Goal: Task Accomplishment & Management: Complete application form

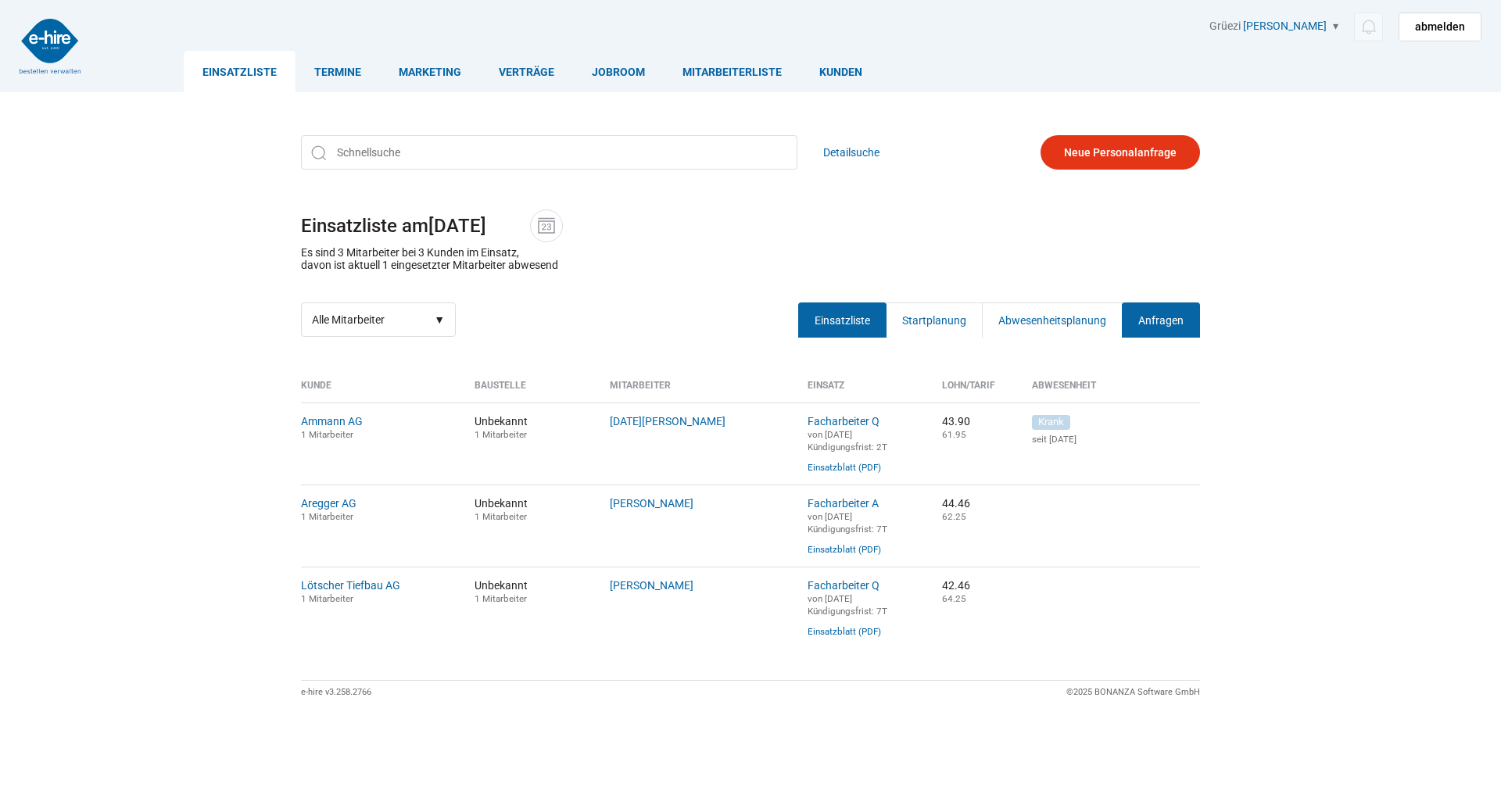
click at [1173, 323] on link "Anfragen" at bounding box center [1162, 320] width 78 height 35
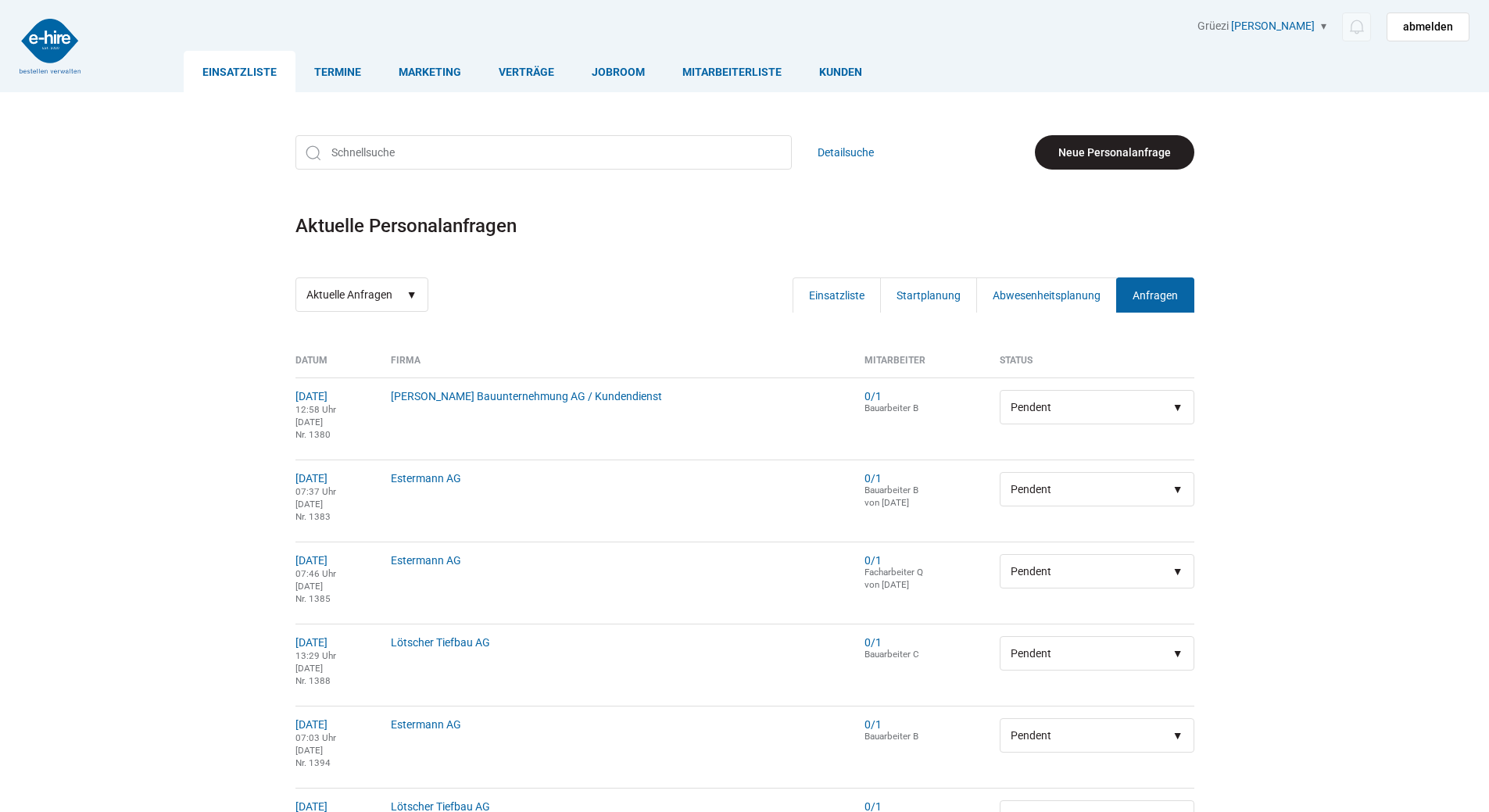
click at [1088, 135] on link "Neue Personalanfrage" at bounding box center [1114, 152] width 159 height 35
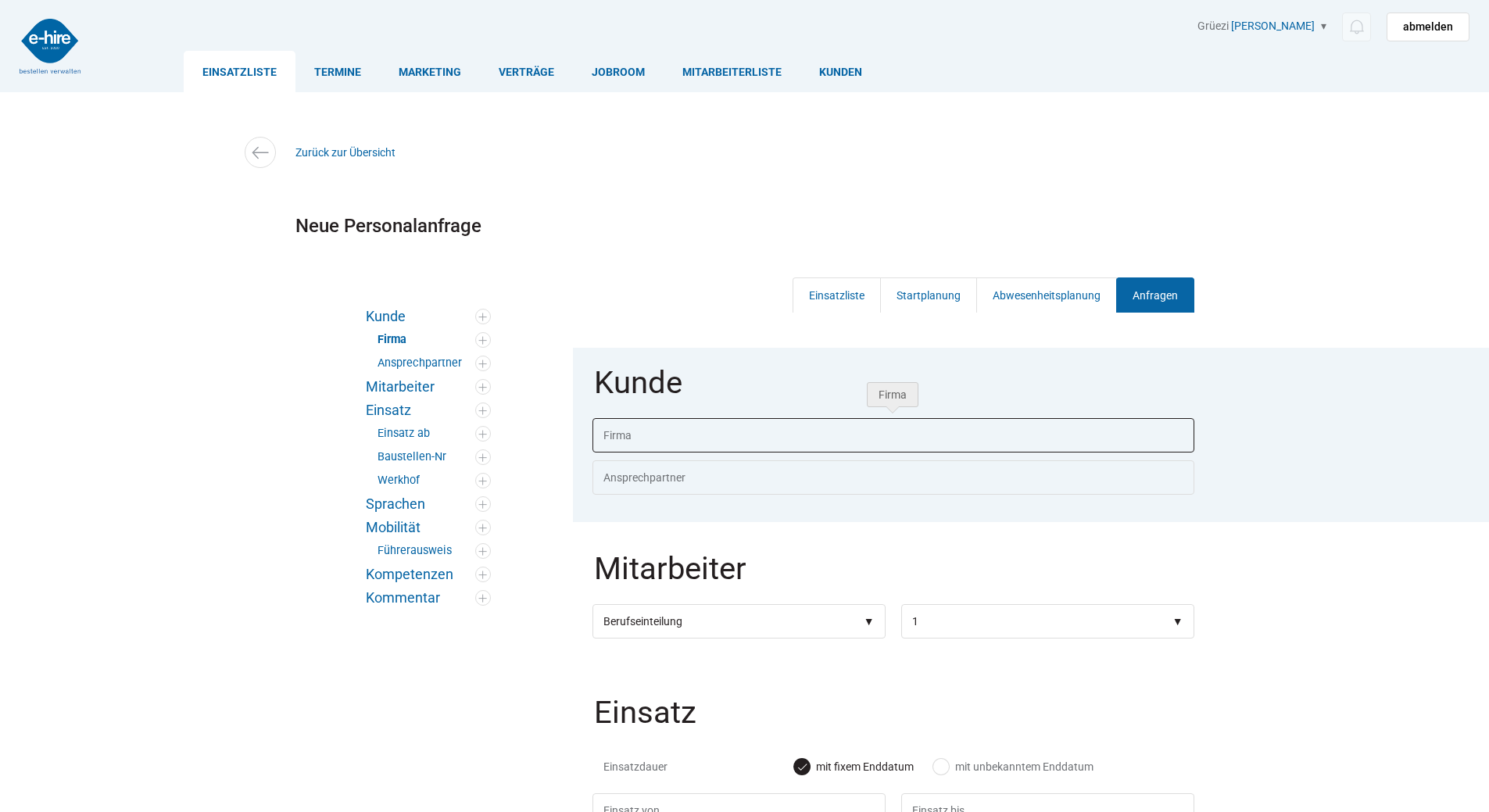
click at [617, 426] on input "text" at bounding box center [893, 435] width 602 height 35
type input "Ammann AG"
click at [630, 469] on body "Einsatzliste Termine Marketing Verträge Jobroom Mitarbeiterliste Kunden Grüezi …" at bounding box center [744, 406] width 1489 height 812
click at [631, 476] on input "text" at bounding box center [893, 477] width 602 height 35
click at [665, 604] on legend "Mitarbeiter" at bounding box center [894, 578] width 605 height 51
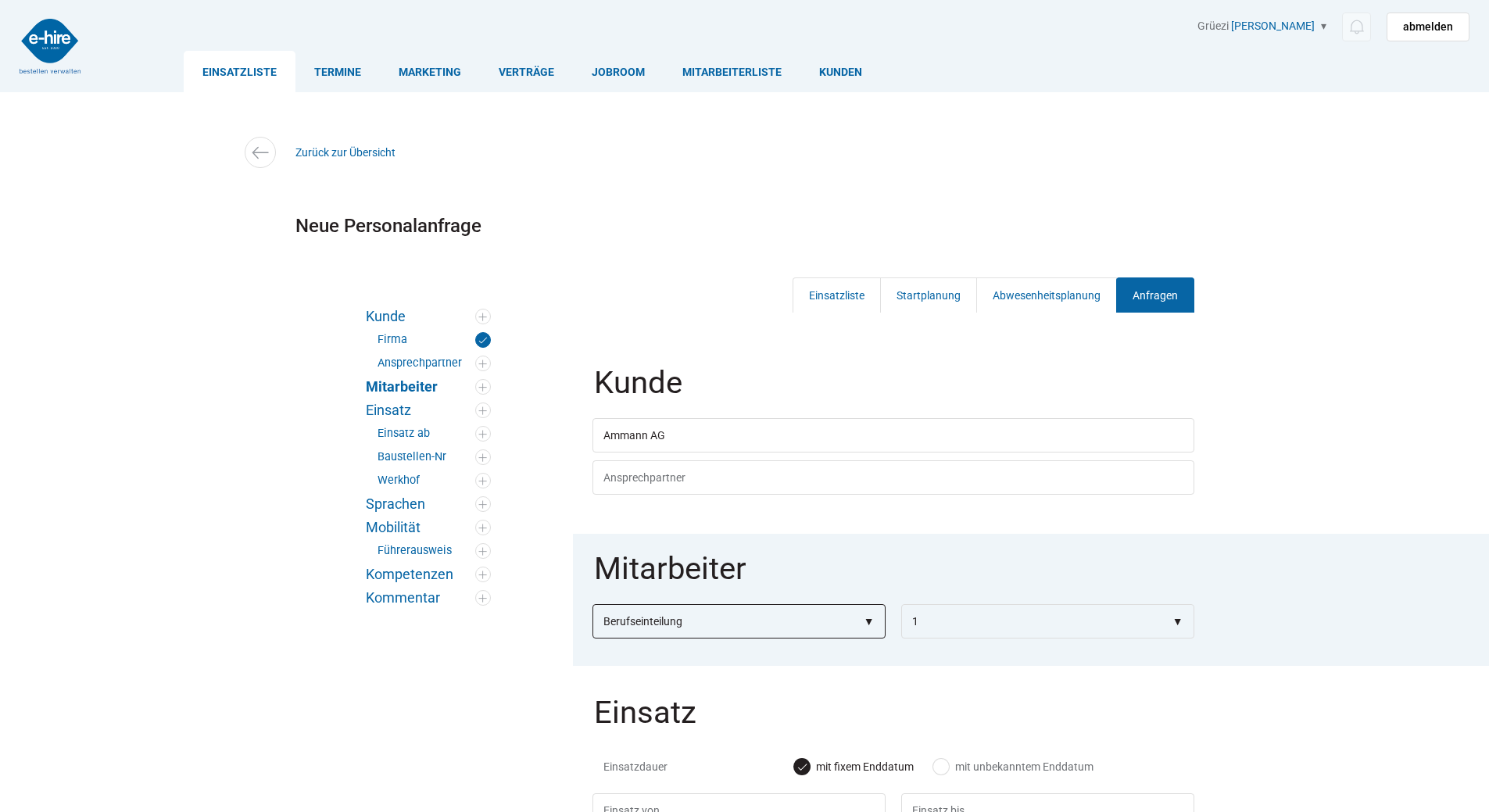
click at [665, 623] on select"] "Berufseinteilung Bauarbeiter C Bauarbeiter B Facharbeiter A Facharbeiter Q Vora…" at bounding box center [738, 621] width 293 height 35
select select"] "Facharbeiter A"
select select"]
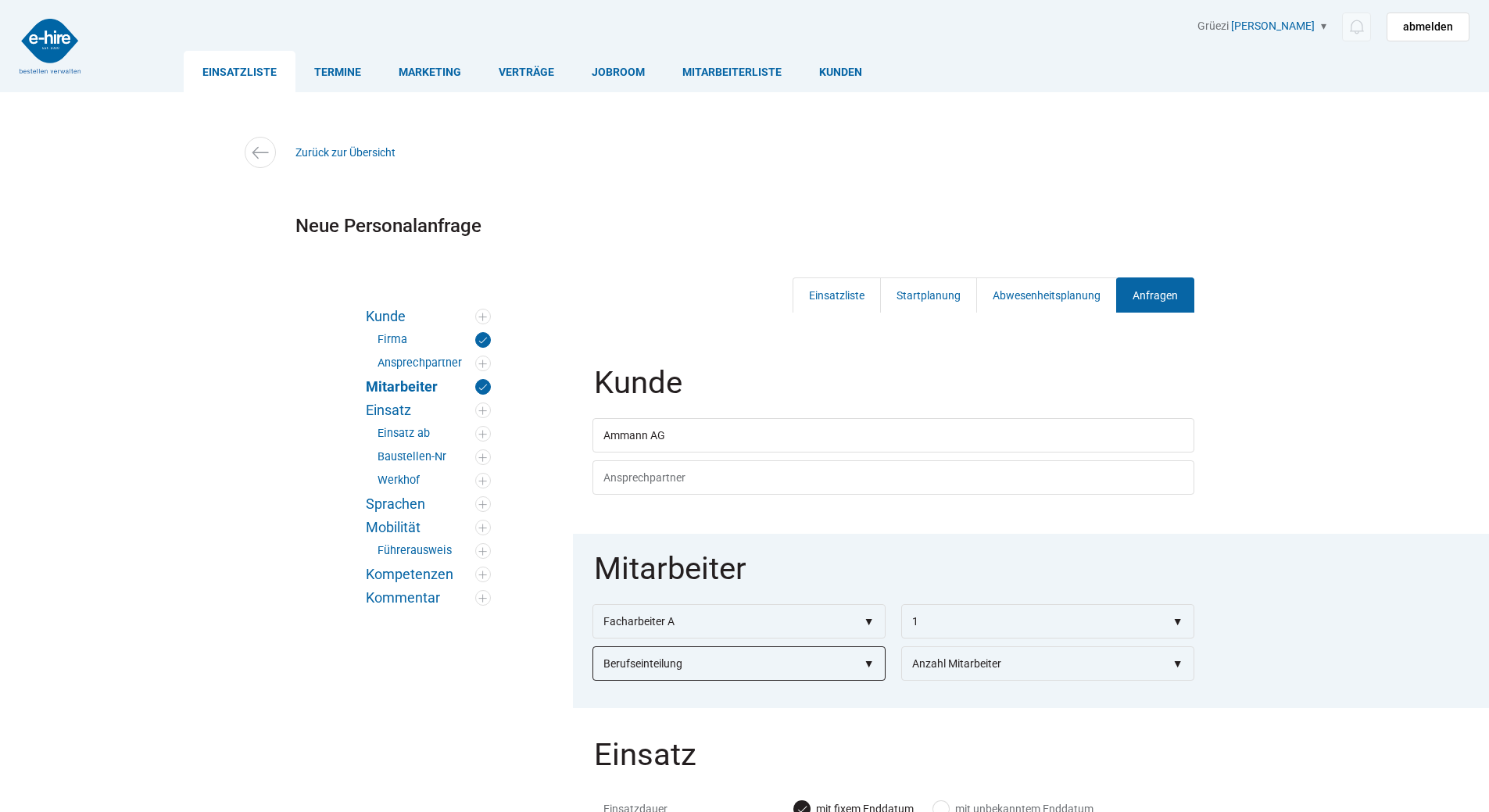
click at [688, 667] on select"] "Berufseinteilung Bauarbeiter C Bauarbeiter B Facharbeiter A Facharbeiter Q Vora…" at bounding box center [738, 663] width 293 height 35
select select"] "Facharbeiter Q"
select select"]
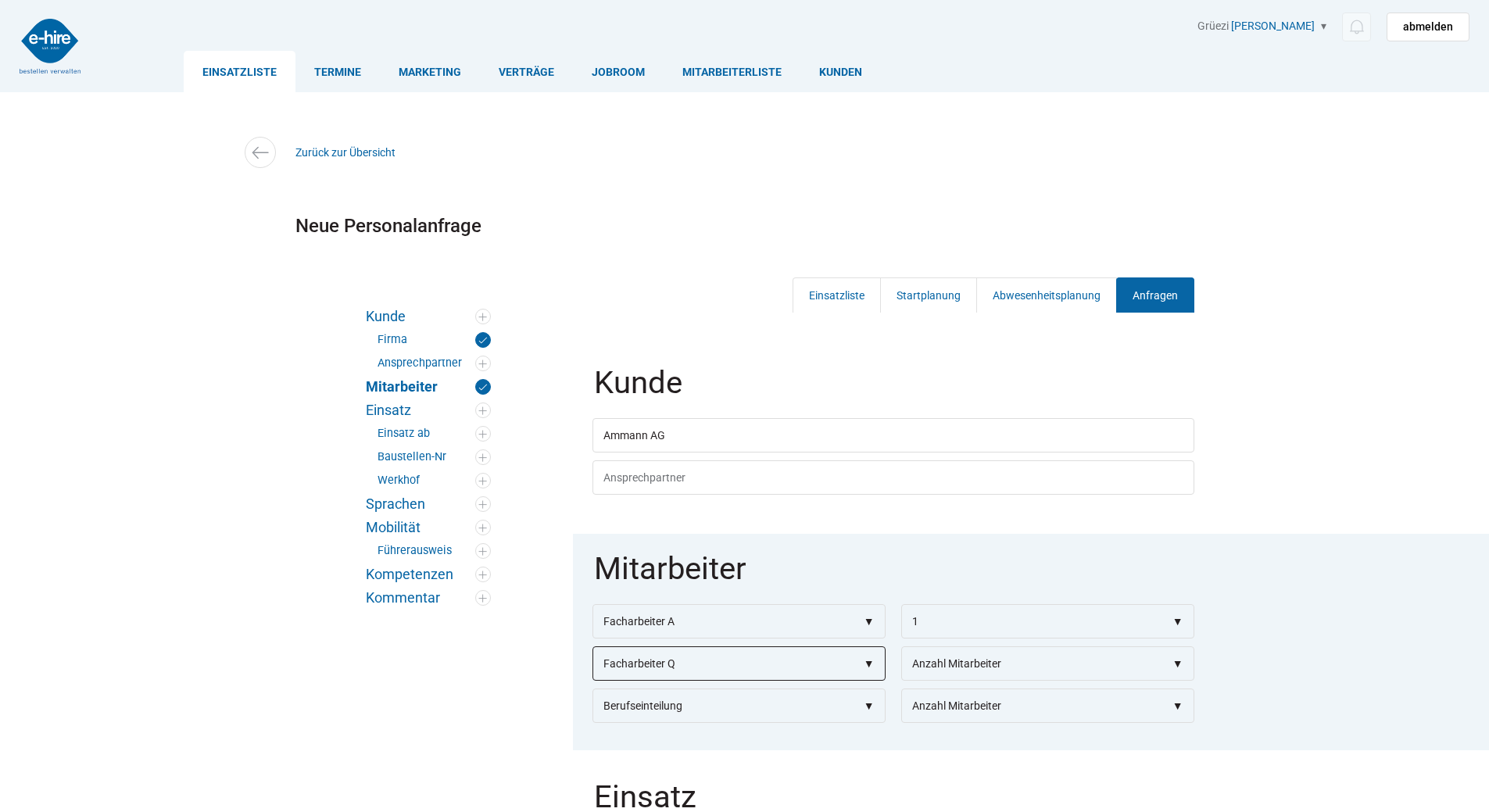
scroll to position [469, 0]
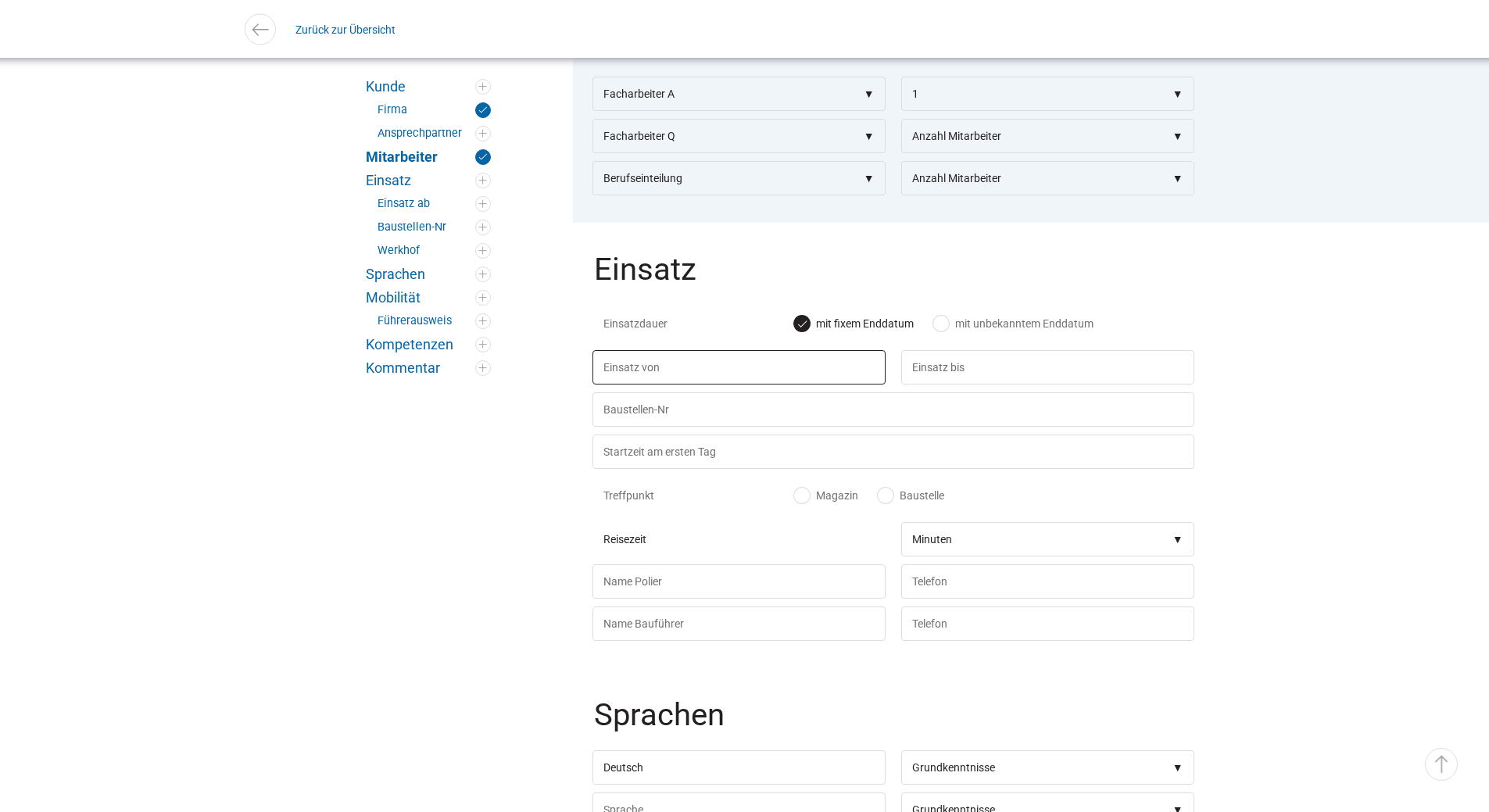
click at [647, 385] on input "text" at bounding box center [738, 367] width 293 height 35
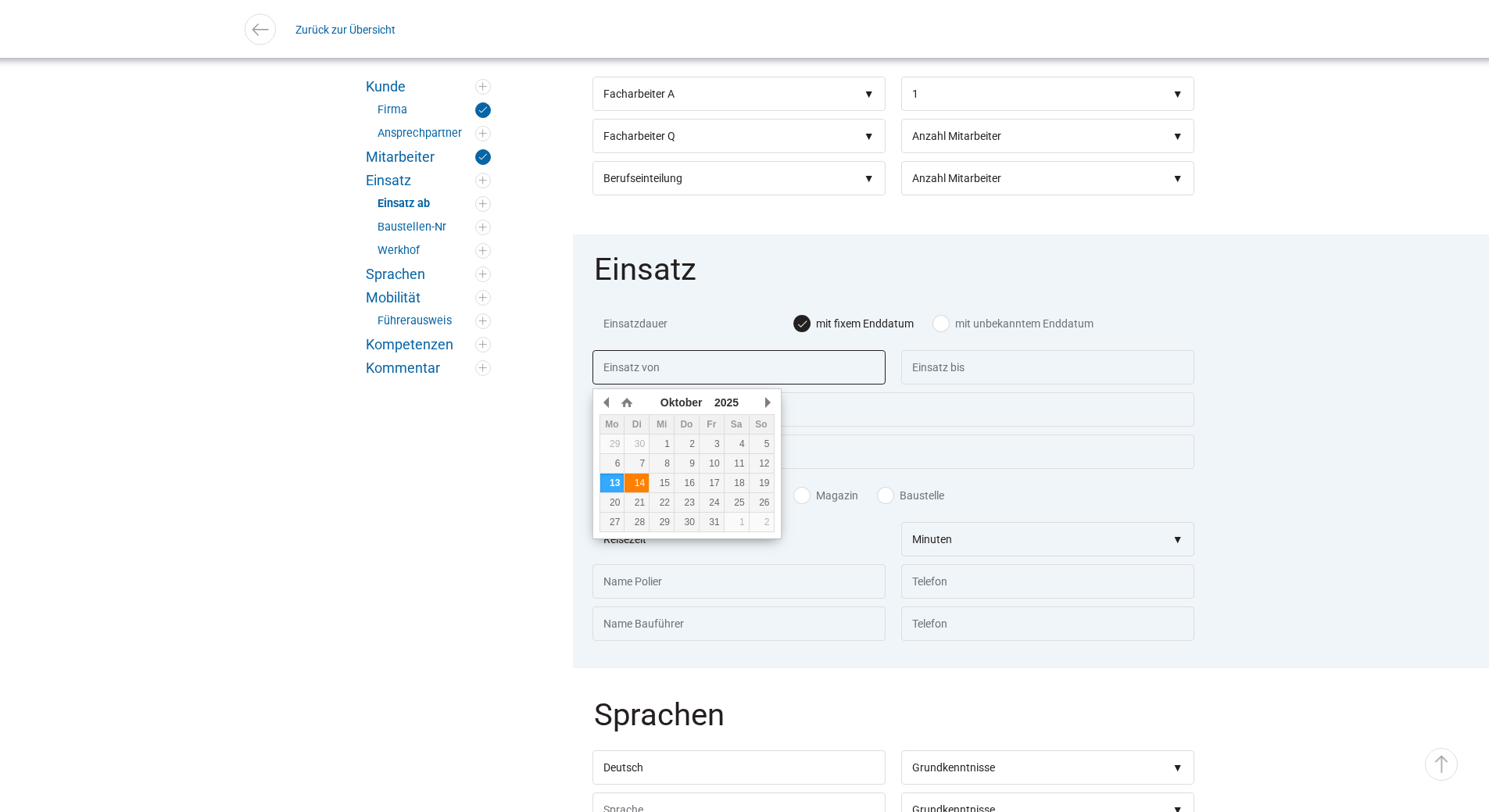
click at [630, 480] on div "14" at bounding box center [636, 483] width 24 height 11
type input "14.10.2025"
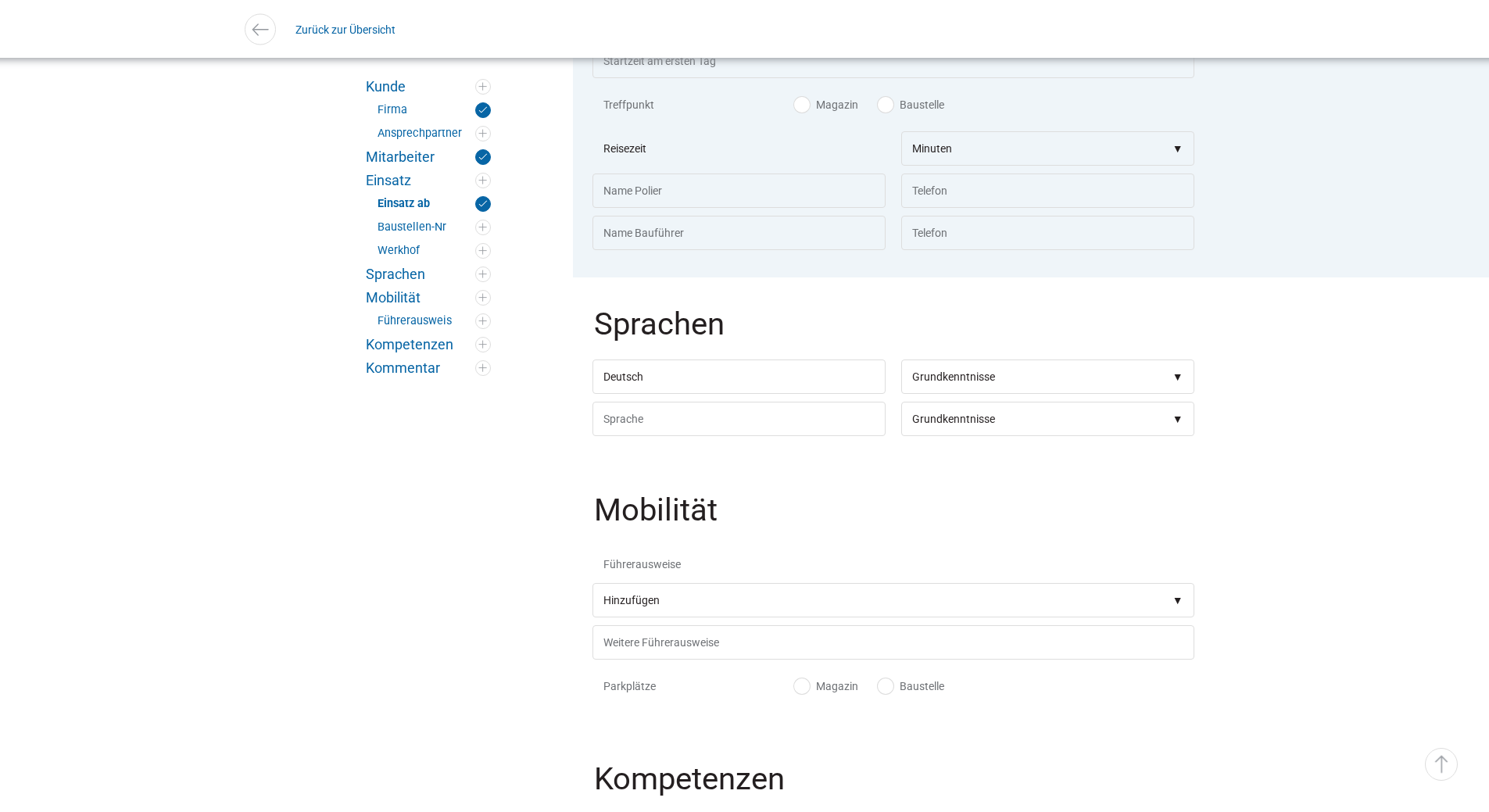
scroll to position [1250, 0]
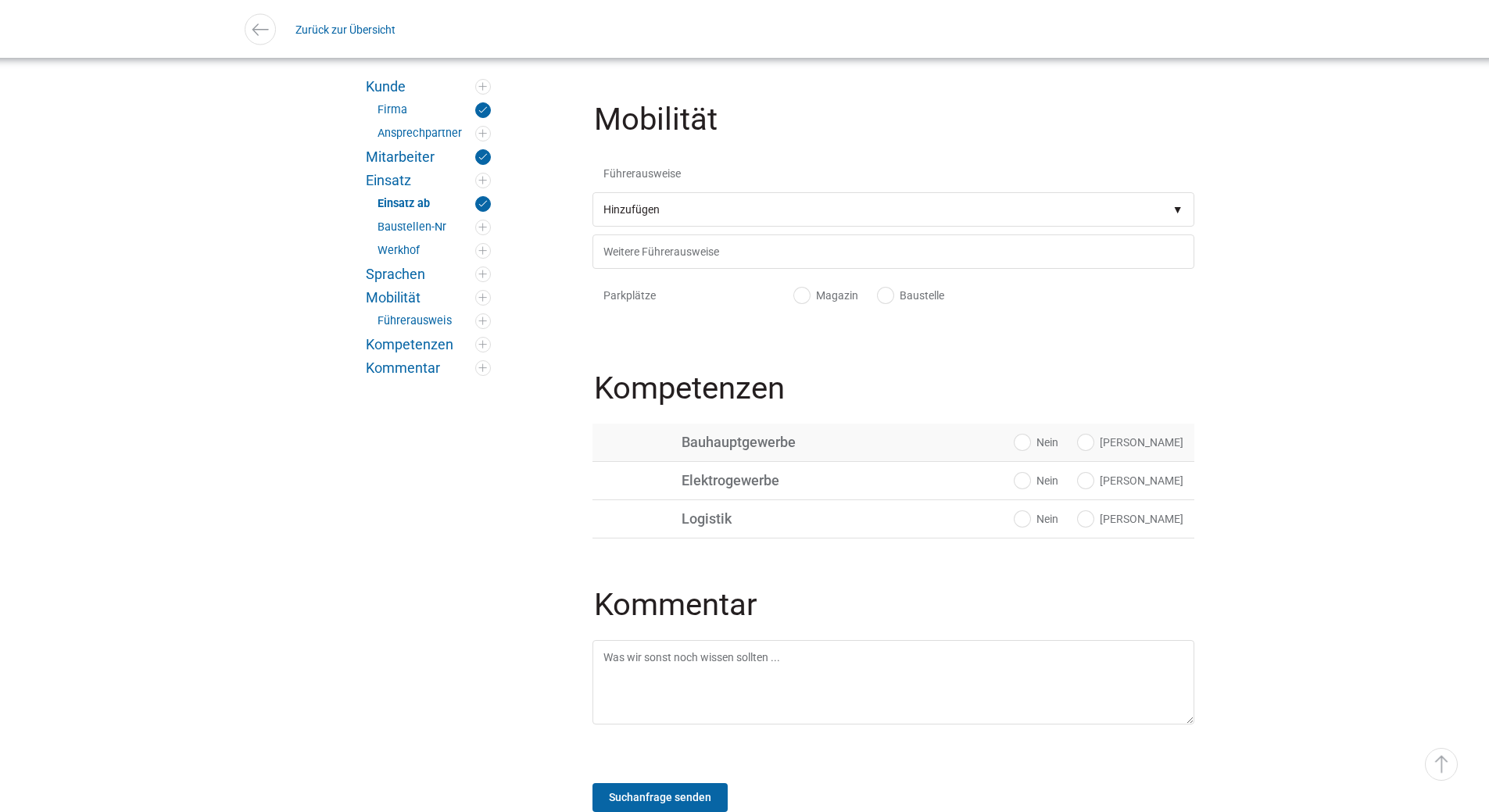
click at [1167, 447] on label "Ja" at bounding box center [1130, 443] width 105 height 16
radio input "true"
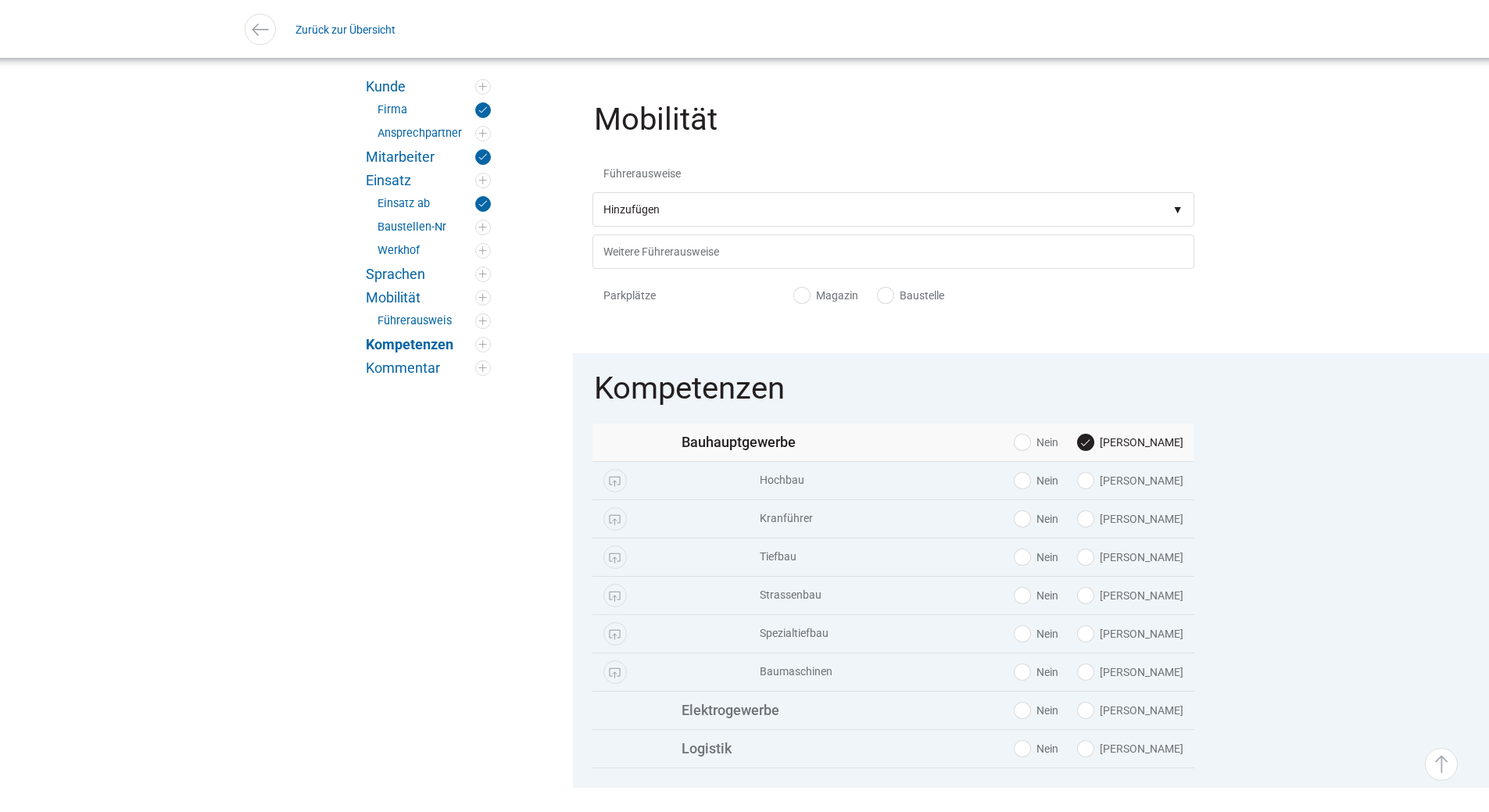
scroll to position [1407, 0]
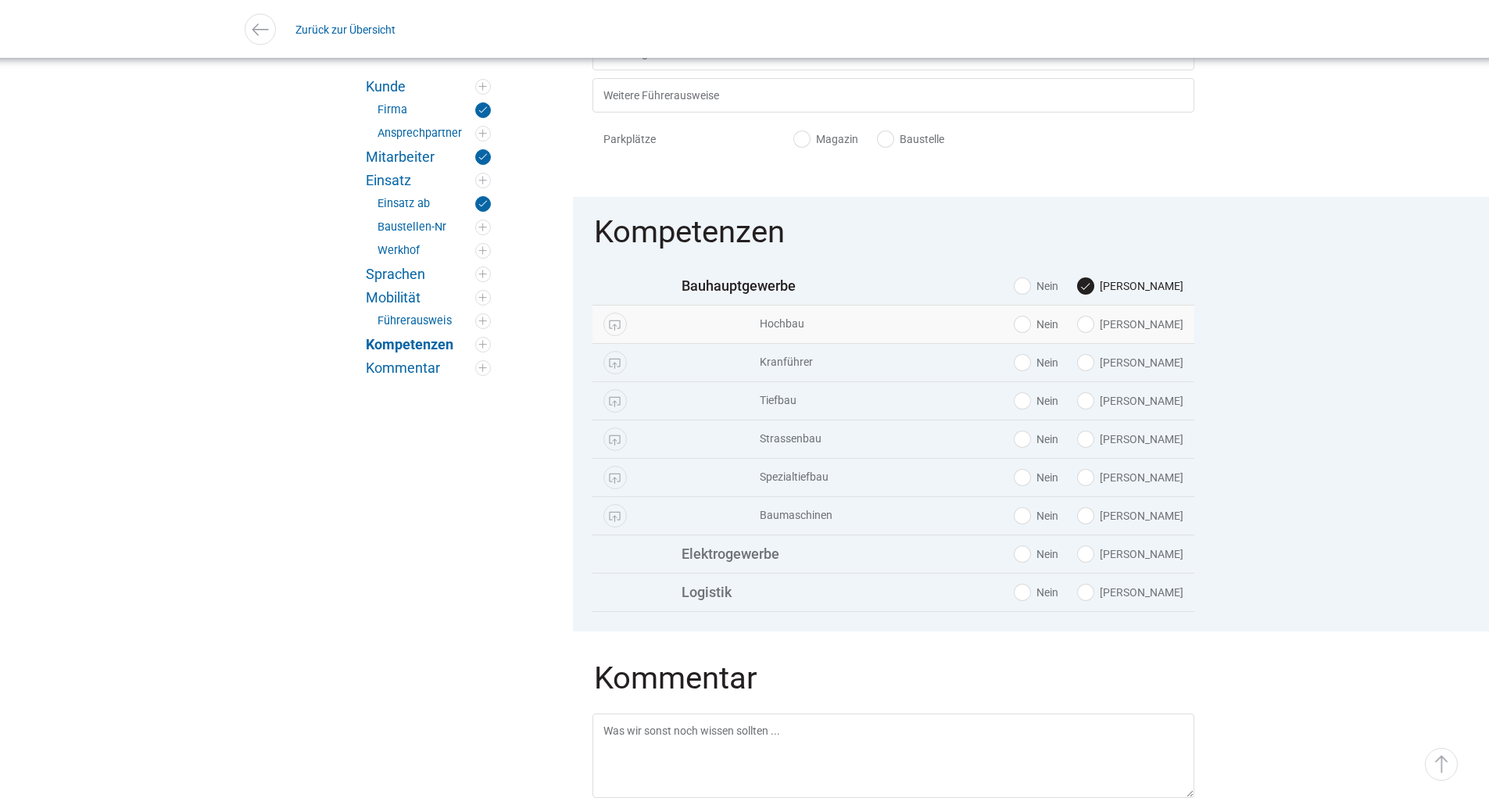
click at [1163, 329] on label "Ja" at bounding box center [1130, 324] width 105 height 16
radio input "true"
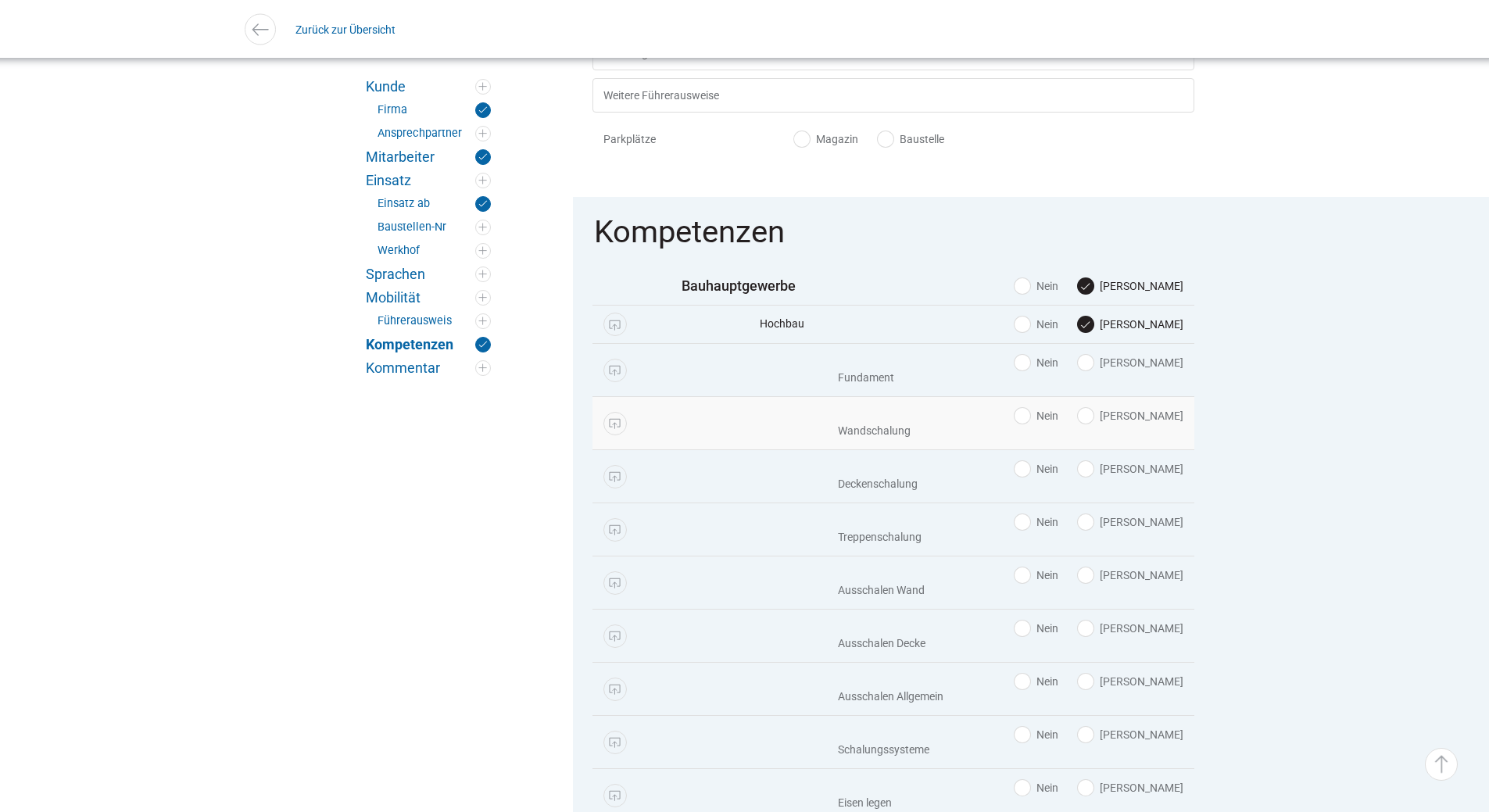
click at [1152, 424] on label "Ja" at bounding box center [1130, 416] width 105 height 16
radio input "true"
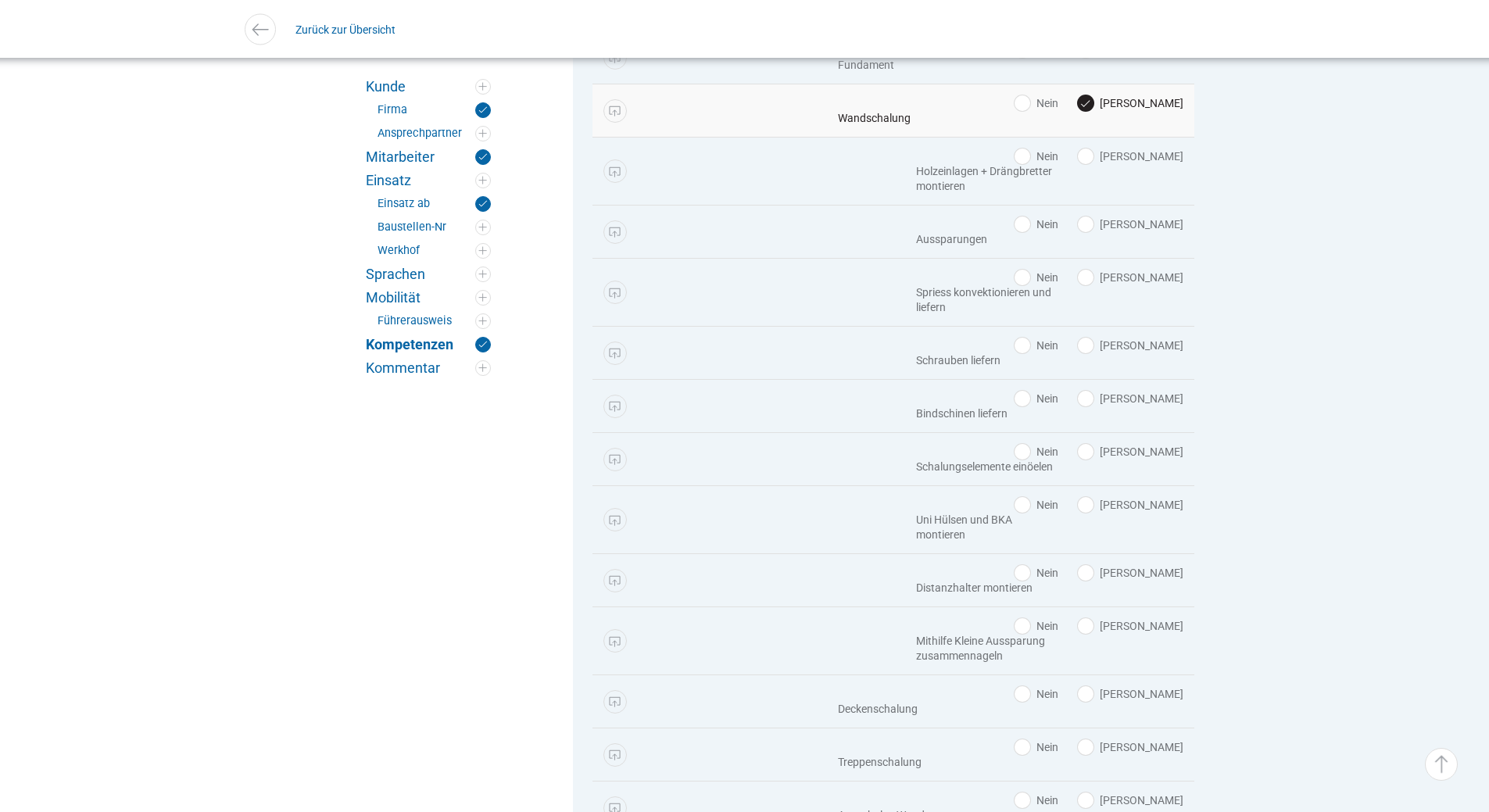
scroll to position [2032, 0]
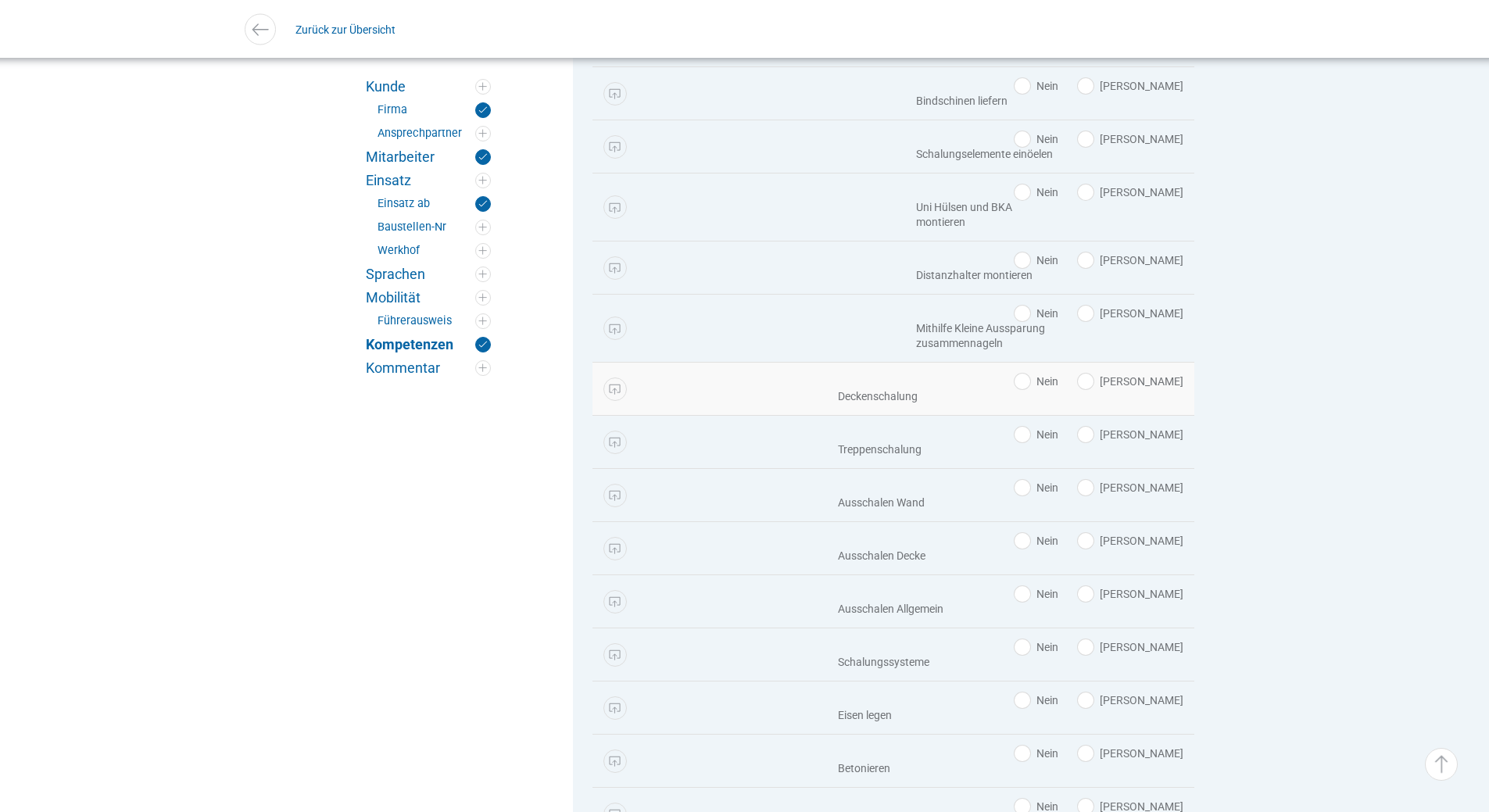
click at [1159, 374] on label "Ja" at bounding box center [1130, 382] width 105 height 16
radio input "true"
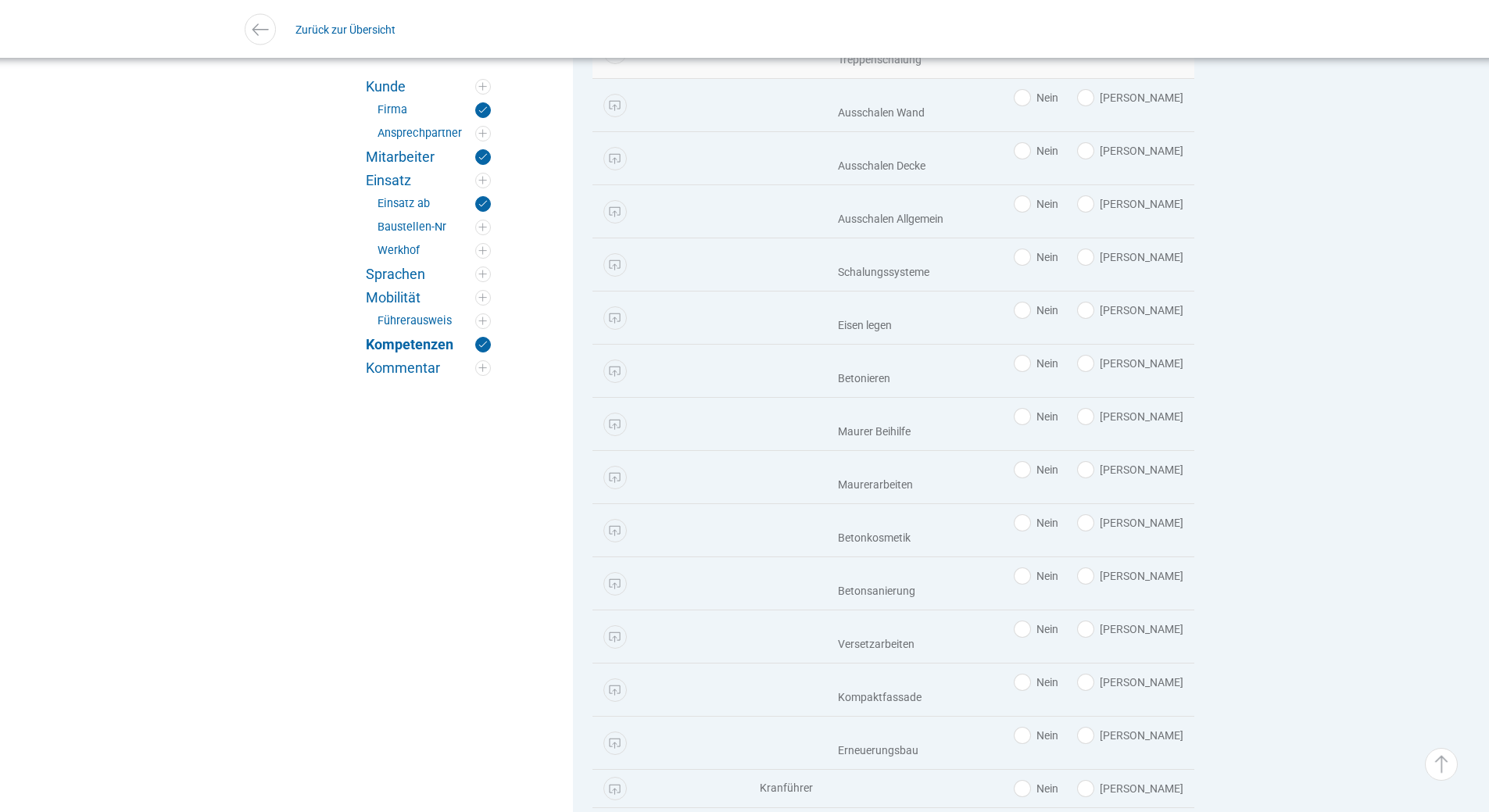
scroll to position [3287, 0]
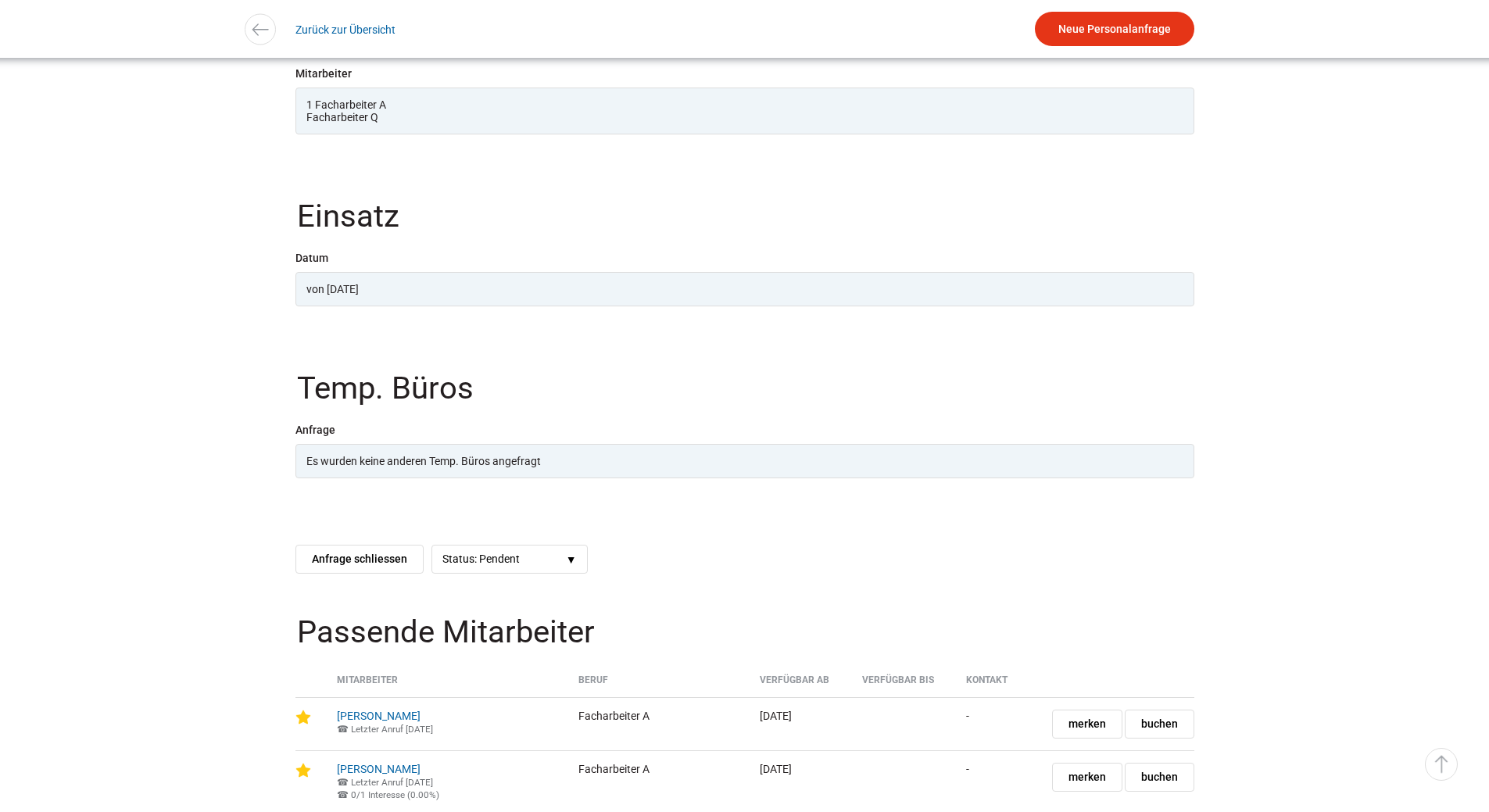
scroll to position [1328, 0]
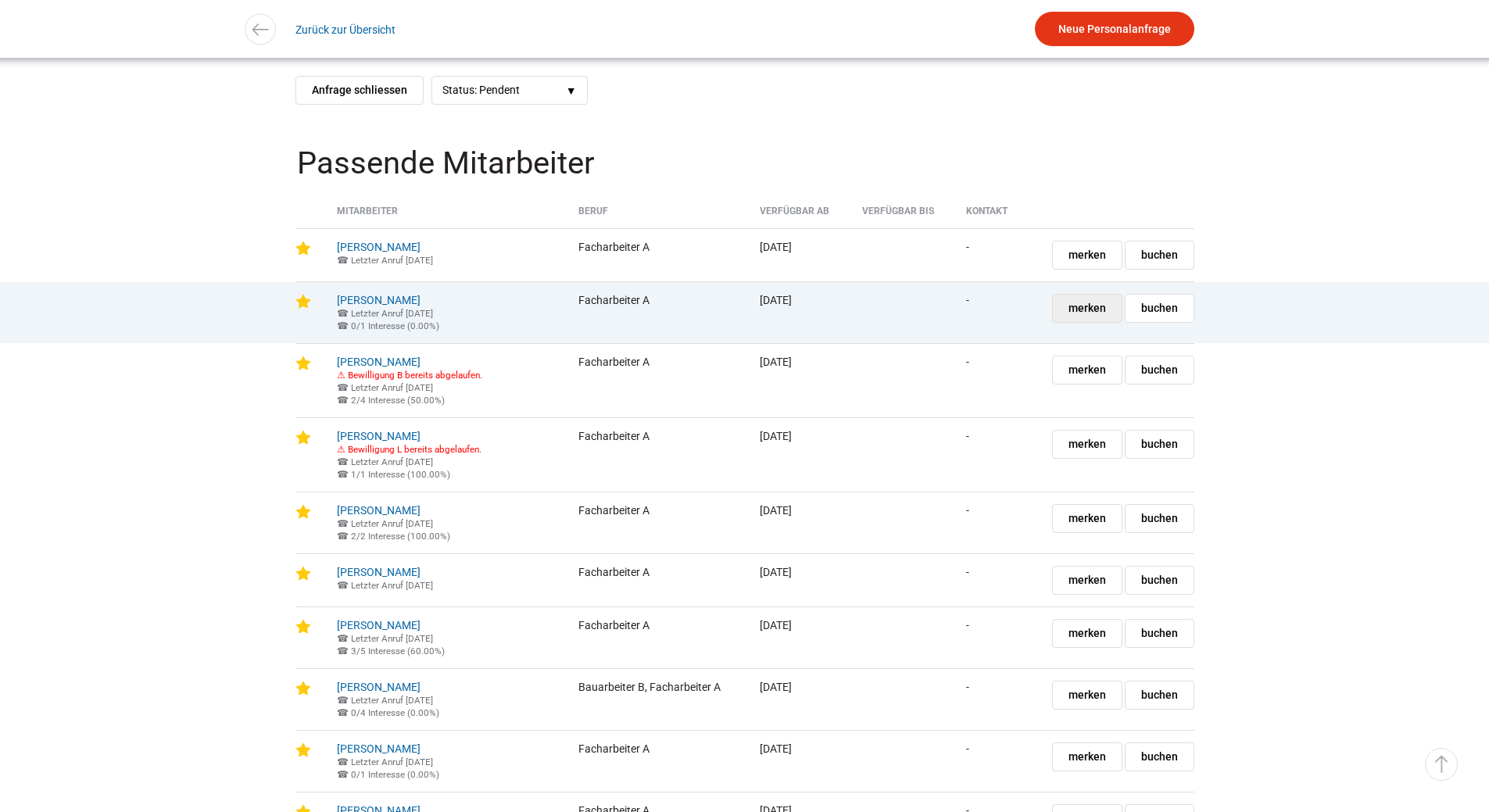
click at [1077, 322] on span "merken" at bounding box center [1087, 308] width 37 height 28
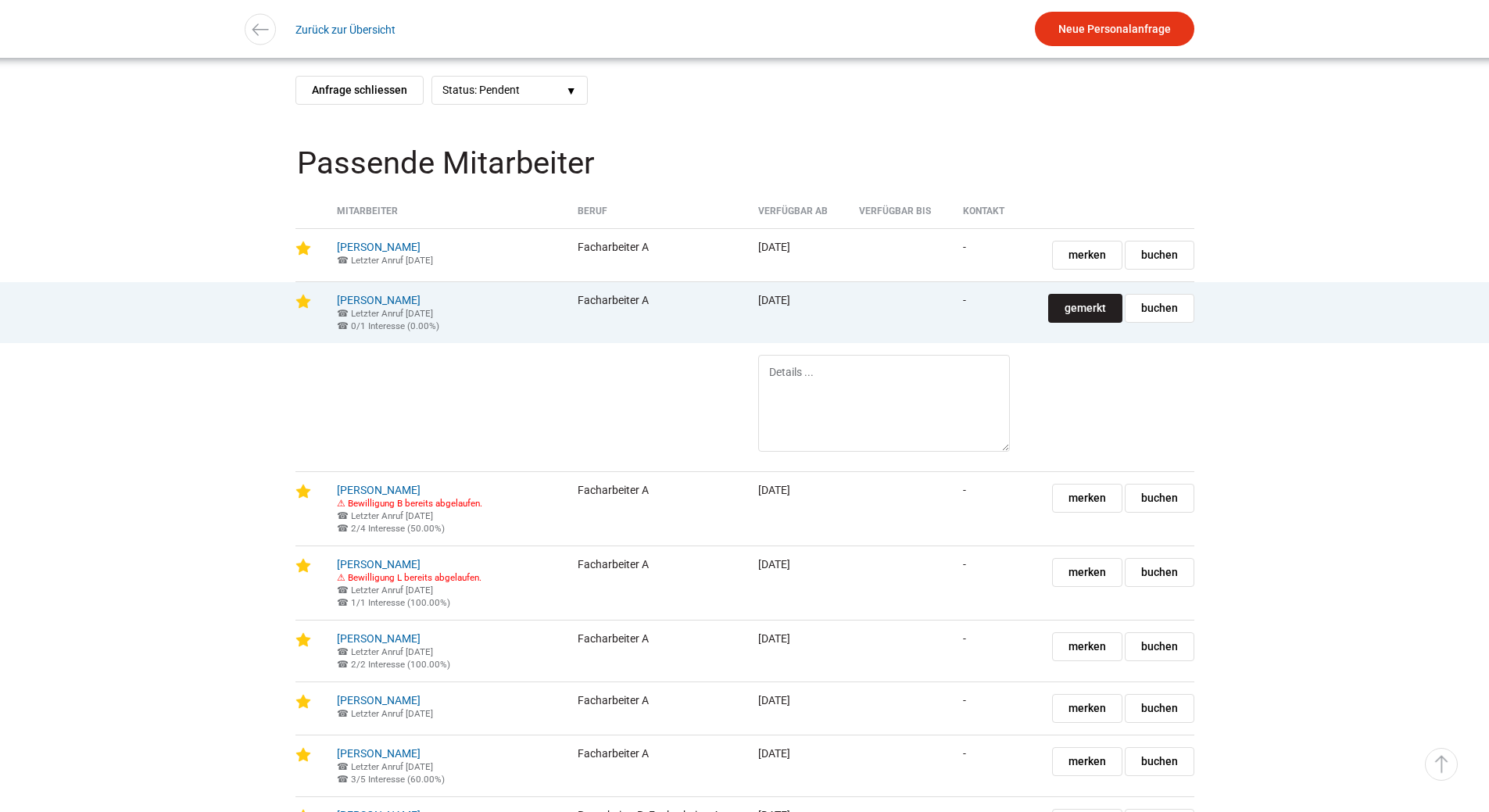
scroll to position [1563, 0]
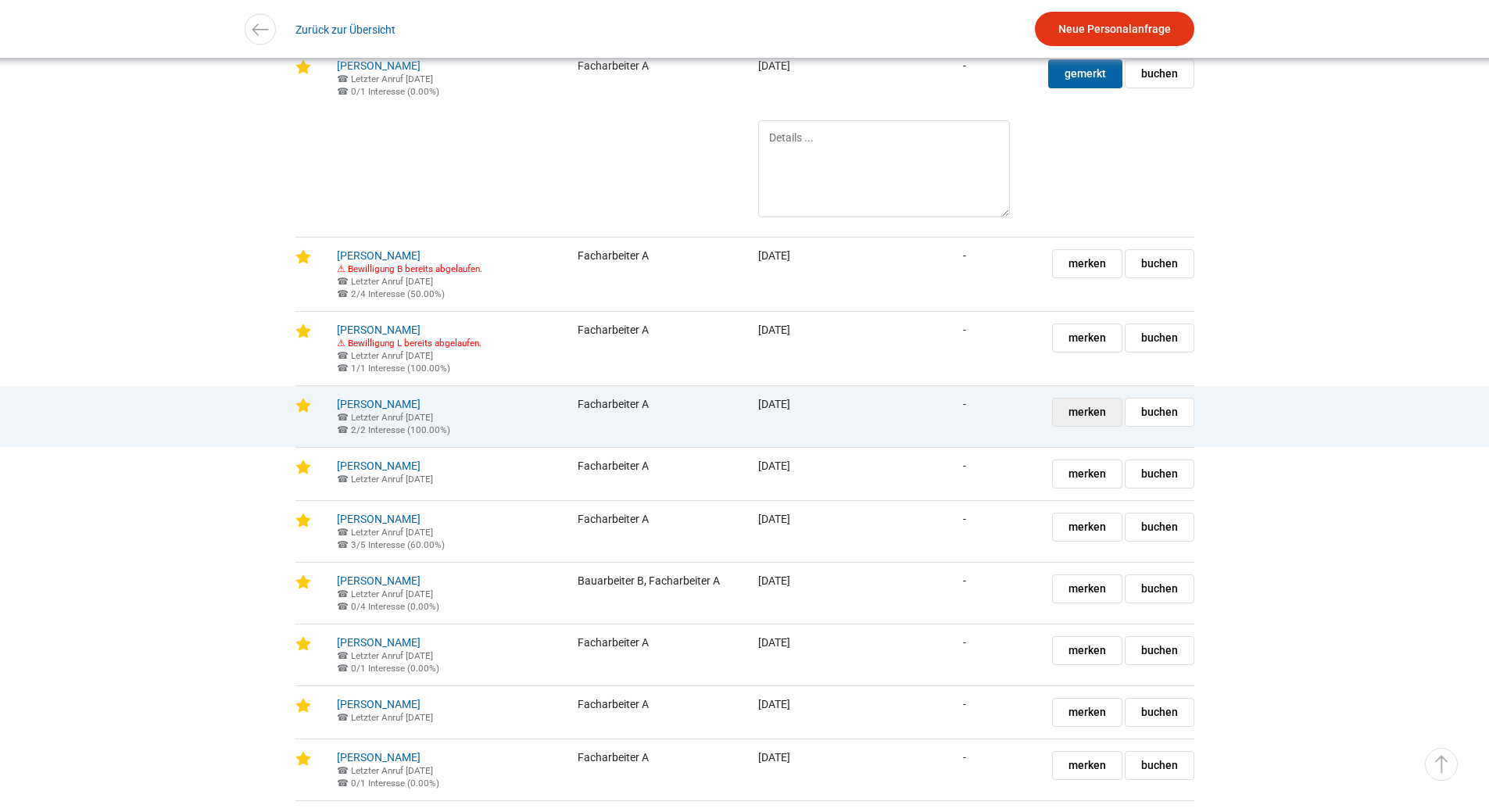
click at [1088, 426] on span "merken" at bounding box center [1087, 412] width 37 height 28
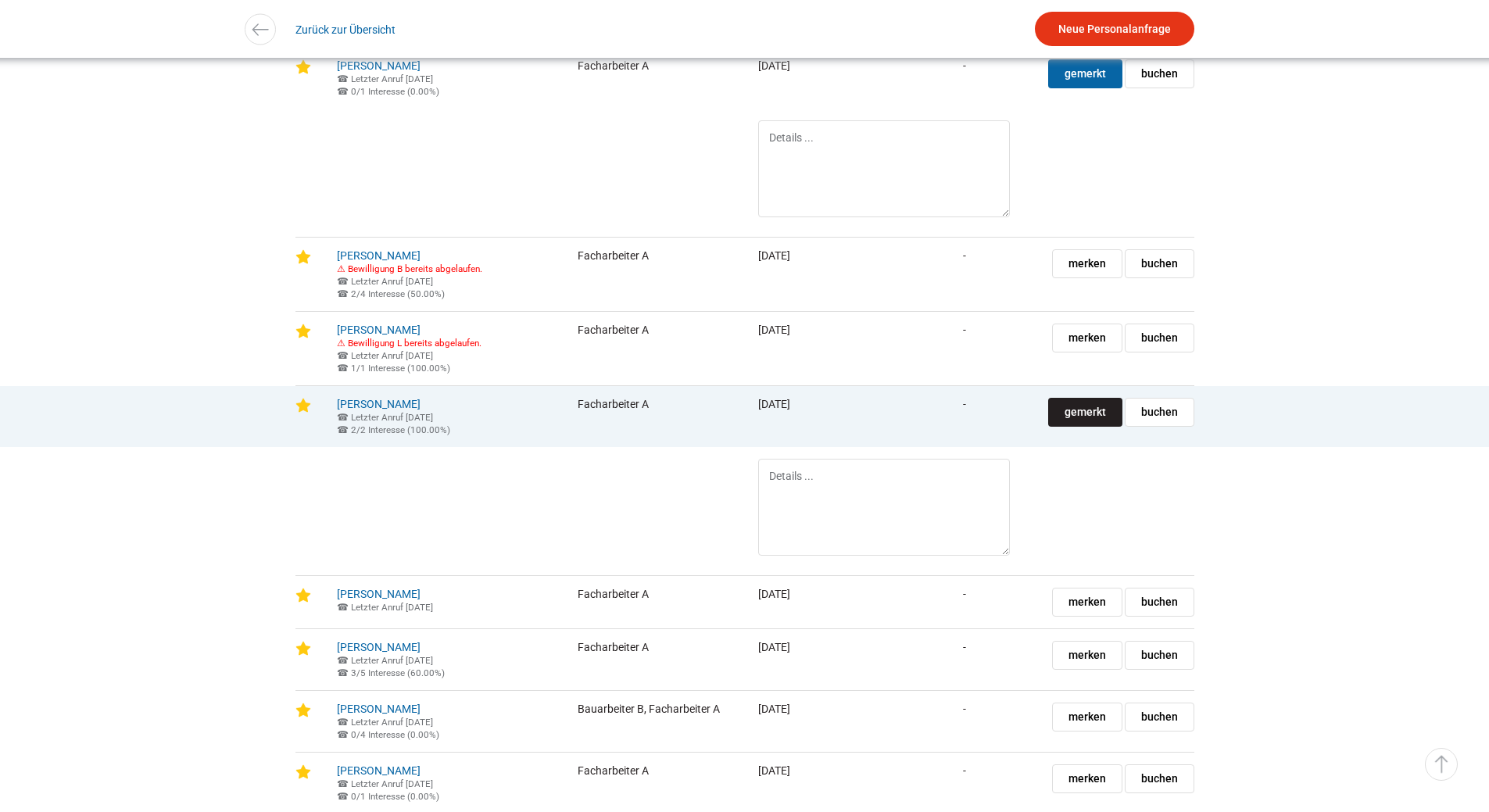
scroll to position [1719, 0]
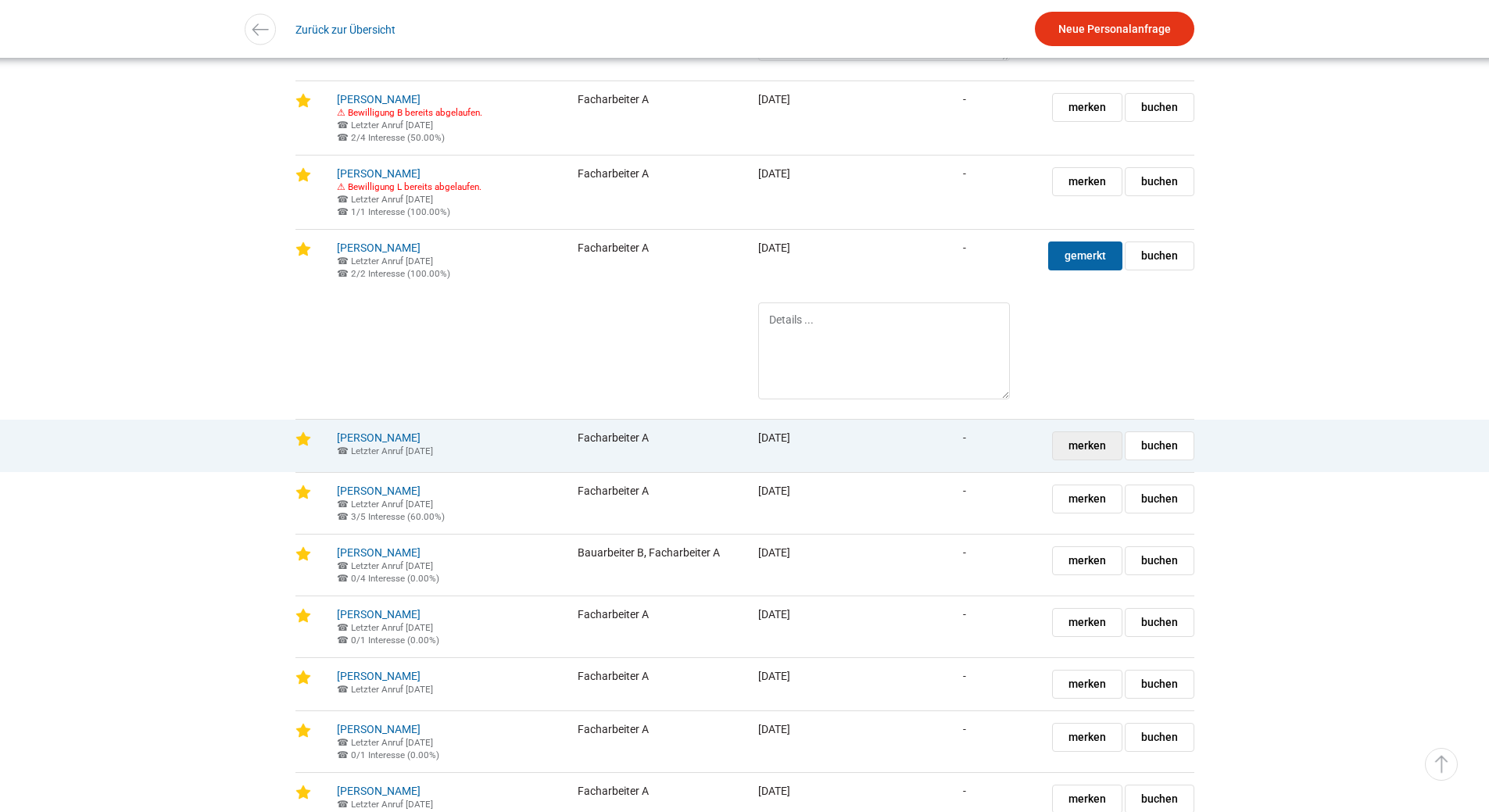
click at [1082, 459] on span "merken" at bounding box center [1087, 445] width 37 height 28
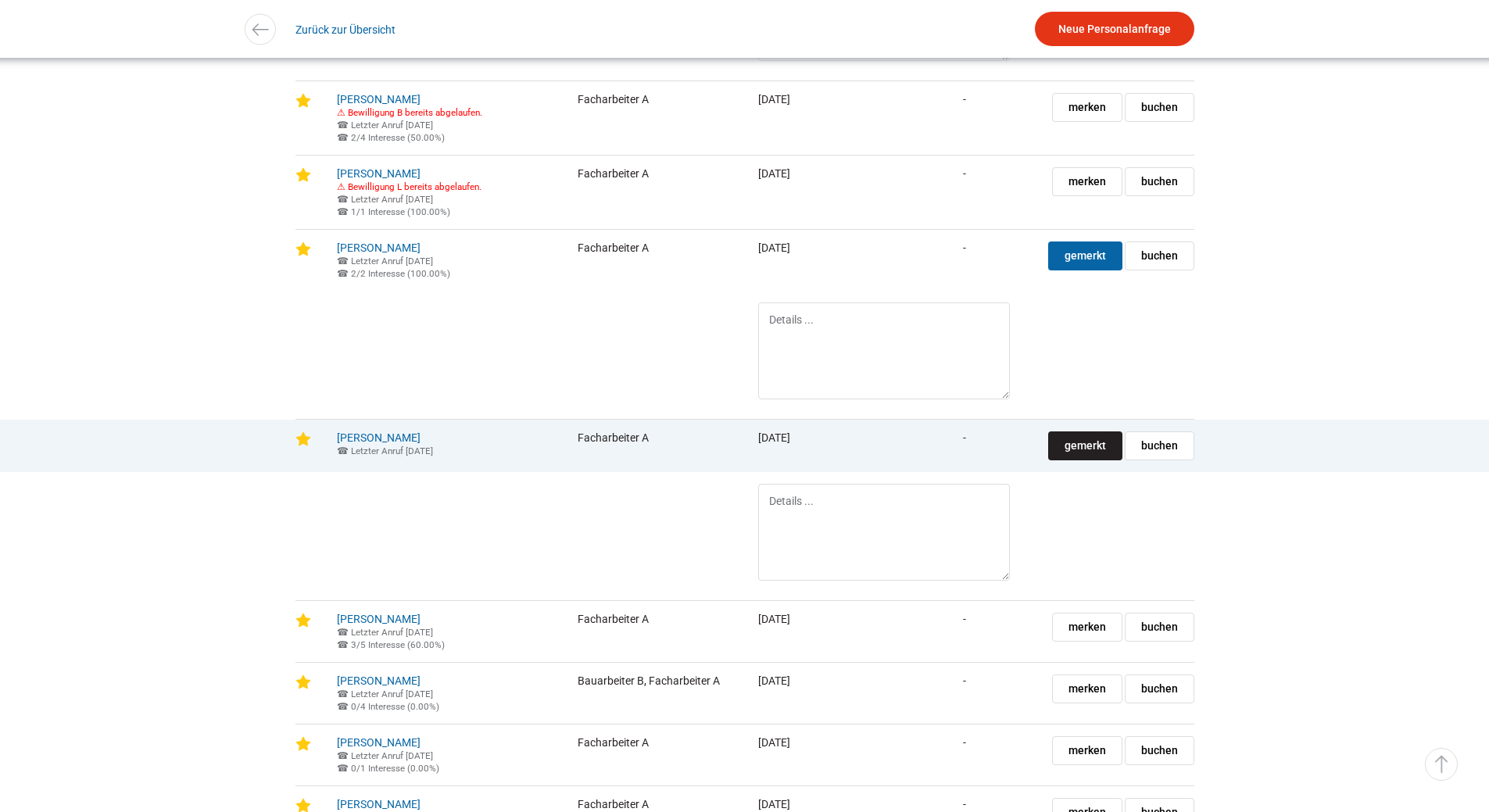
scroll to position [1953, 0]
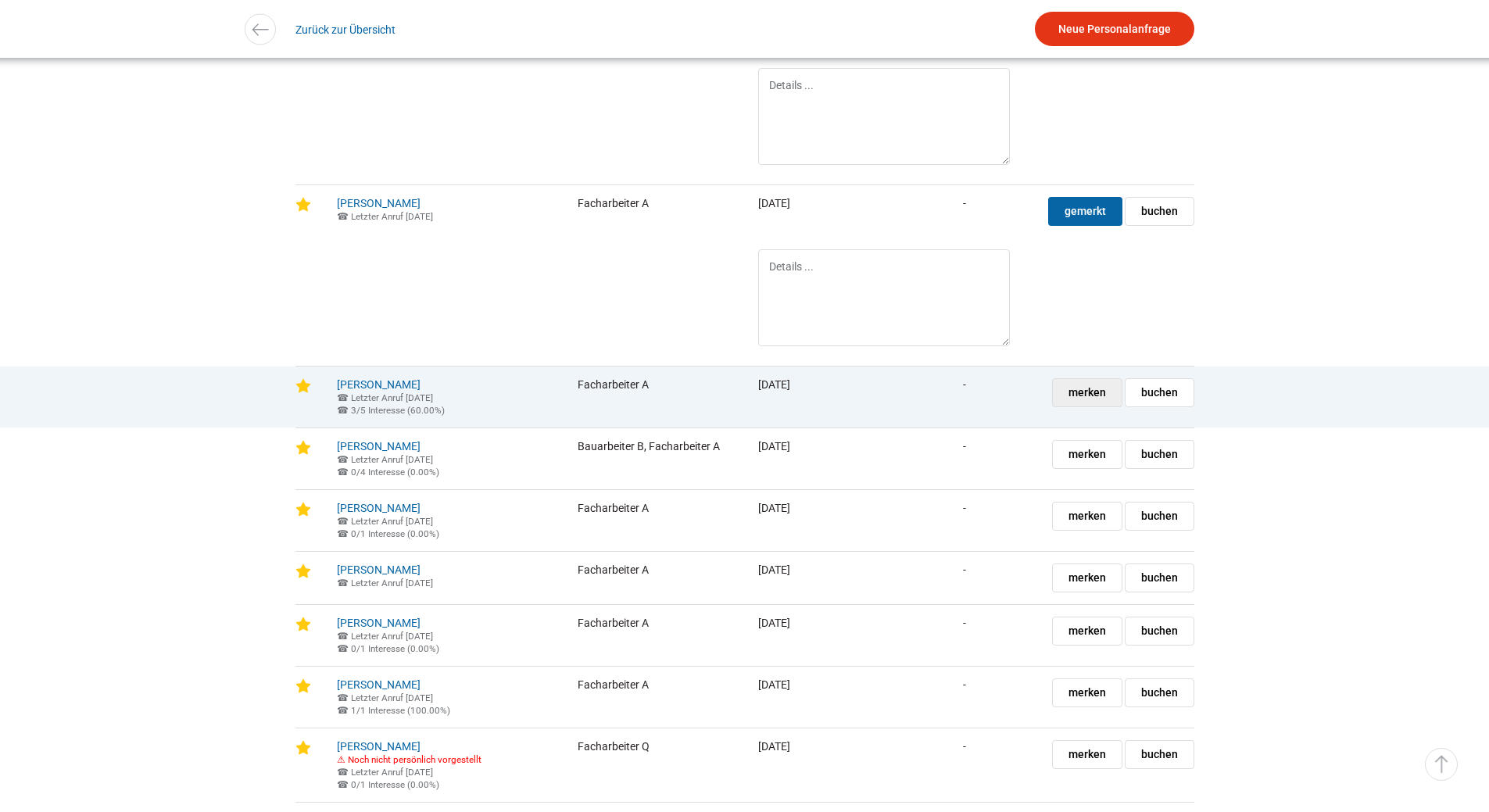
click at [1078, 406] on span "merken" at bounding box center [1087, 393] width 37 height 28
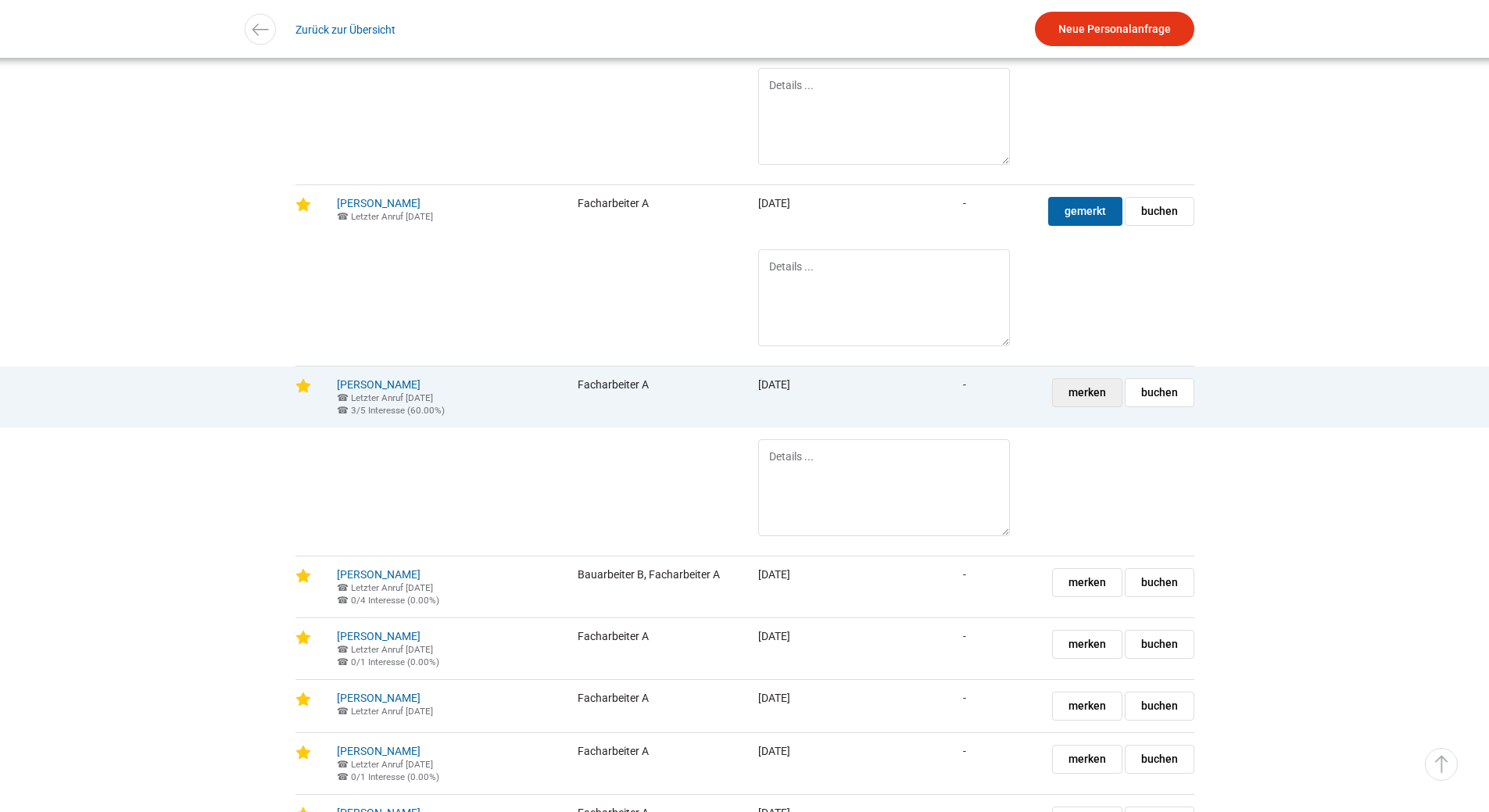
scroll to position [2110, 0]
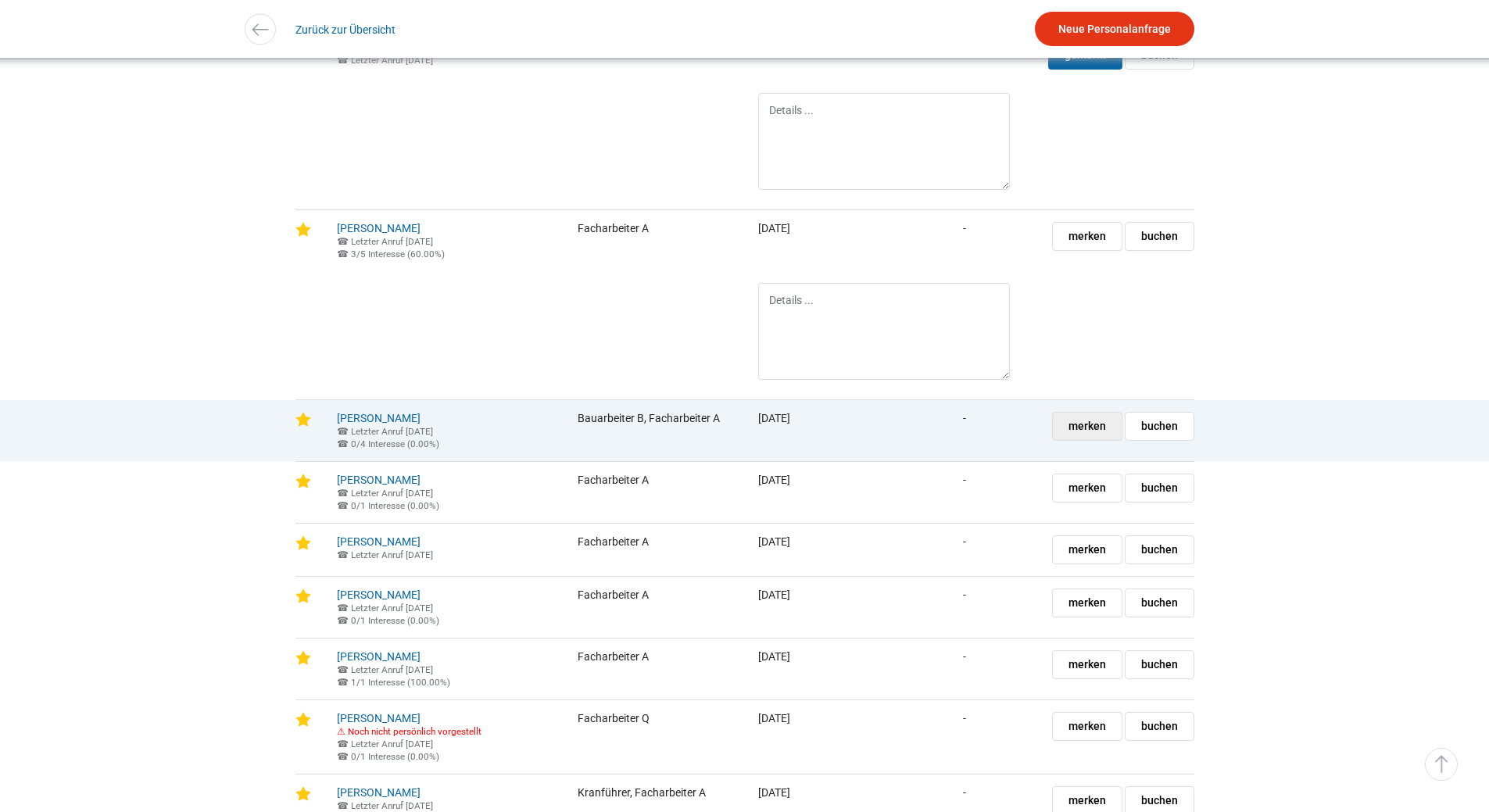
click at [1087, 440] on span "merken" at bounding box center [1087, 426] width 37 height 28
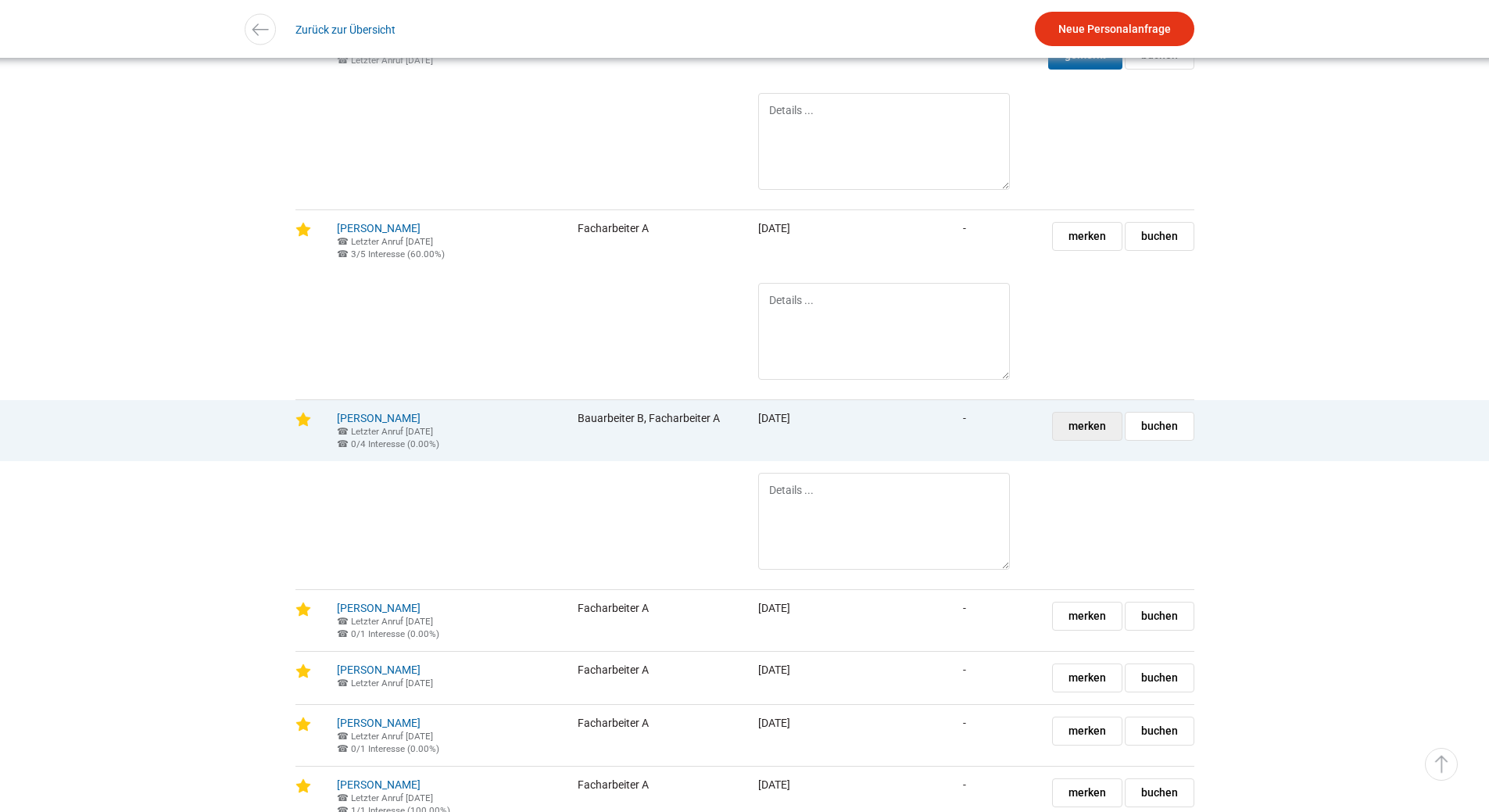
scroll to position [2266, 0]
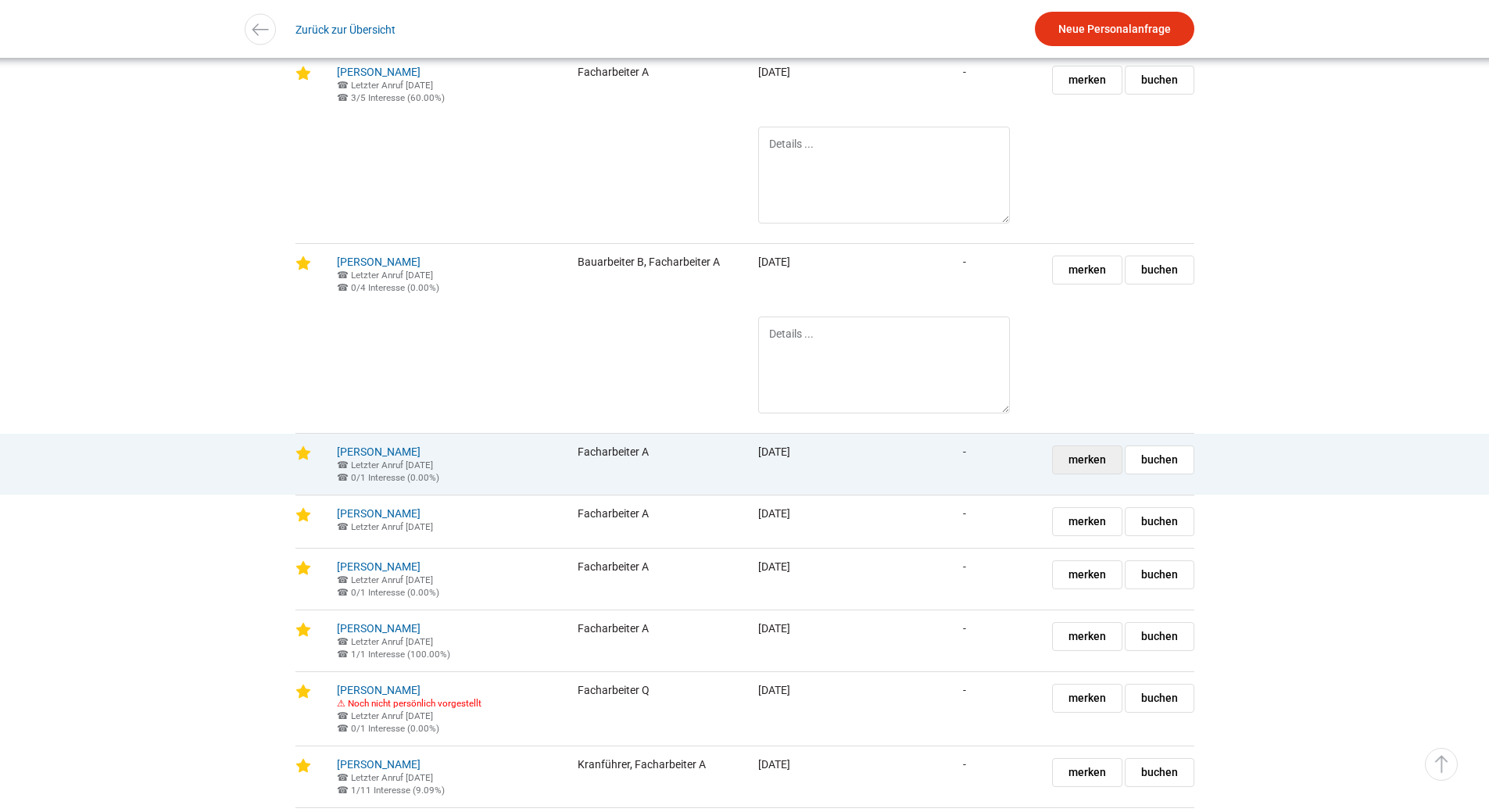
click at [1077, 474] on span "merken" at bounding box center [1087, 459] width 37 height 28
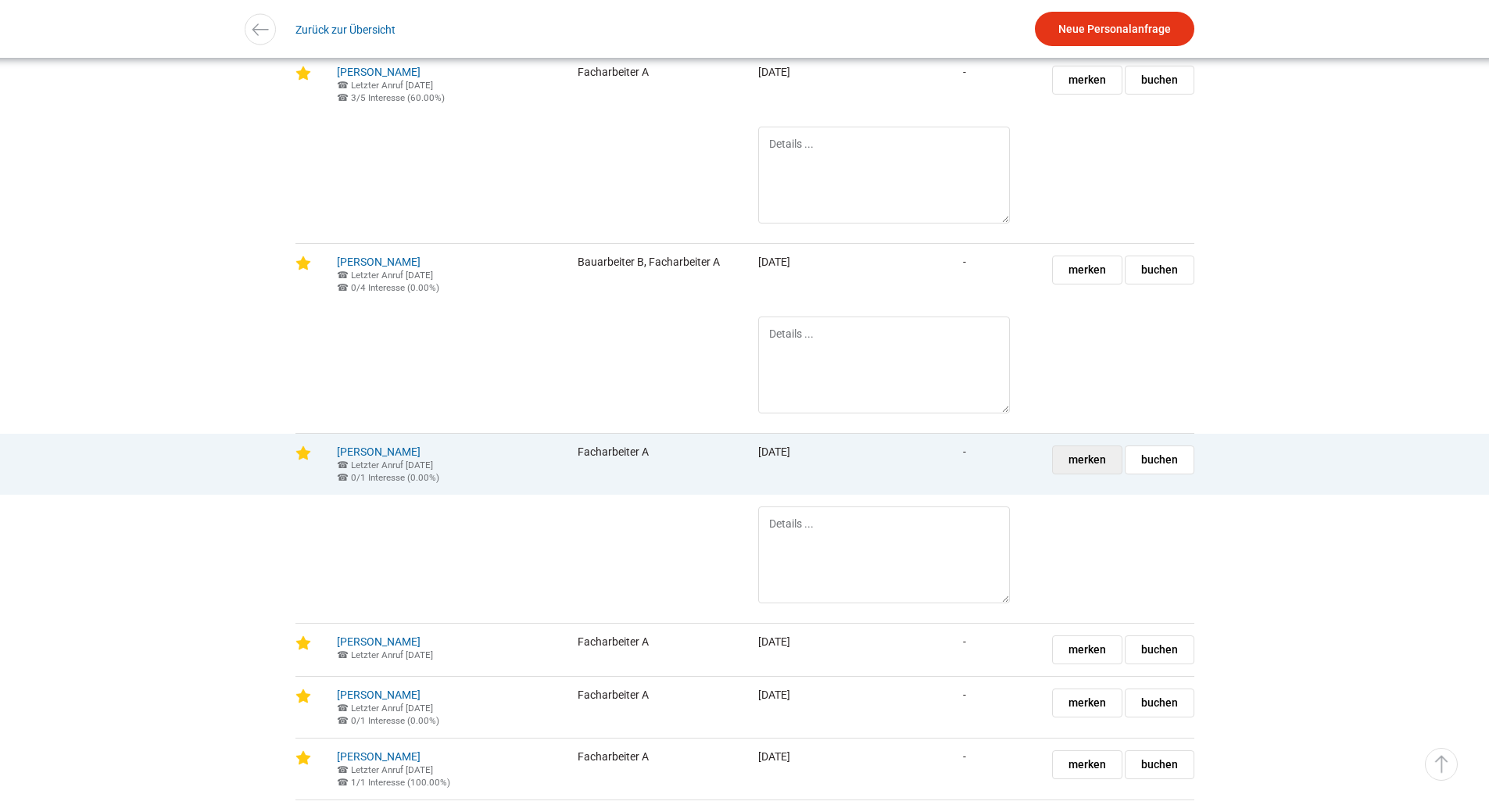
scroll to position [2578, 0]
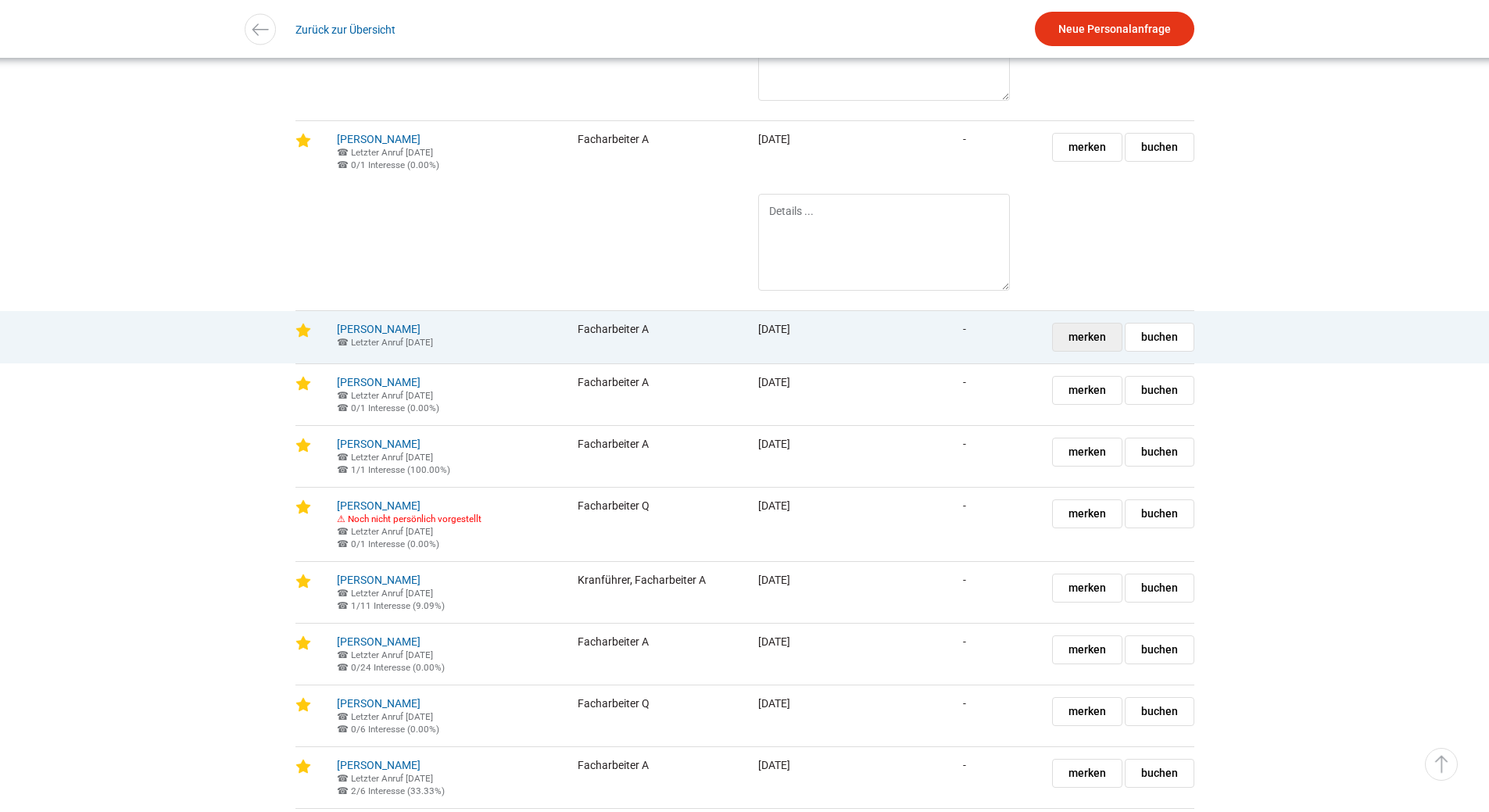
click at [1081, 351] on span "merken" at bounding box center [1087, 337] width 37 height 28
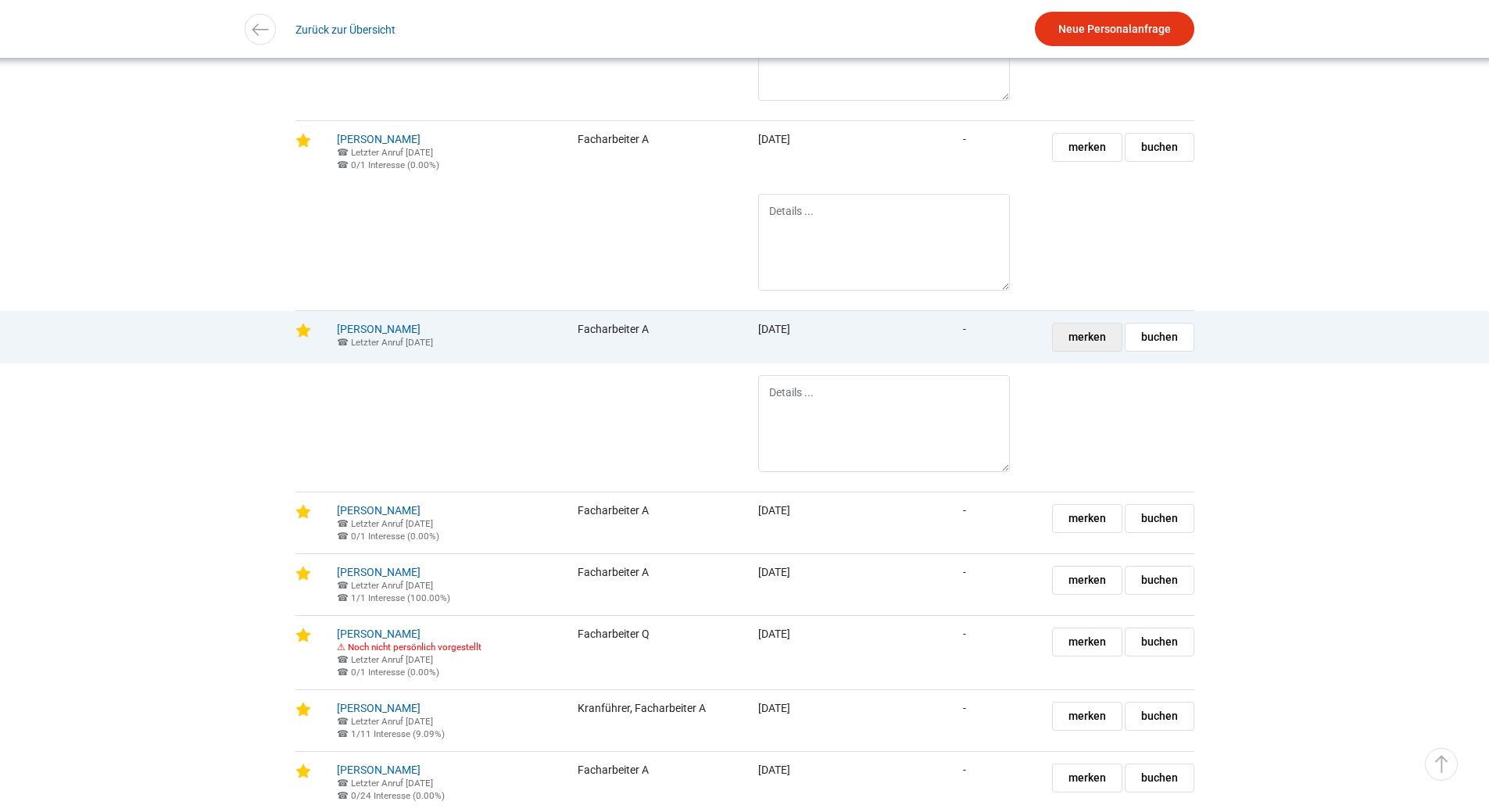
scroll to position [2814, 0]
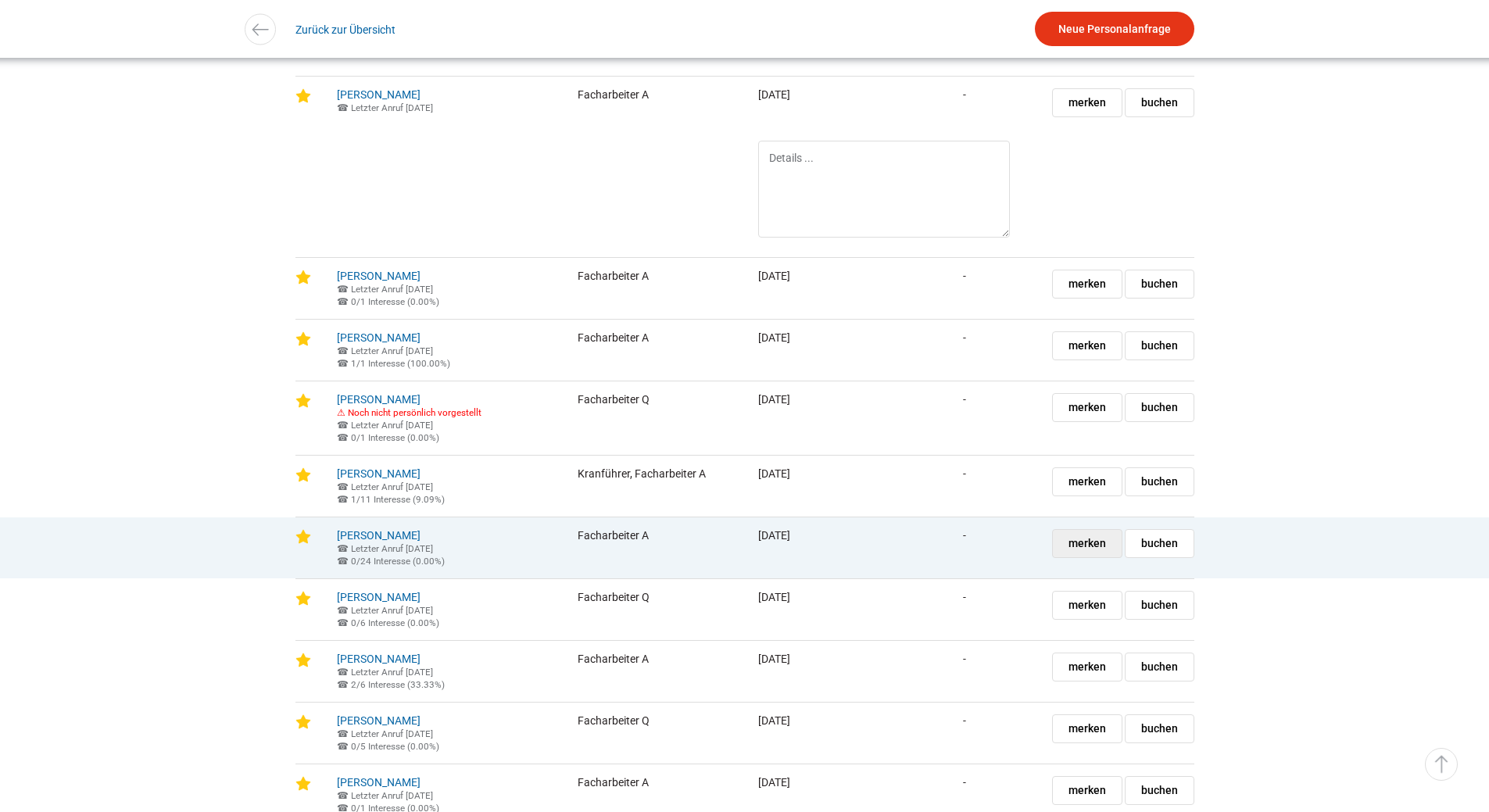
click at [1085, 557] on span "merken" at bounding box center [1087, 543] width 37 height 28
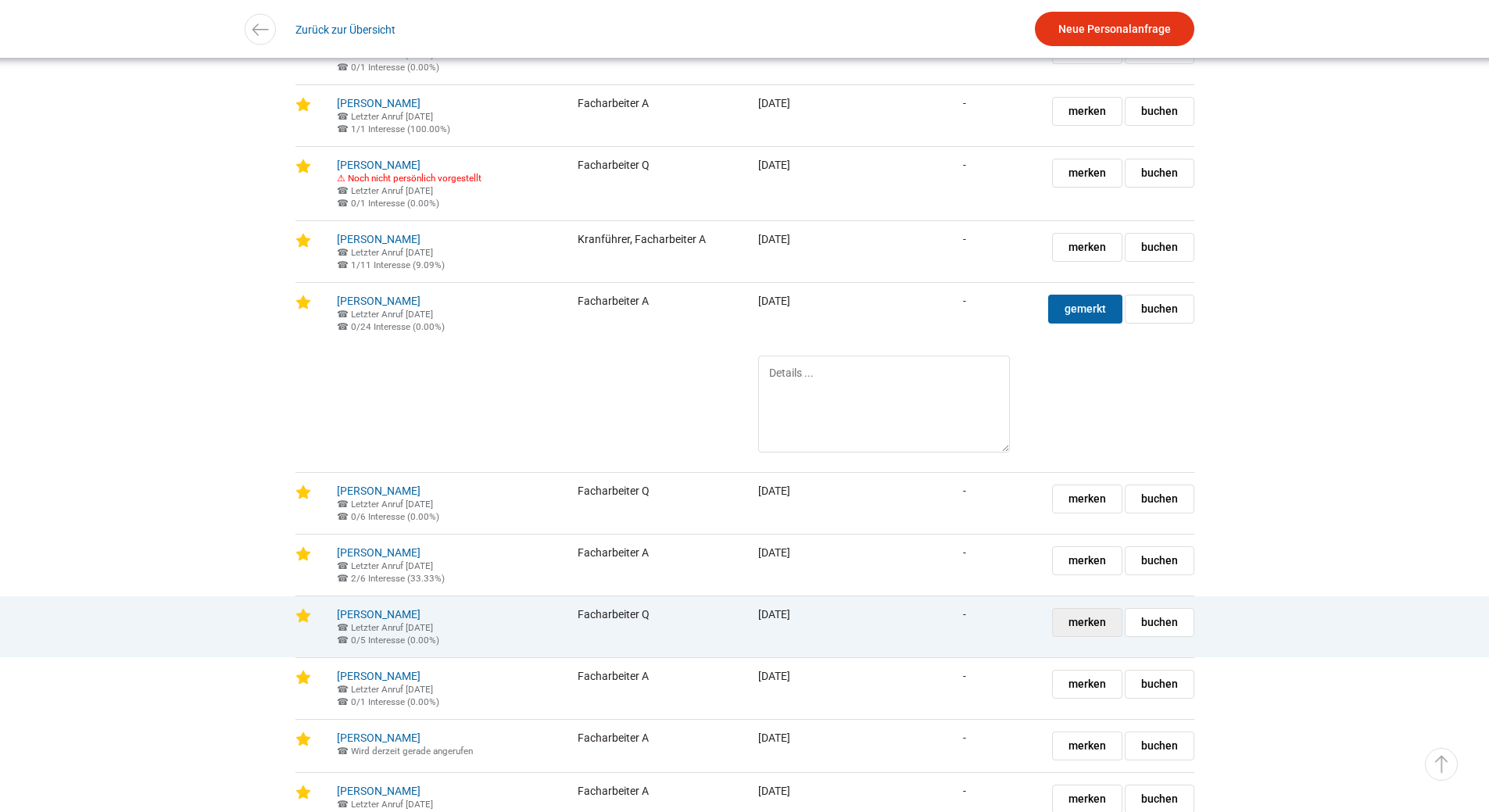
scroll to position [3204, 0]
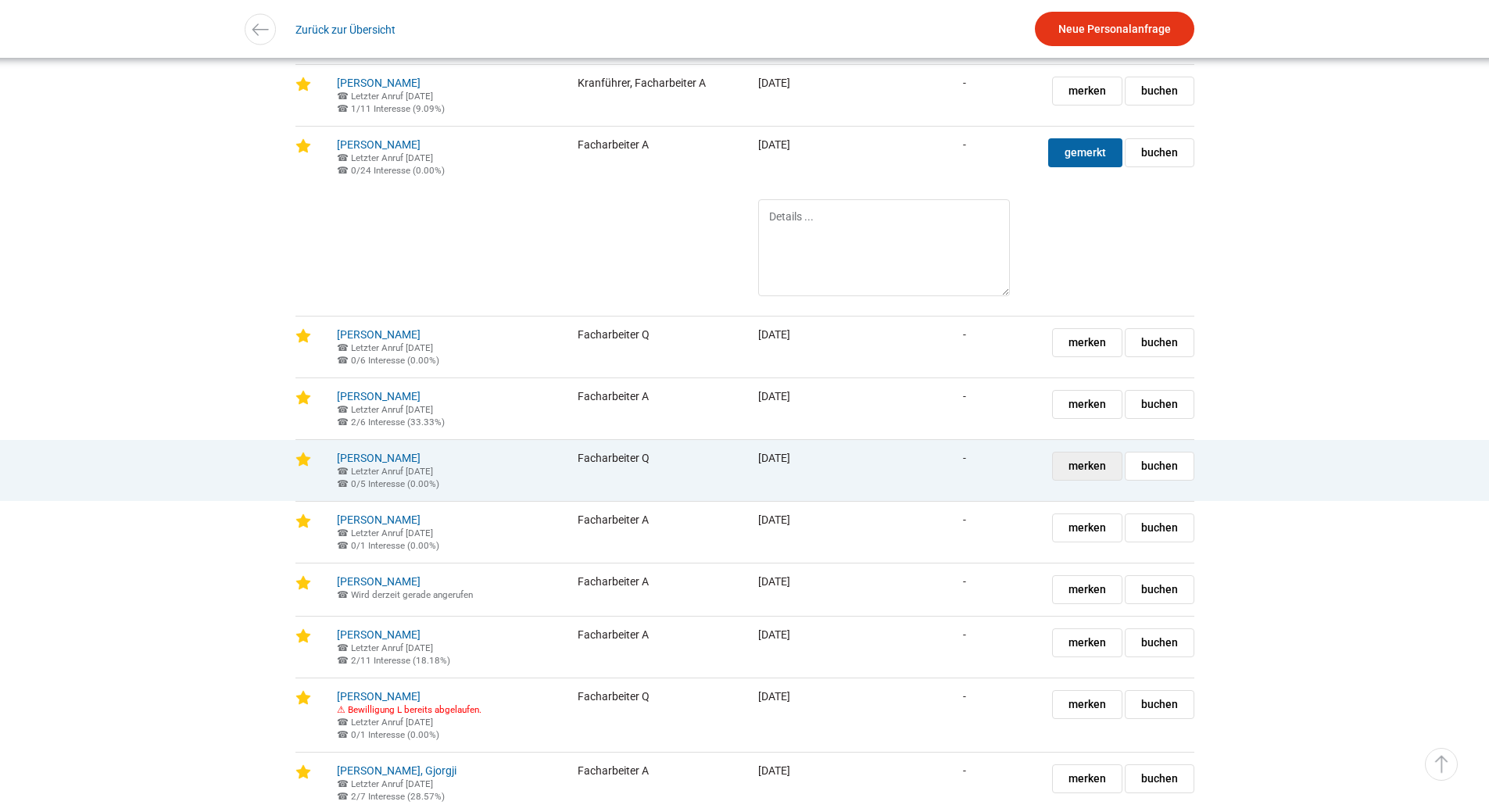
click at [1089, 480] on span "merken" at bounding box center [1087, 466] width 37 height 28
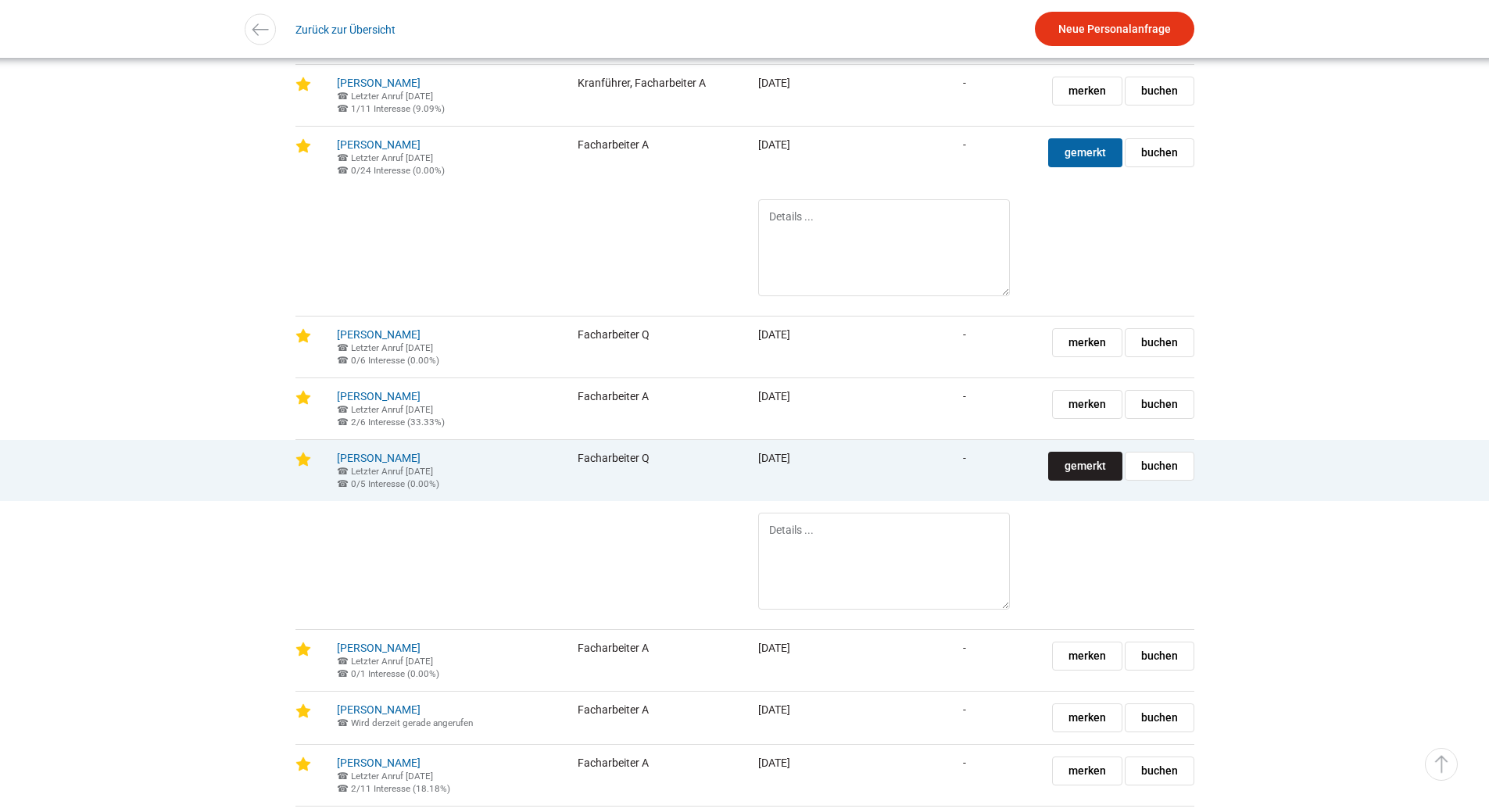
scroll to position [3439, 0]
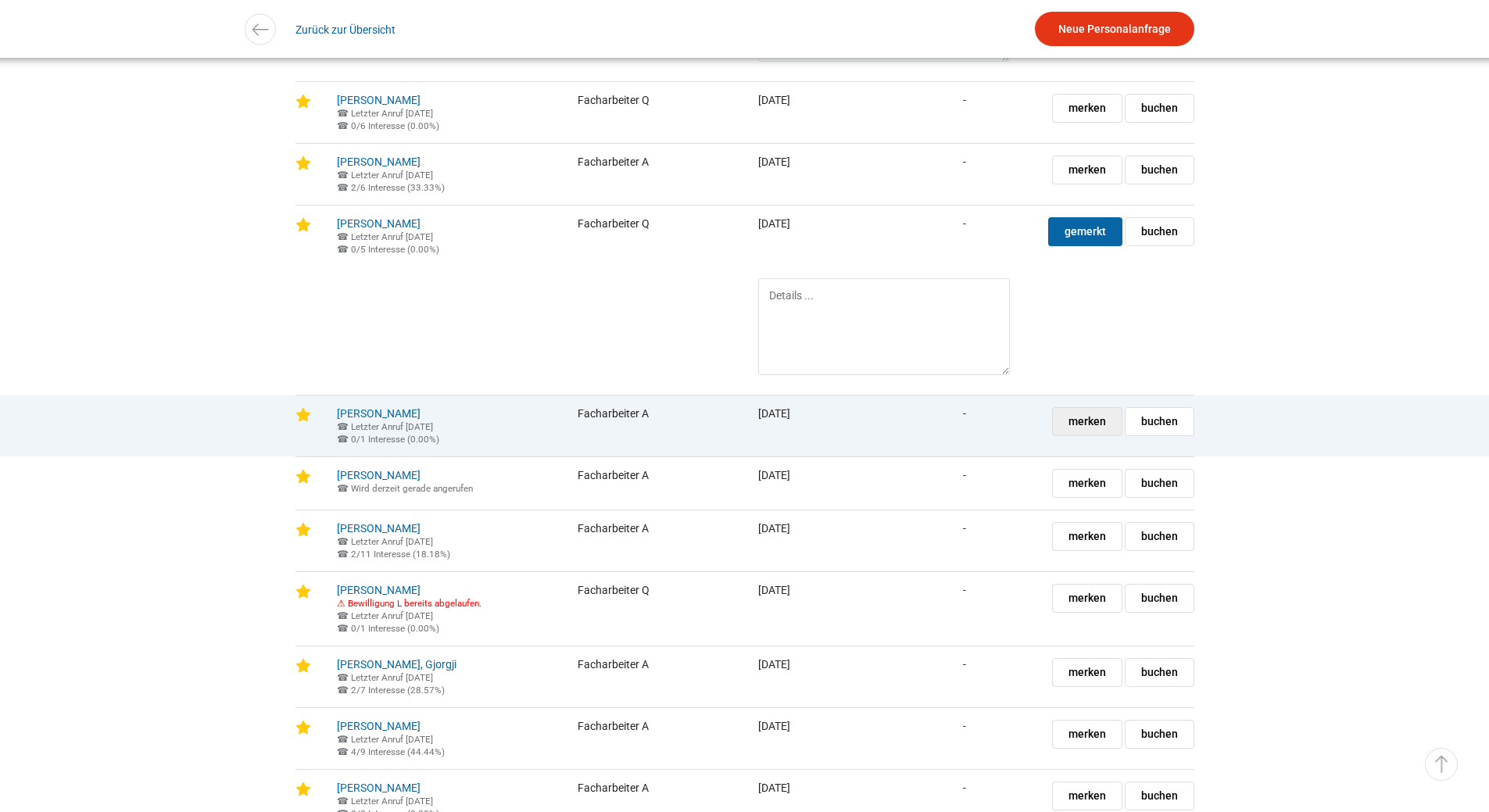
click at [1076, 435] on span "merken" at bounding box center [1087, 421] width 37 height 28
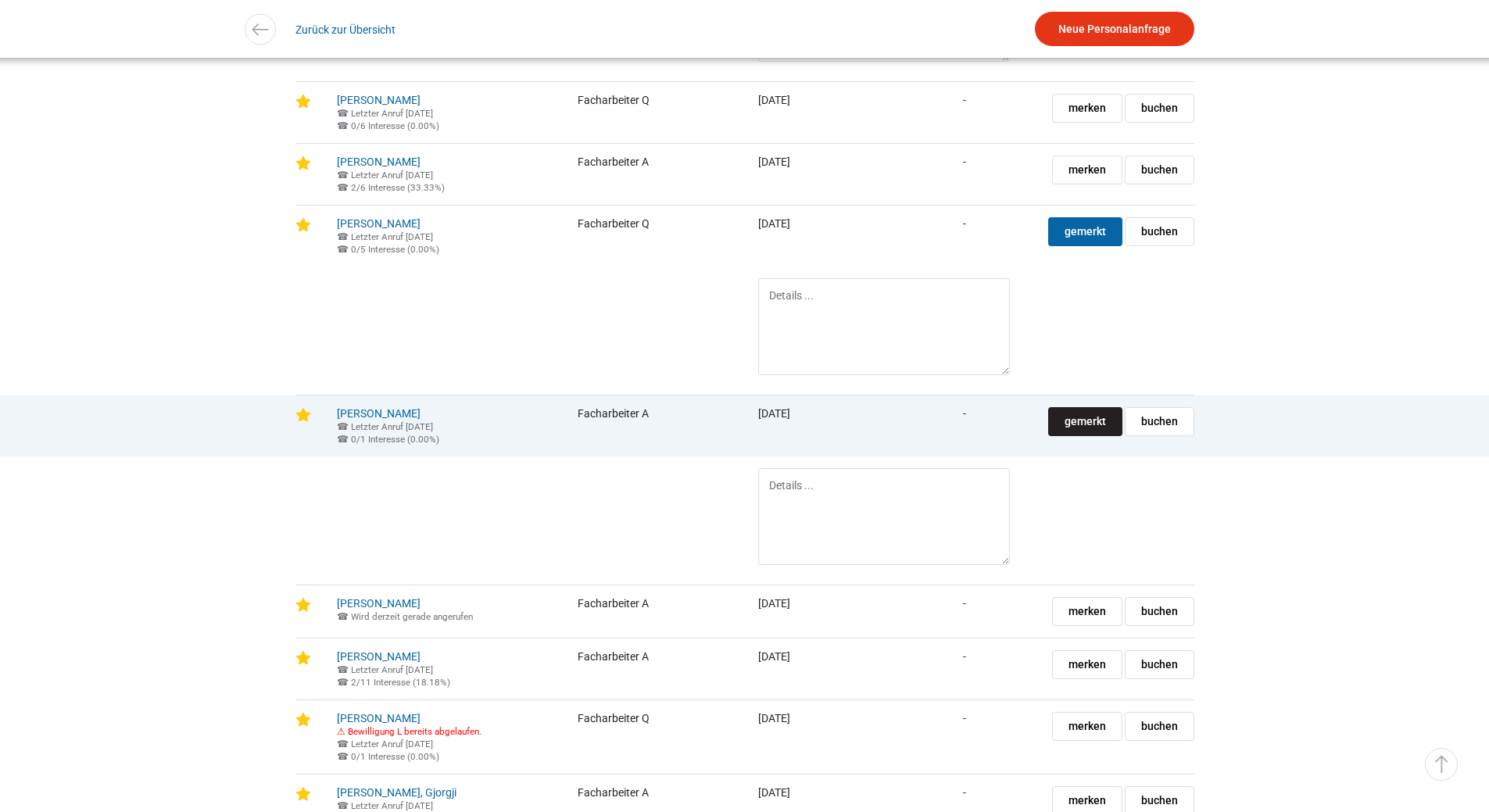
scroll to position [3673, 0]
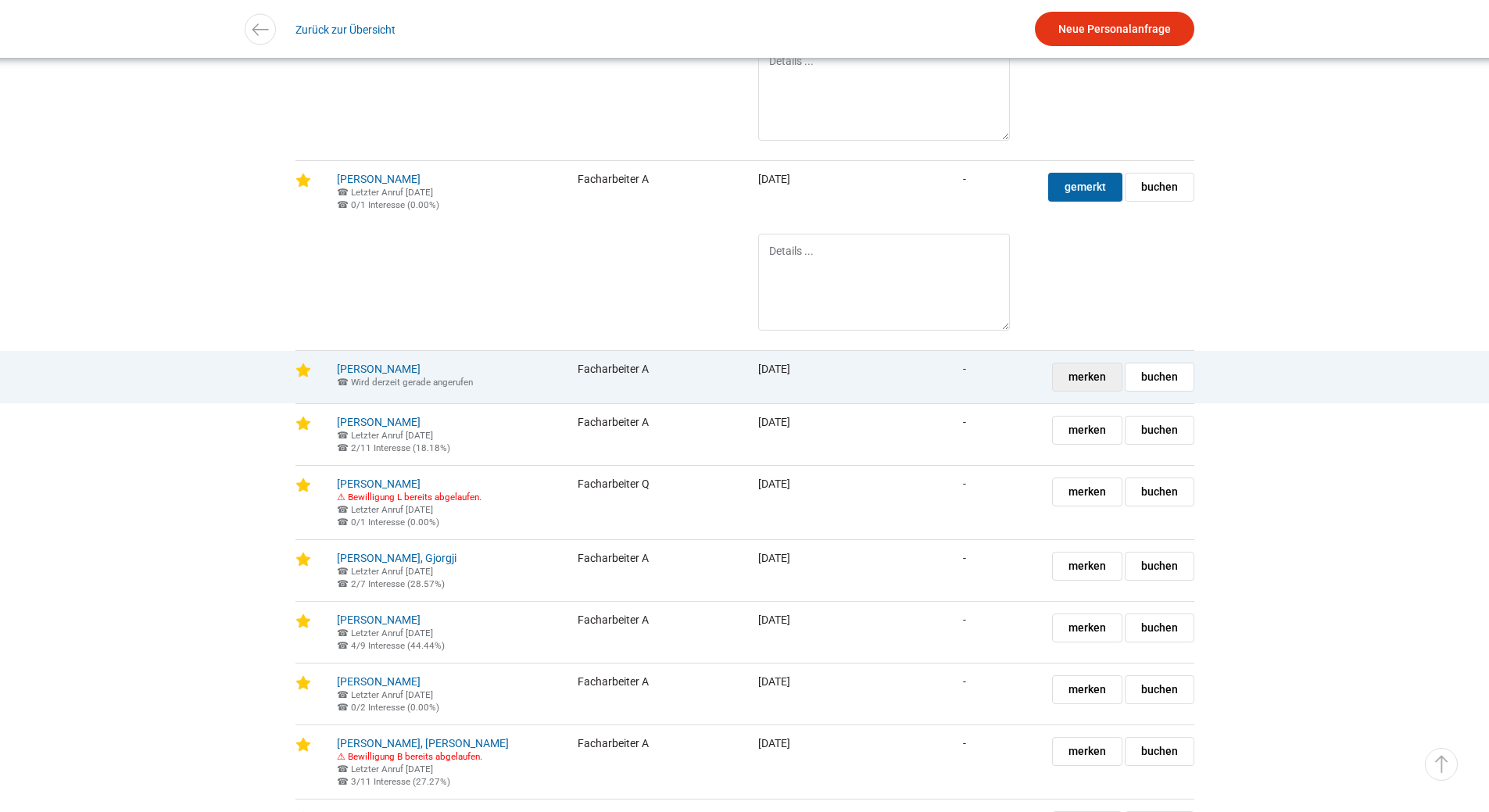
click at [1111, 392] on link "merken gemerkt" at bounding box center [1086, 377] width 70 height 28
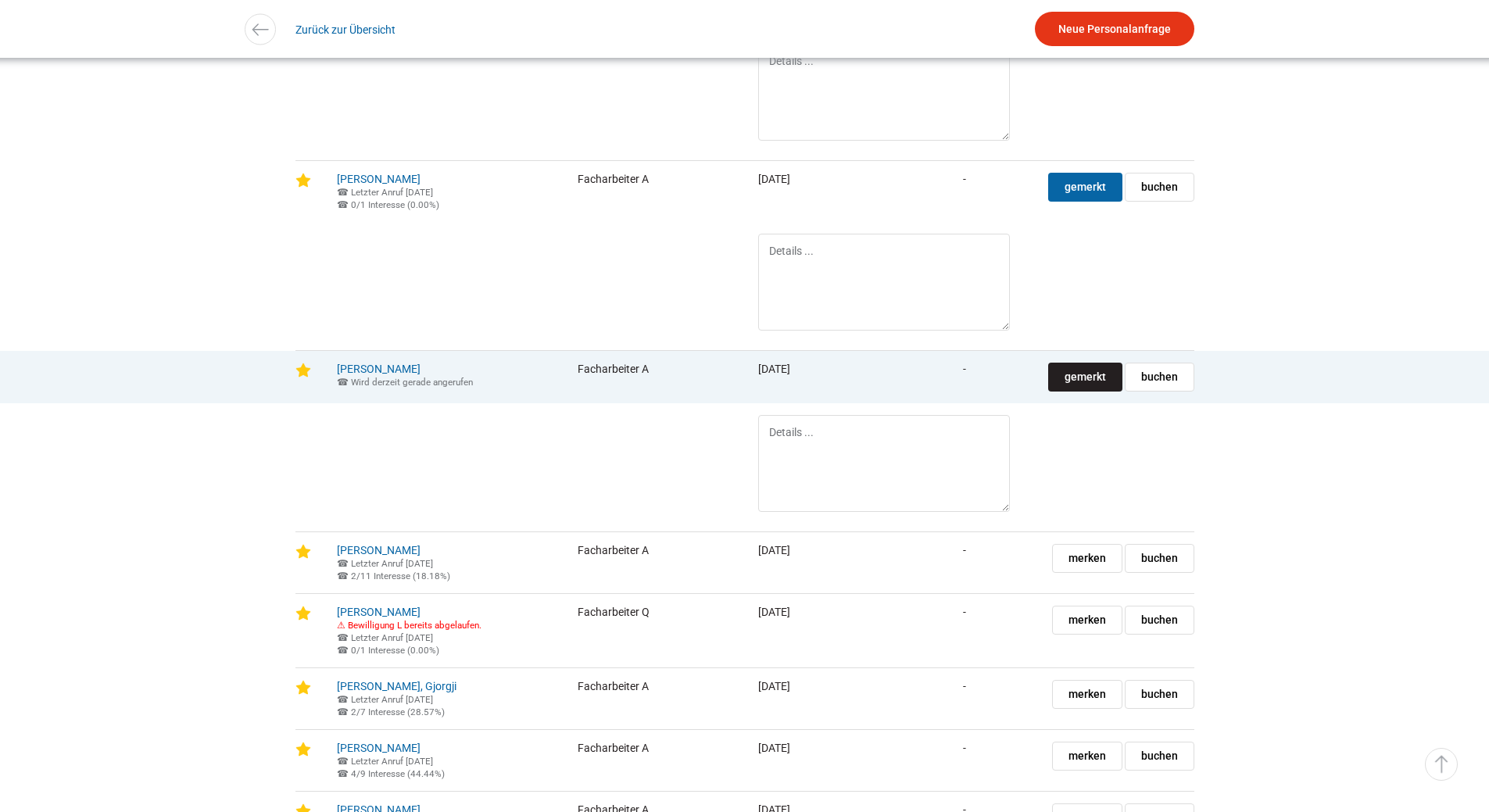
scroll to position [3908, 0]
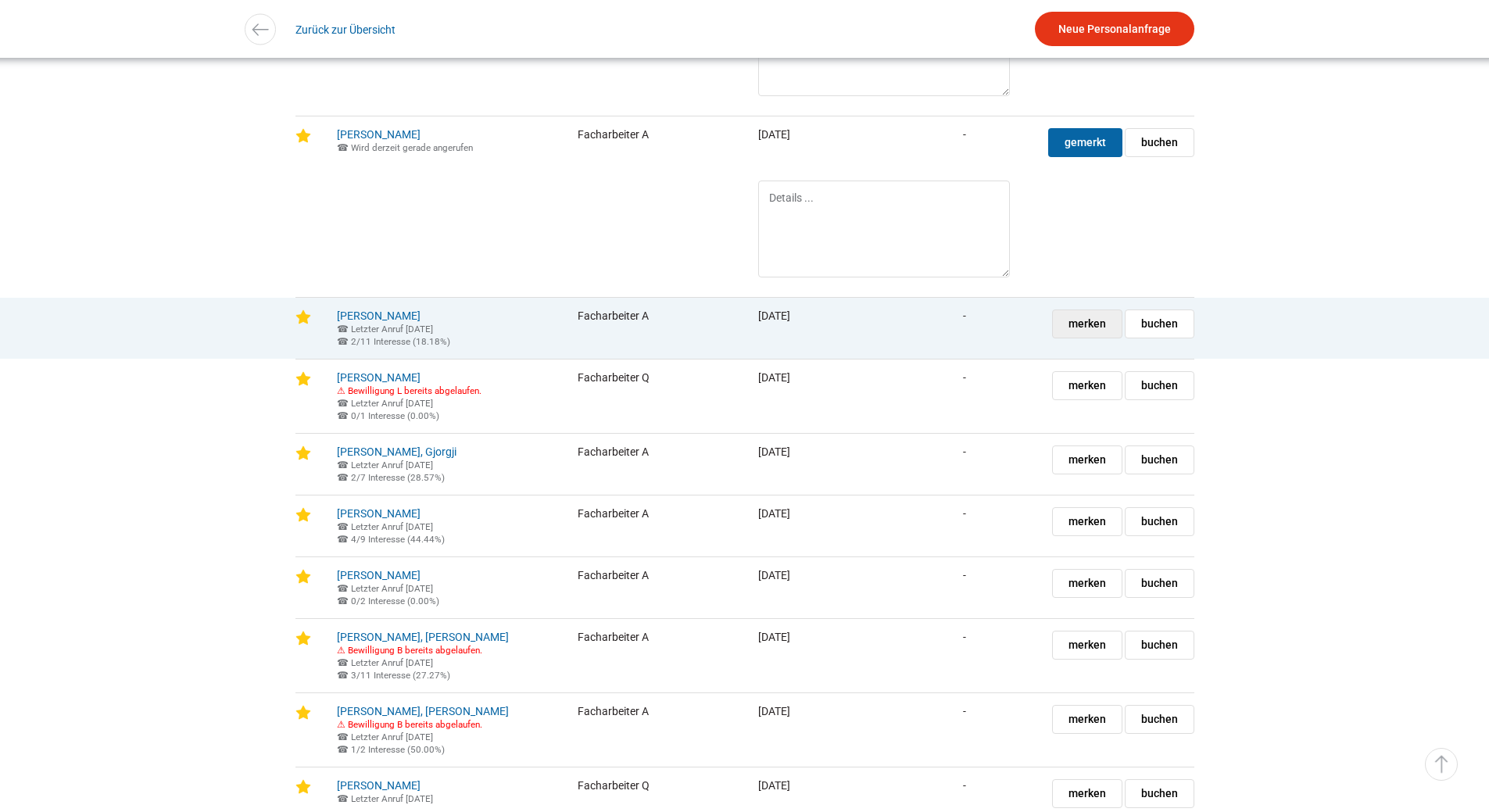
click at [1070, 337] on span "merken" at bounding box center [1087, 323] width 37 height 28
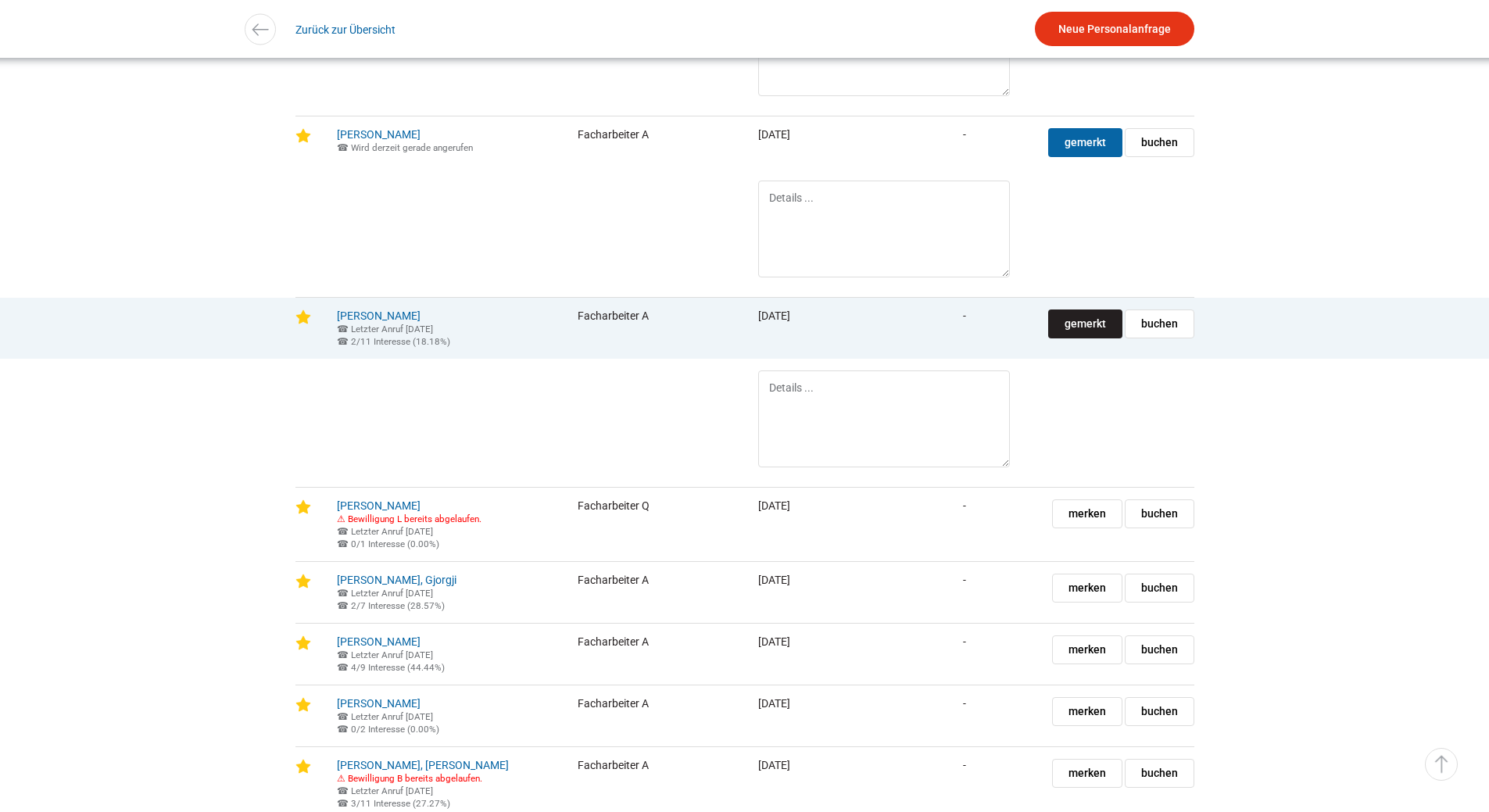
scroll to position [4220, 0]
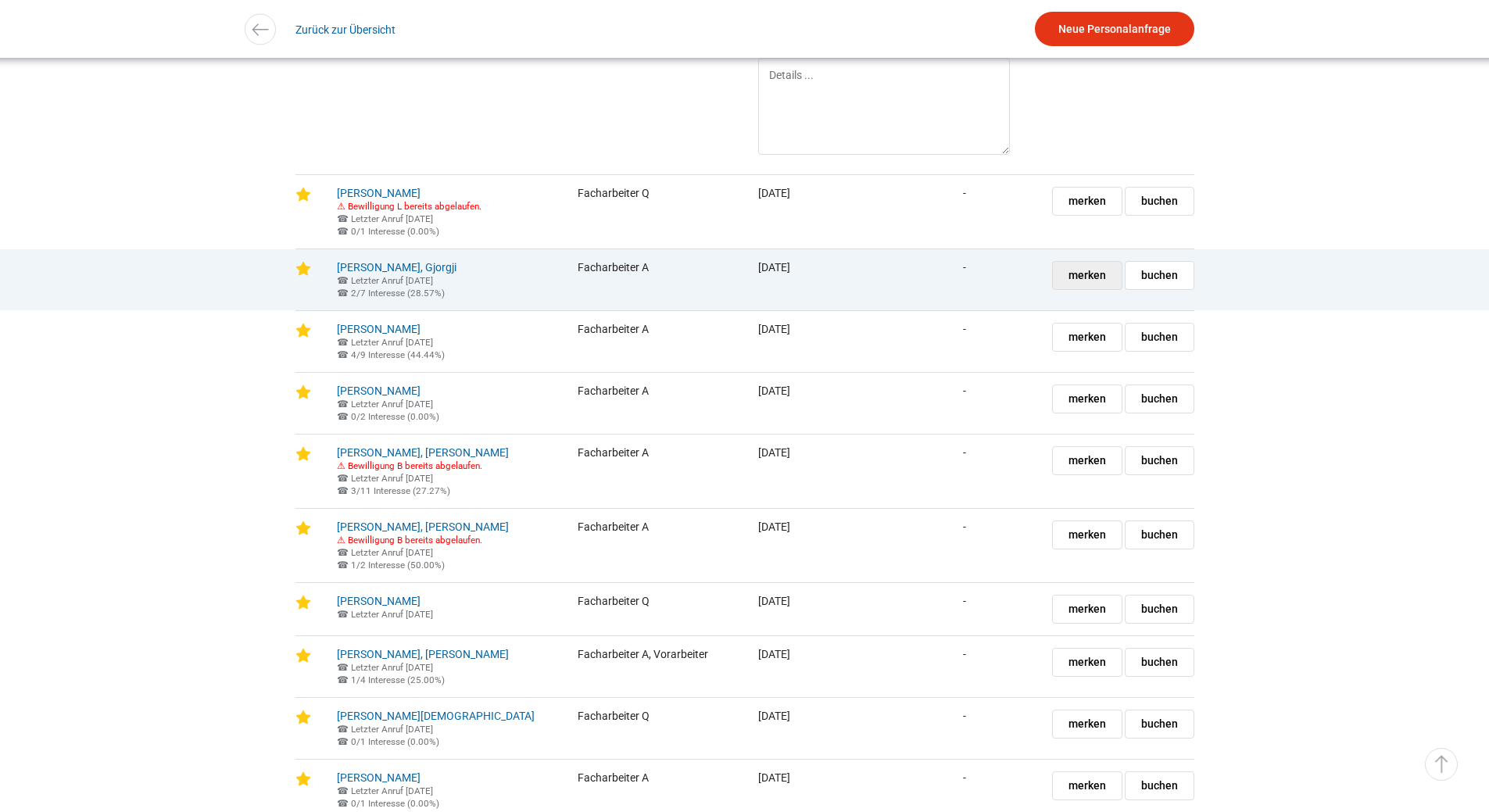
click at [1078, 289] on span "merken" at bounding box center [1087, 275] width 37 height 28
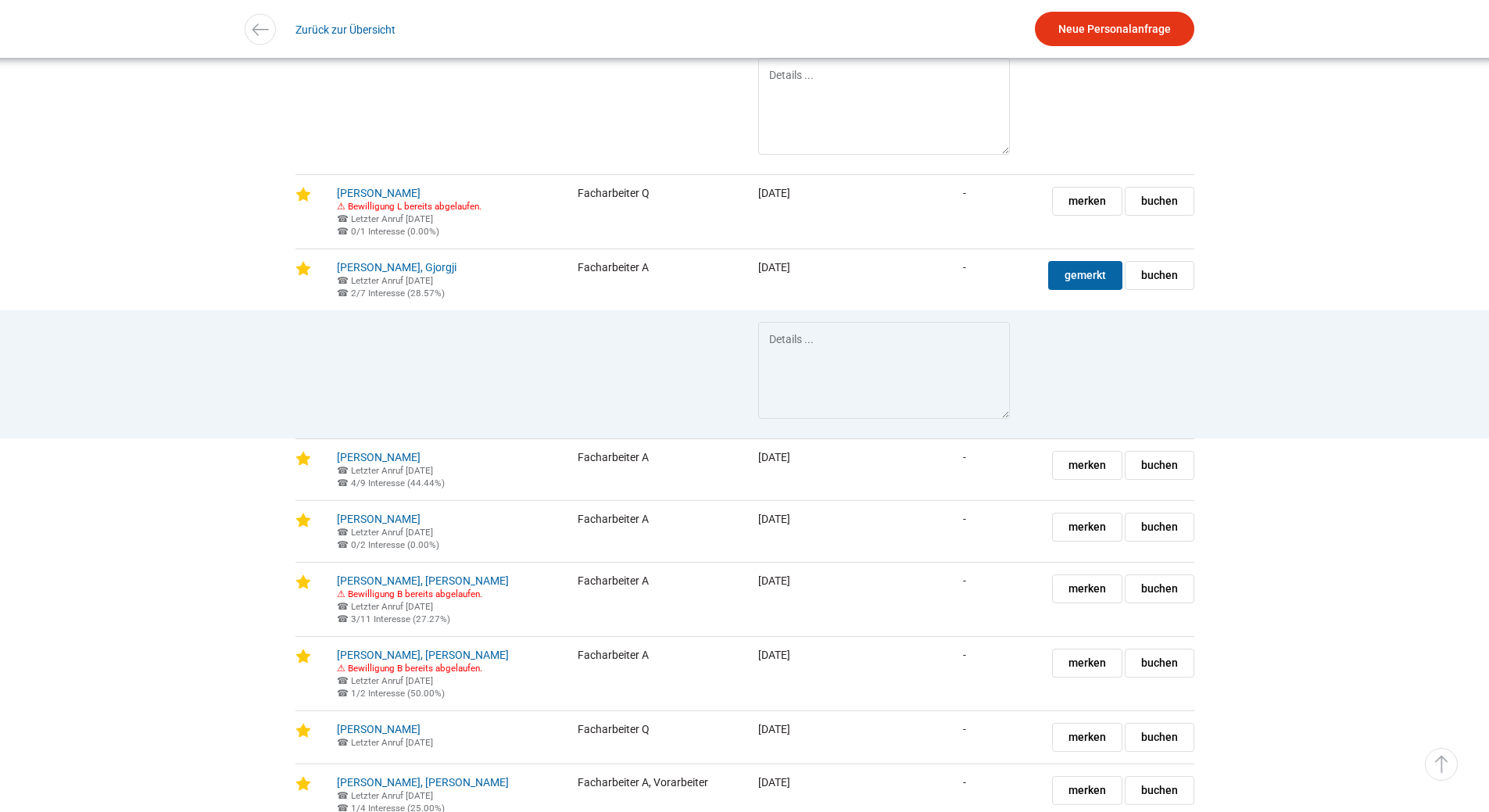
scroll to position [4454, 0]
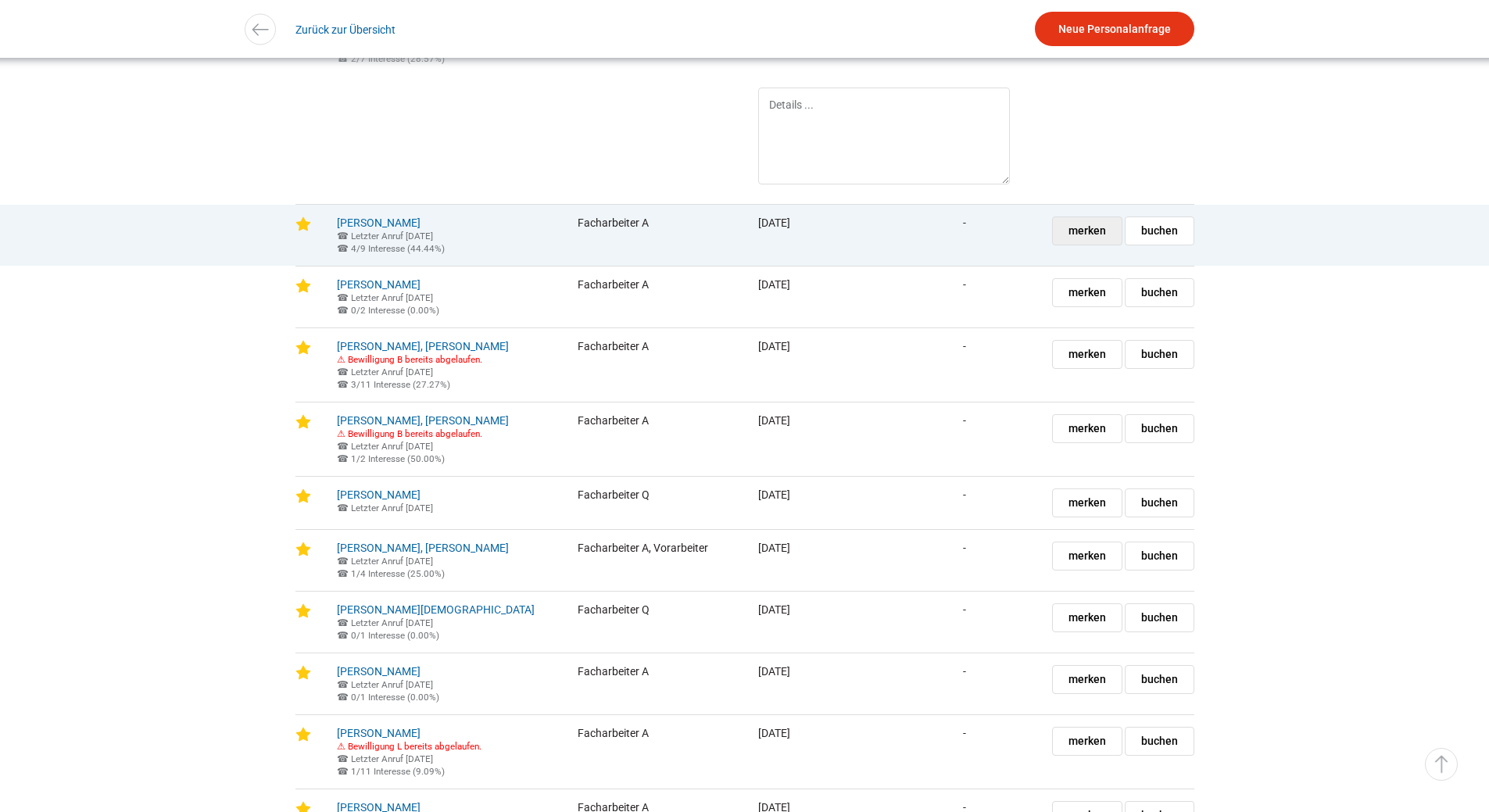
click at [1058, 246] on link "merken gemerkt" at bounding box center [1086, 231] width 70 height 28
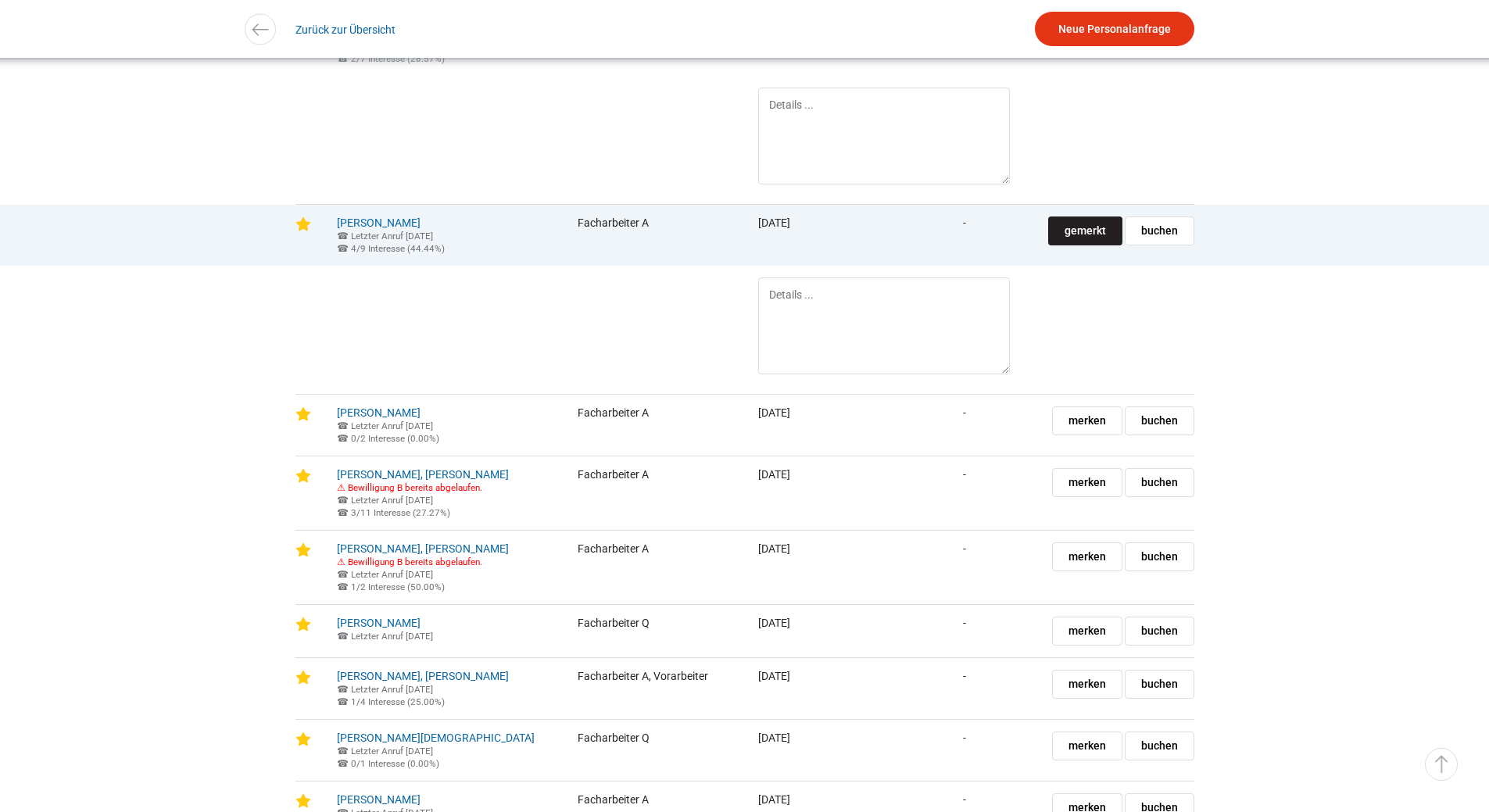
scroll to position [4689, 0]
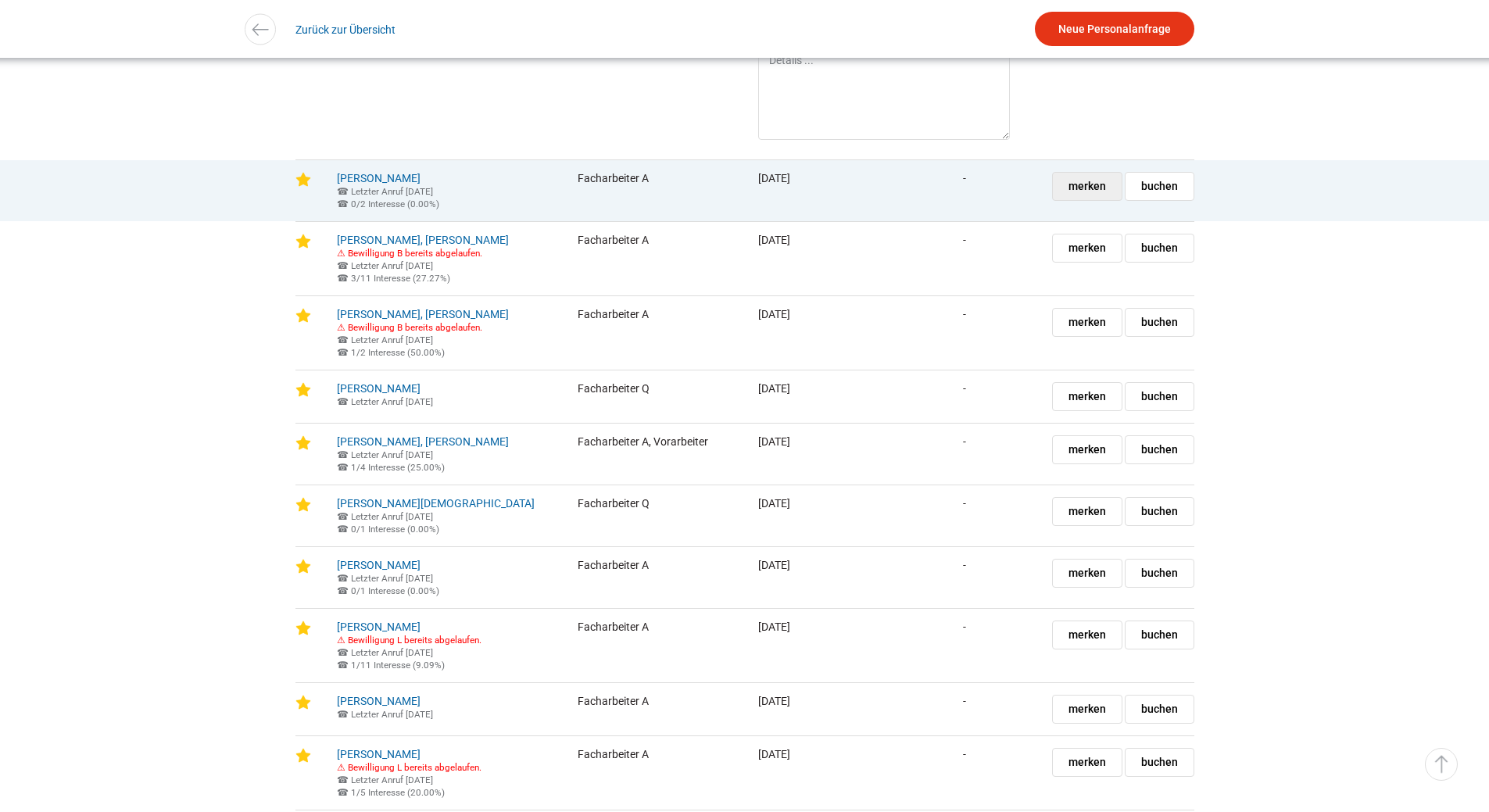
click at [1092, 200] on span "merken" at bounding box center [1087, 186] width 37 height 28
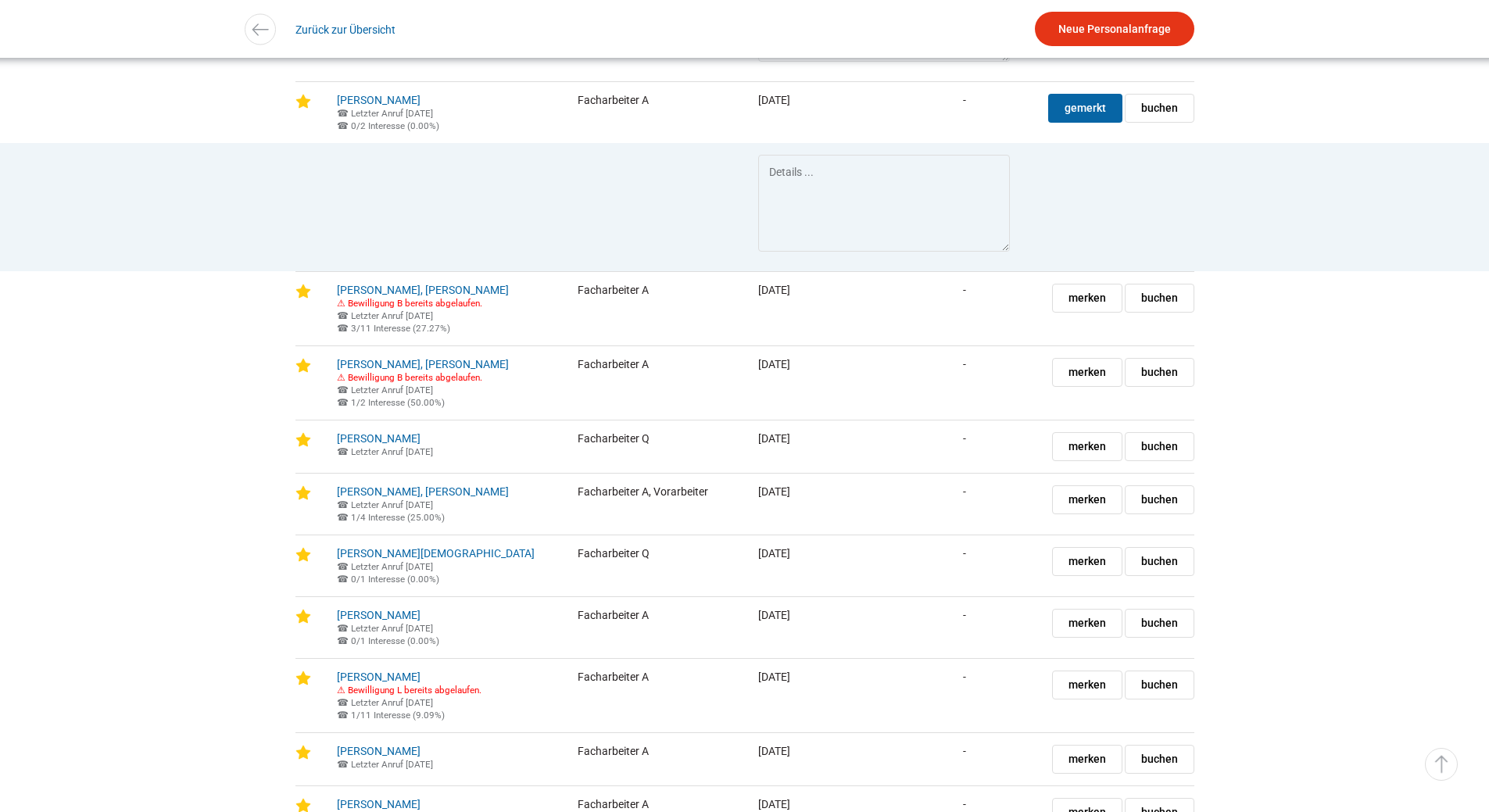
scroll to position [4924, 0]
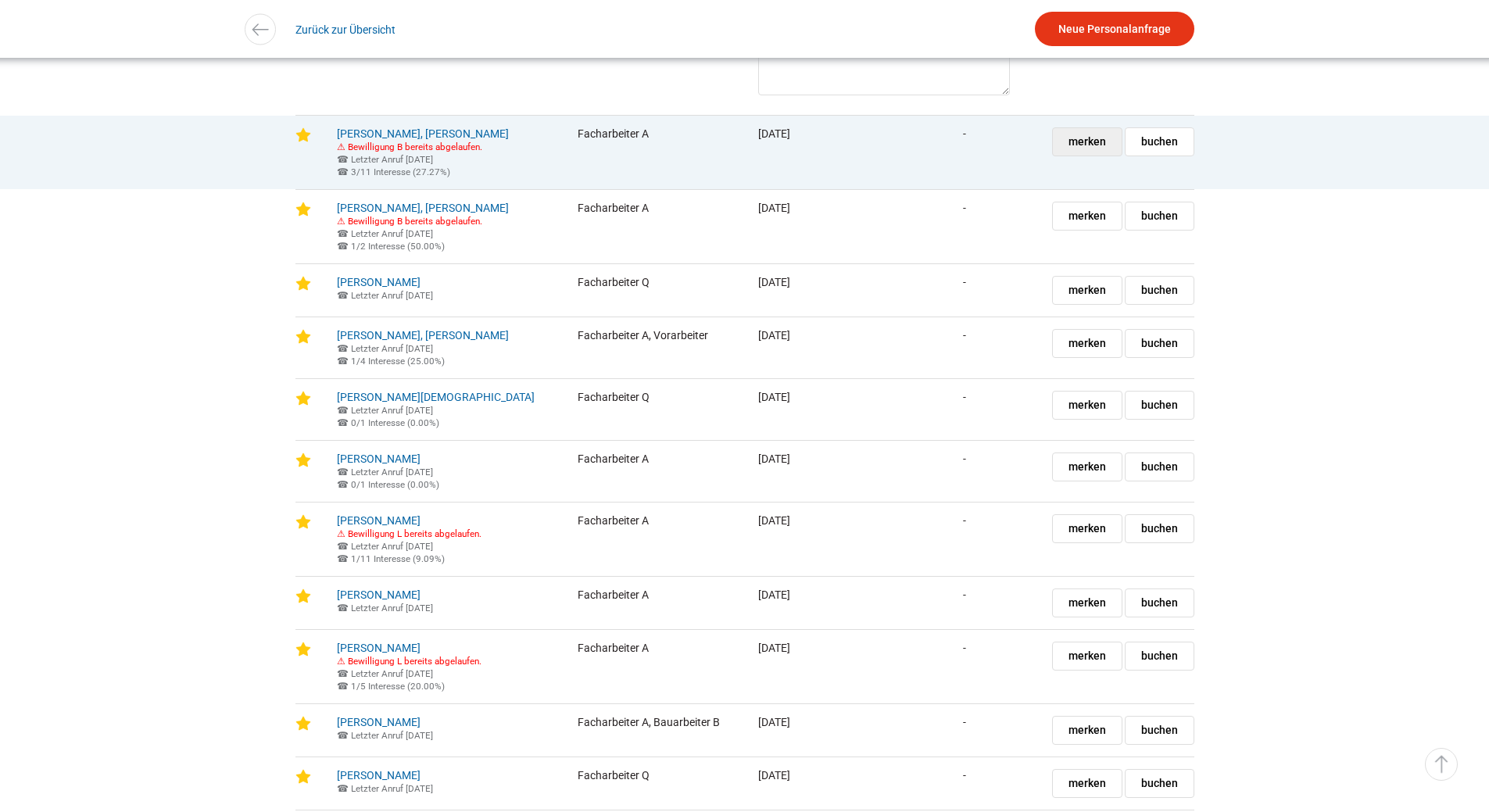
click at [1070, 156] on span "merken" at bounding box center [1087, 142] width 37 height 28
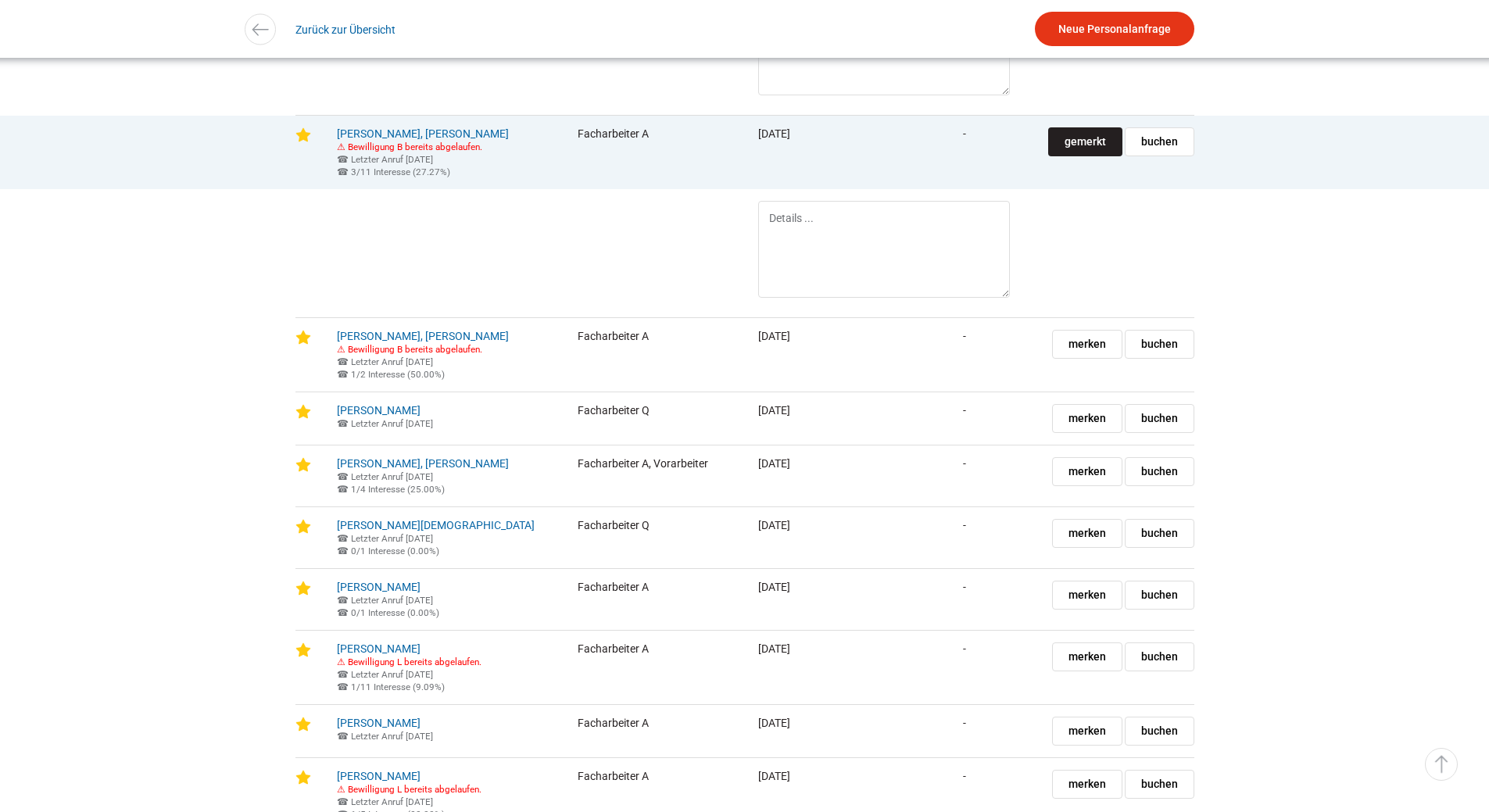
scroll to position [5001, 0]
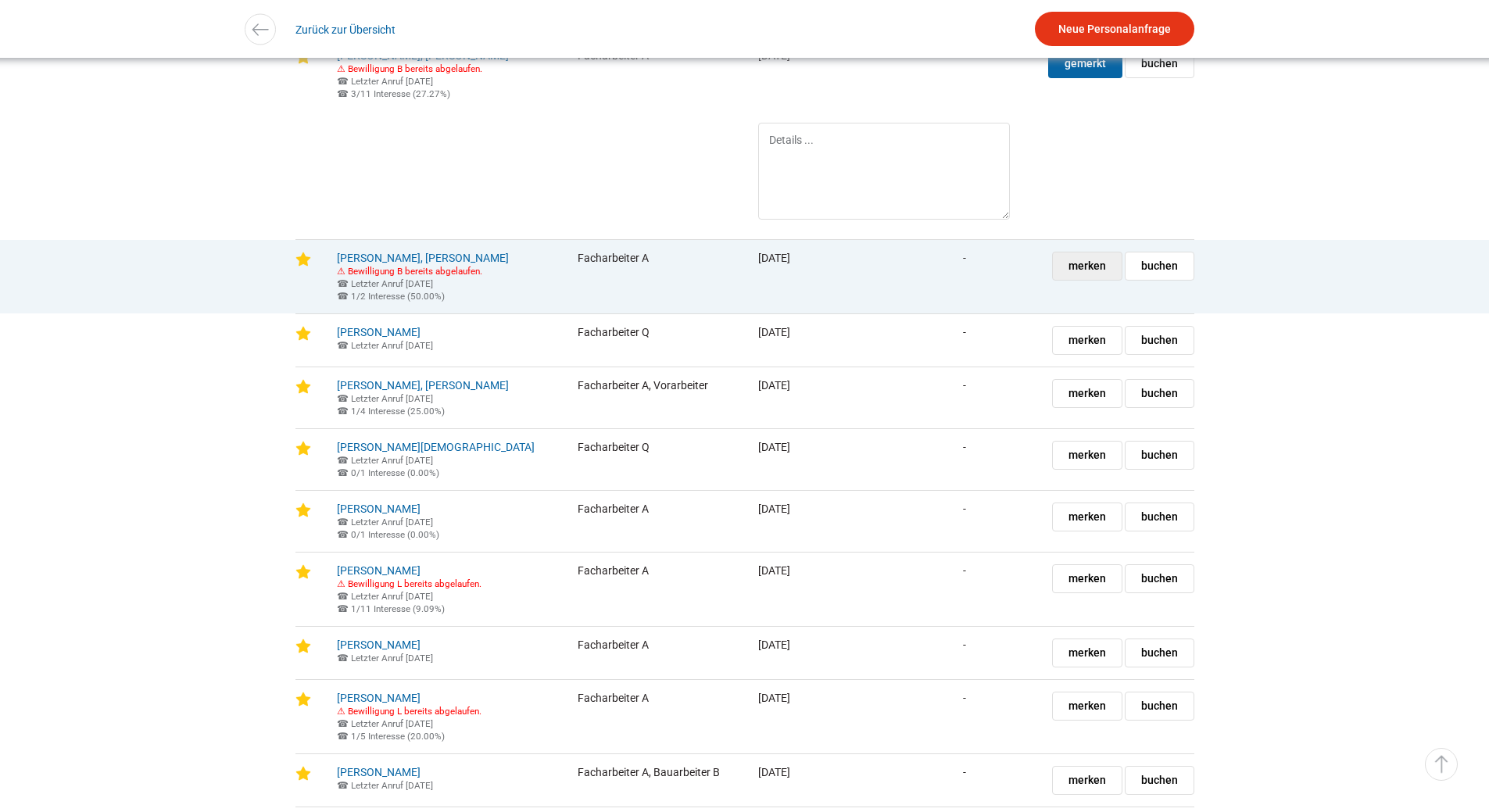
click at [1093, 280] on span "merken" at bounding box center [1087, 265] width 37 height 28
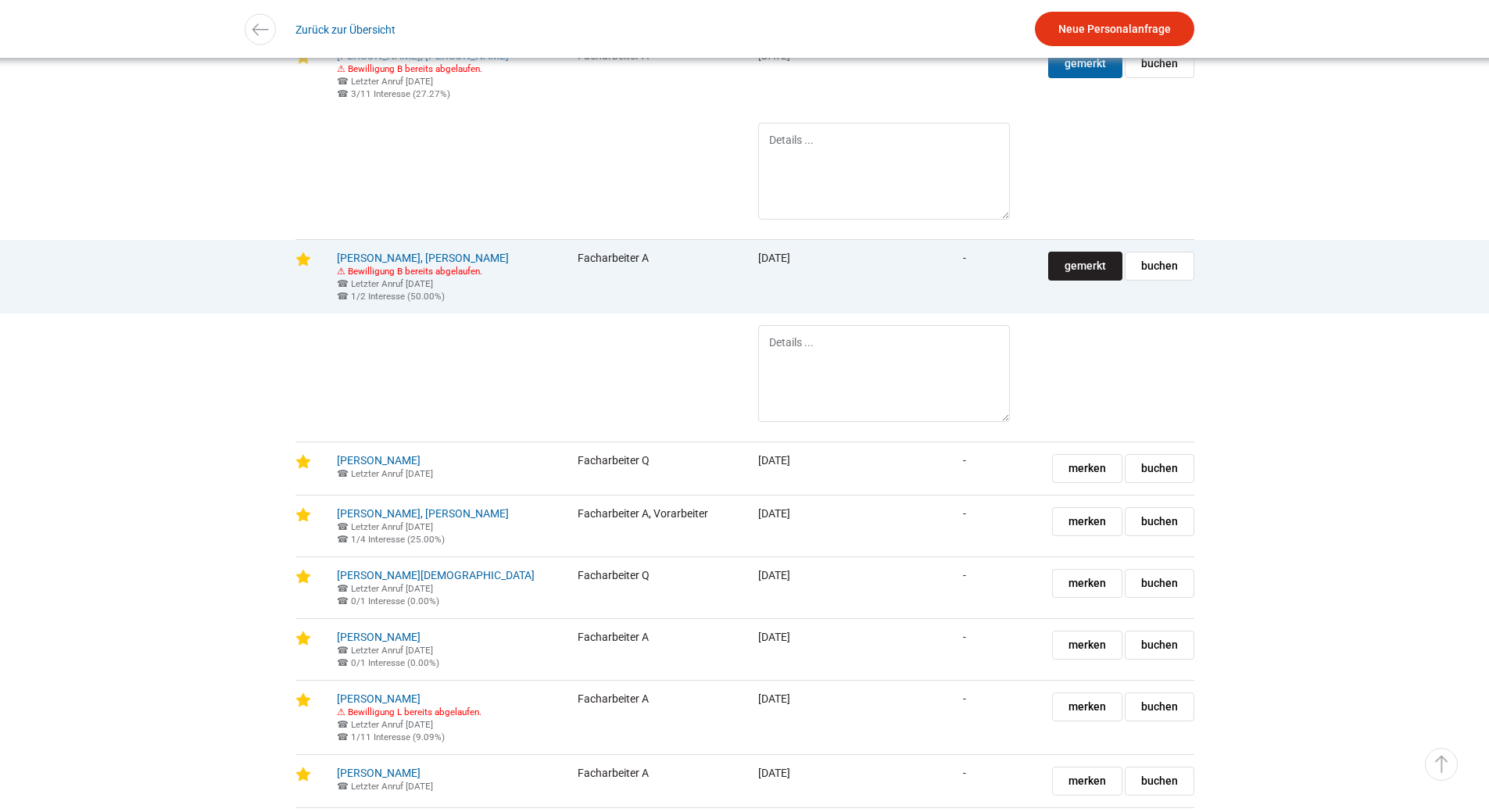
scroll to position [5314, 0]
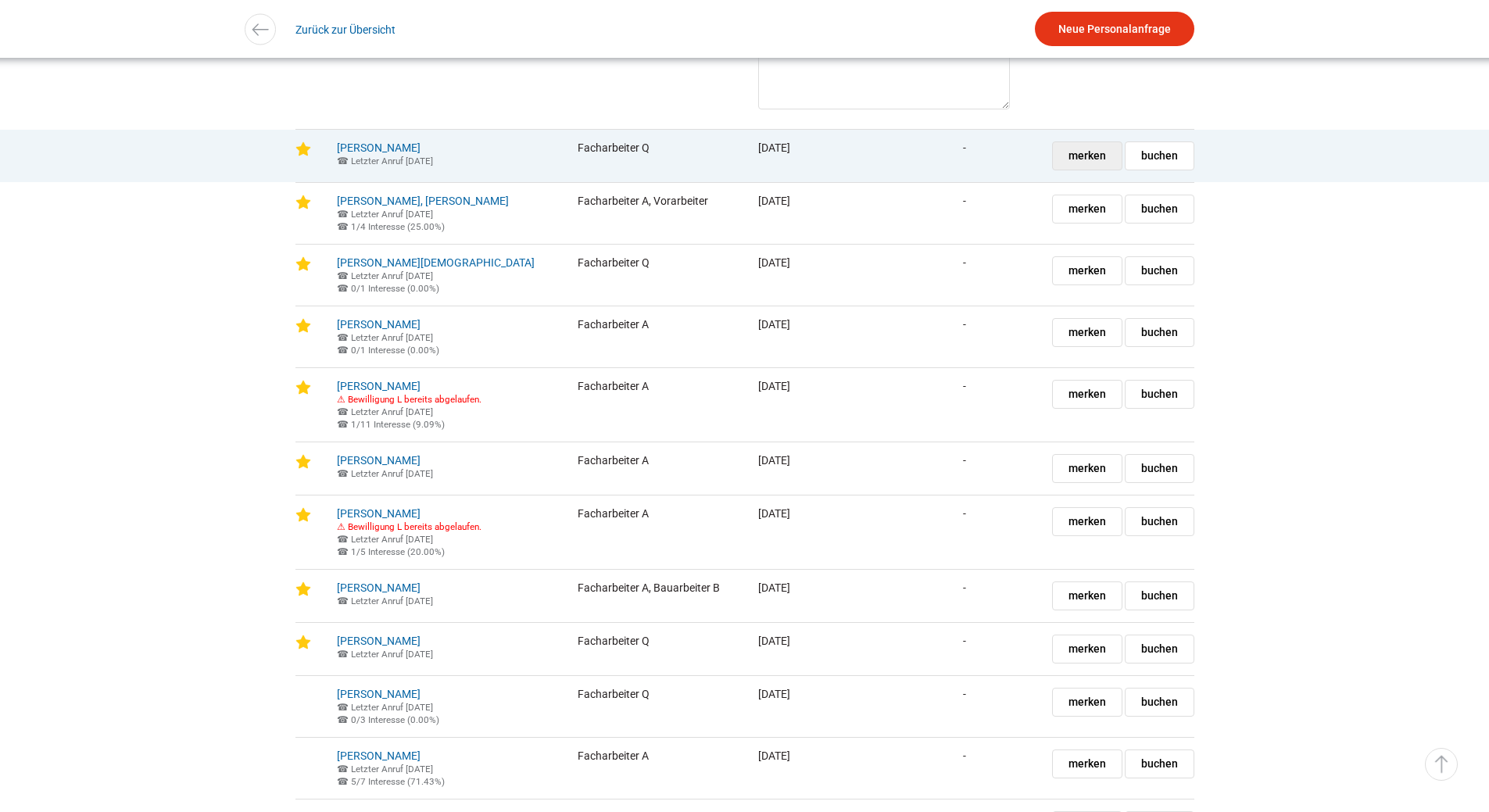
click at [1103, 169] on span "merken" at bounding box center [1087, 156] width 37 height 28
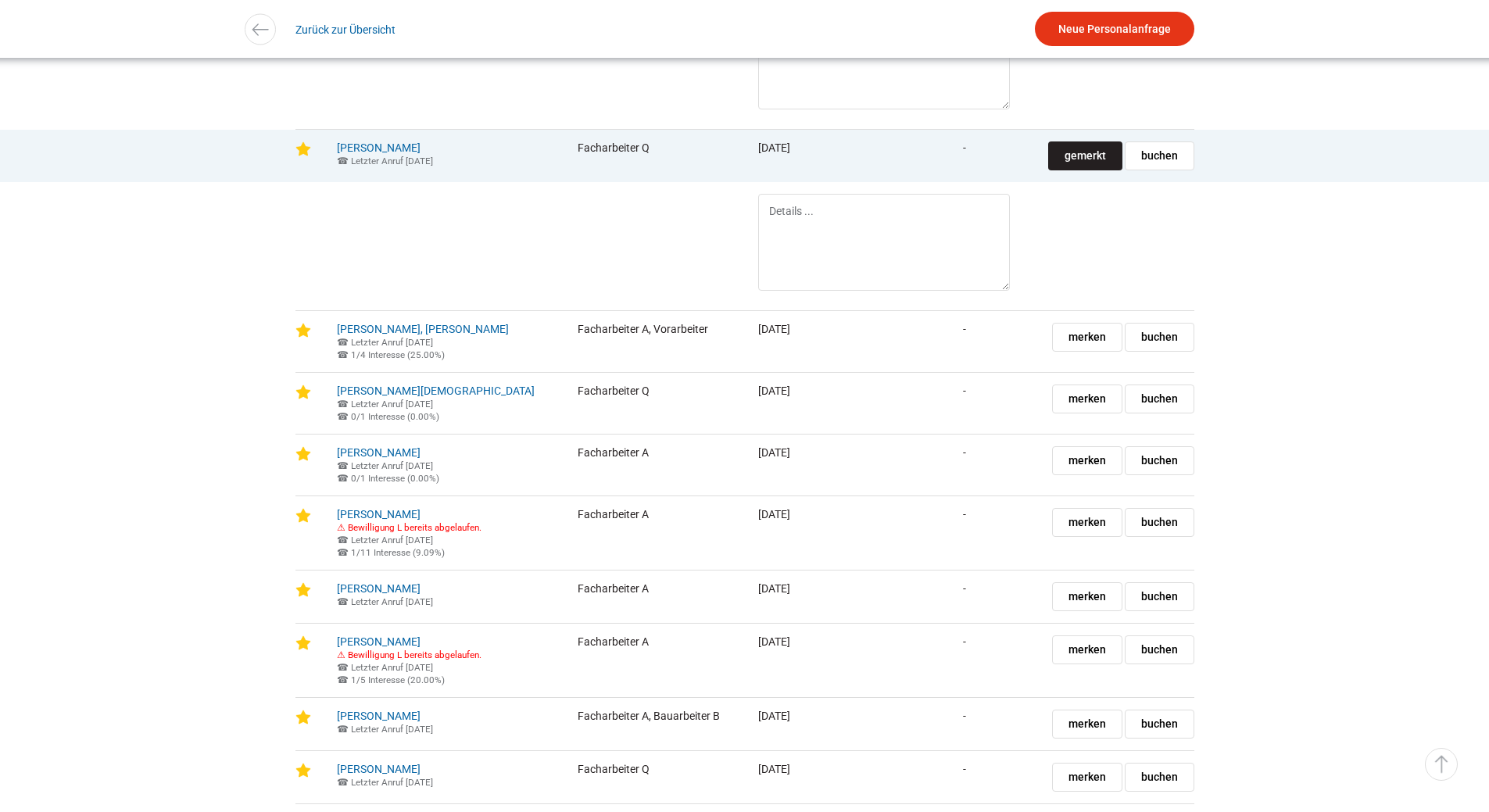
scroll to position [5626, 0]
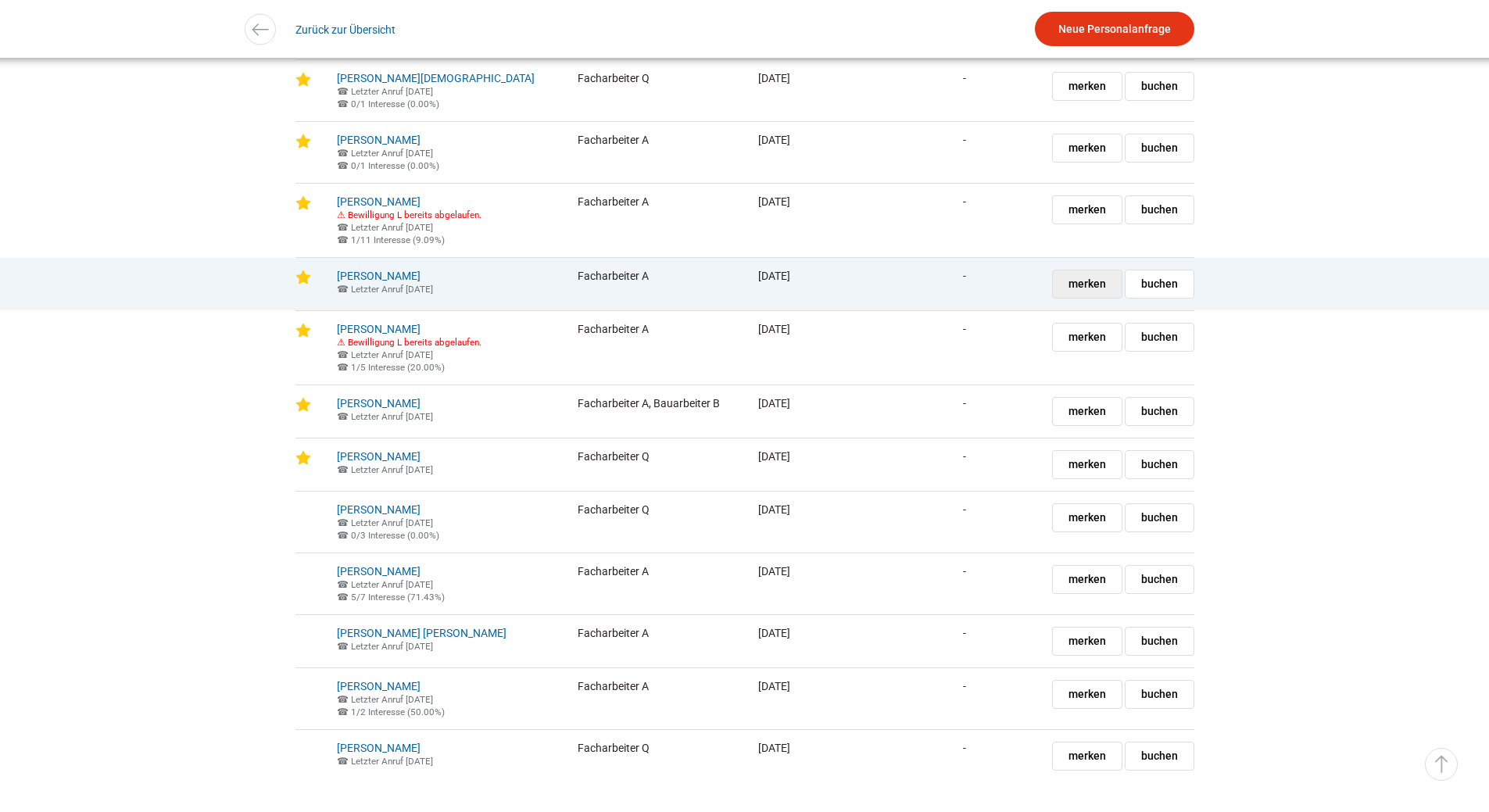
click at [1081, 297] on span "merken" at bounding box center [1087, 284] width 37 height 28
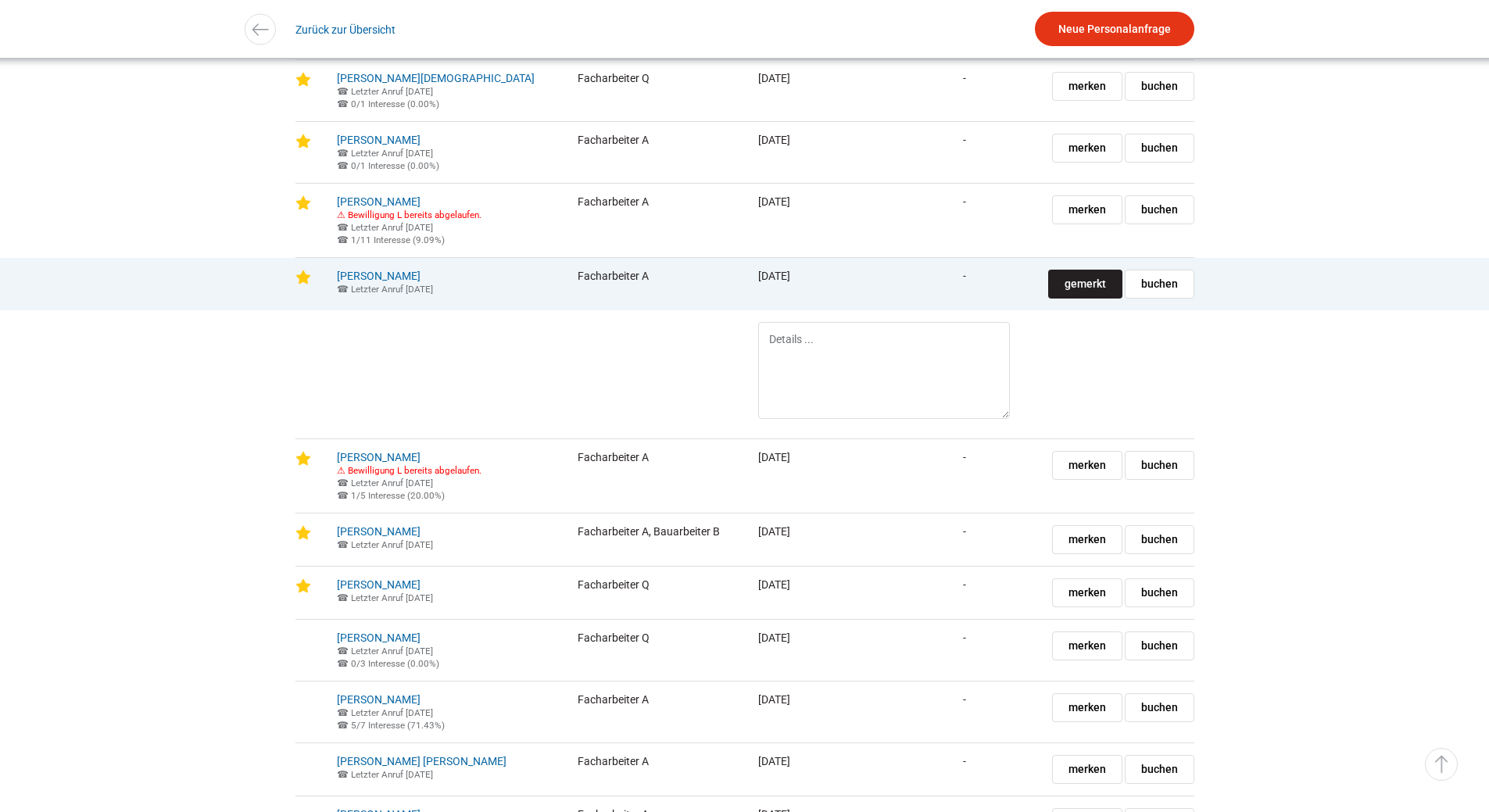
scroll to position [5861, 0]
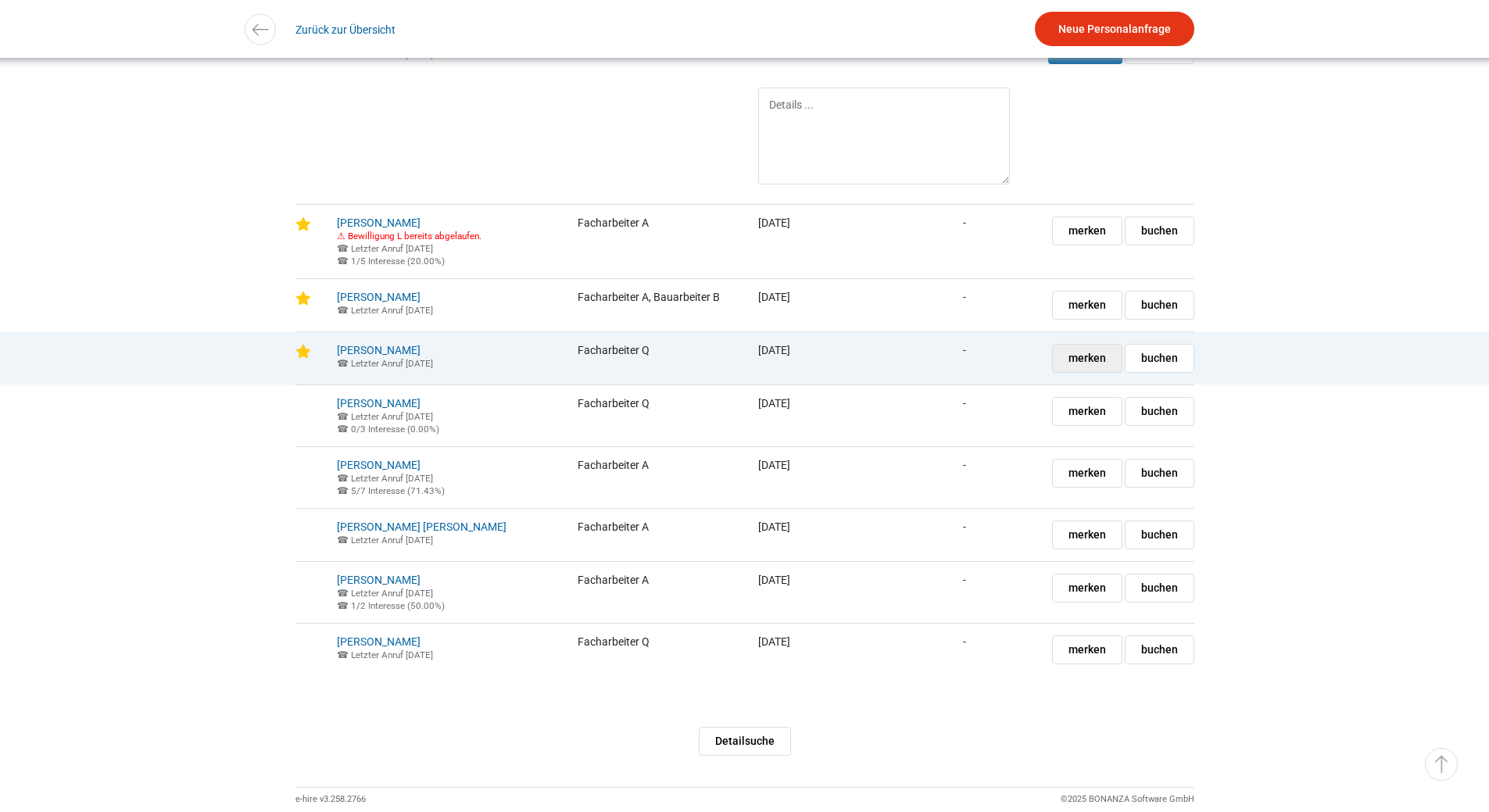
click at [1090, 372] on span "merken" at bounding box center [1087, 358] width 37 height 28
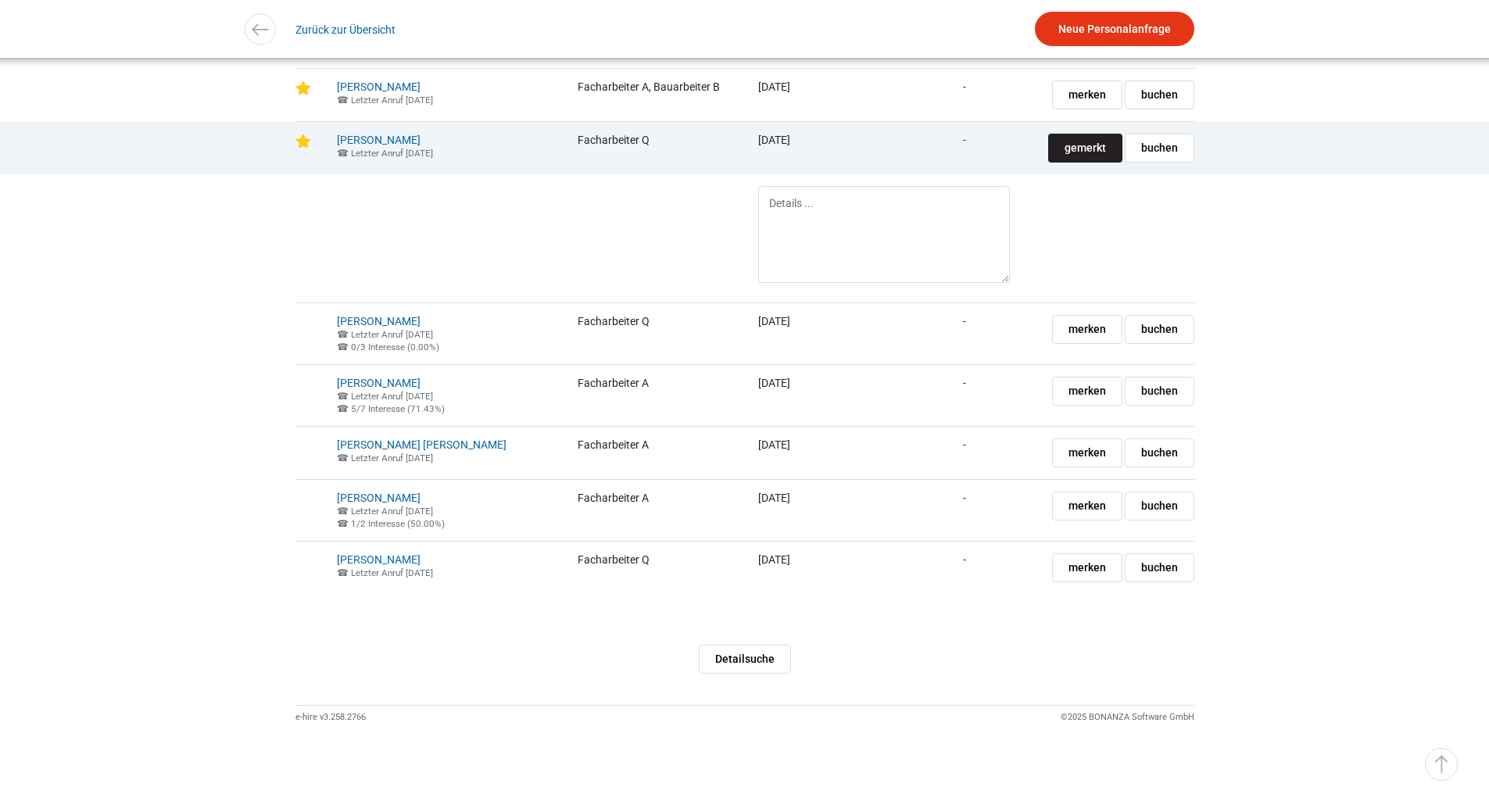
scroll to position [6259, 0]
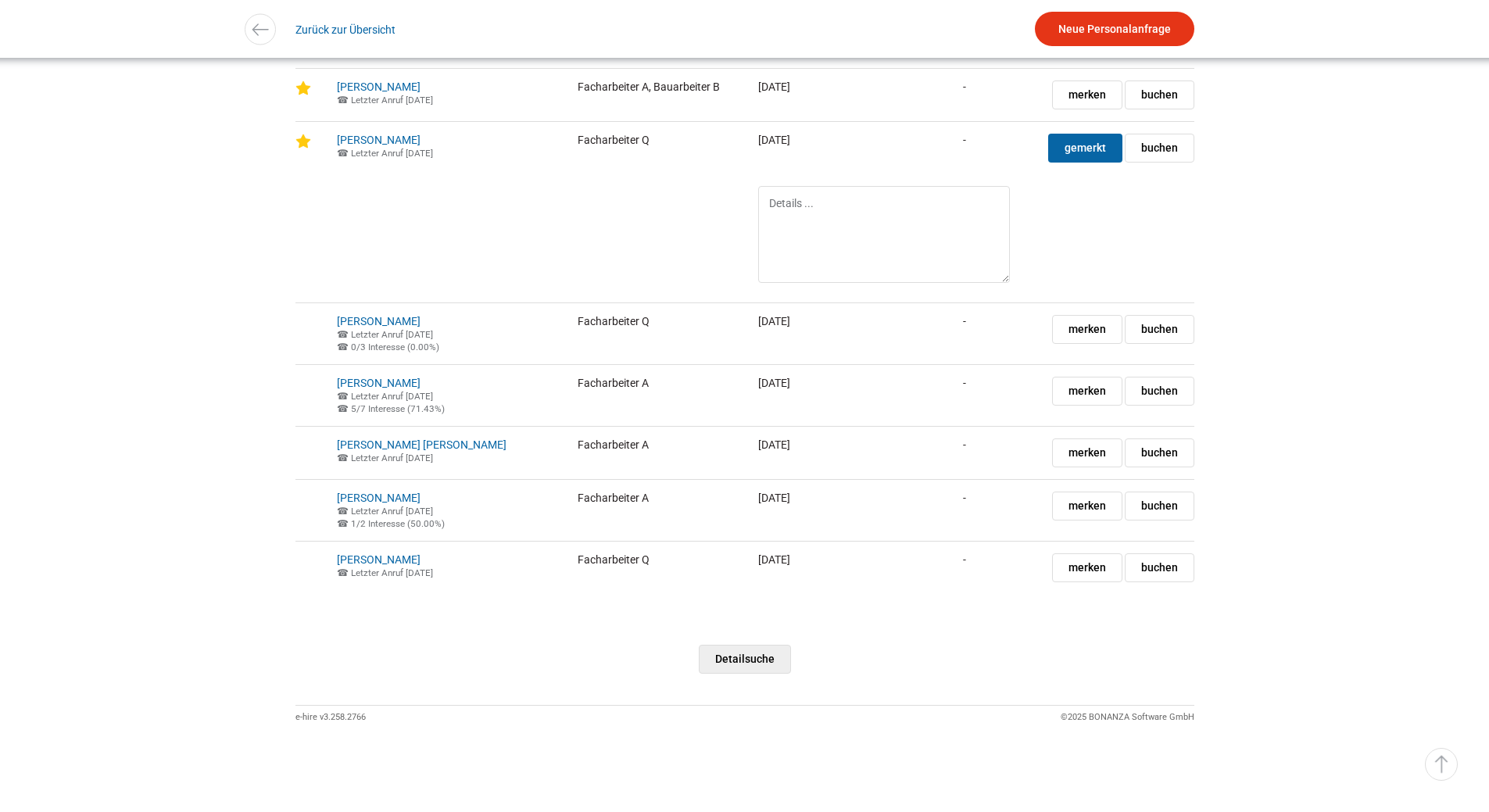
click at [741, 654] on link "Detailsuche" at bounding box center [745, 659] width 93 height 28
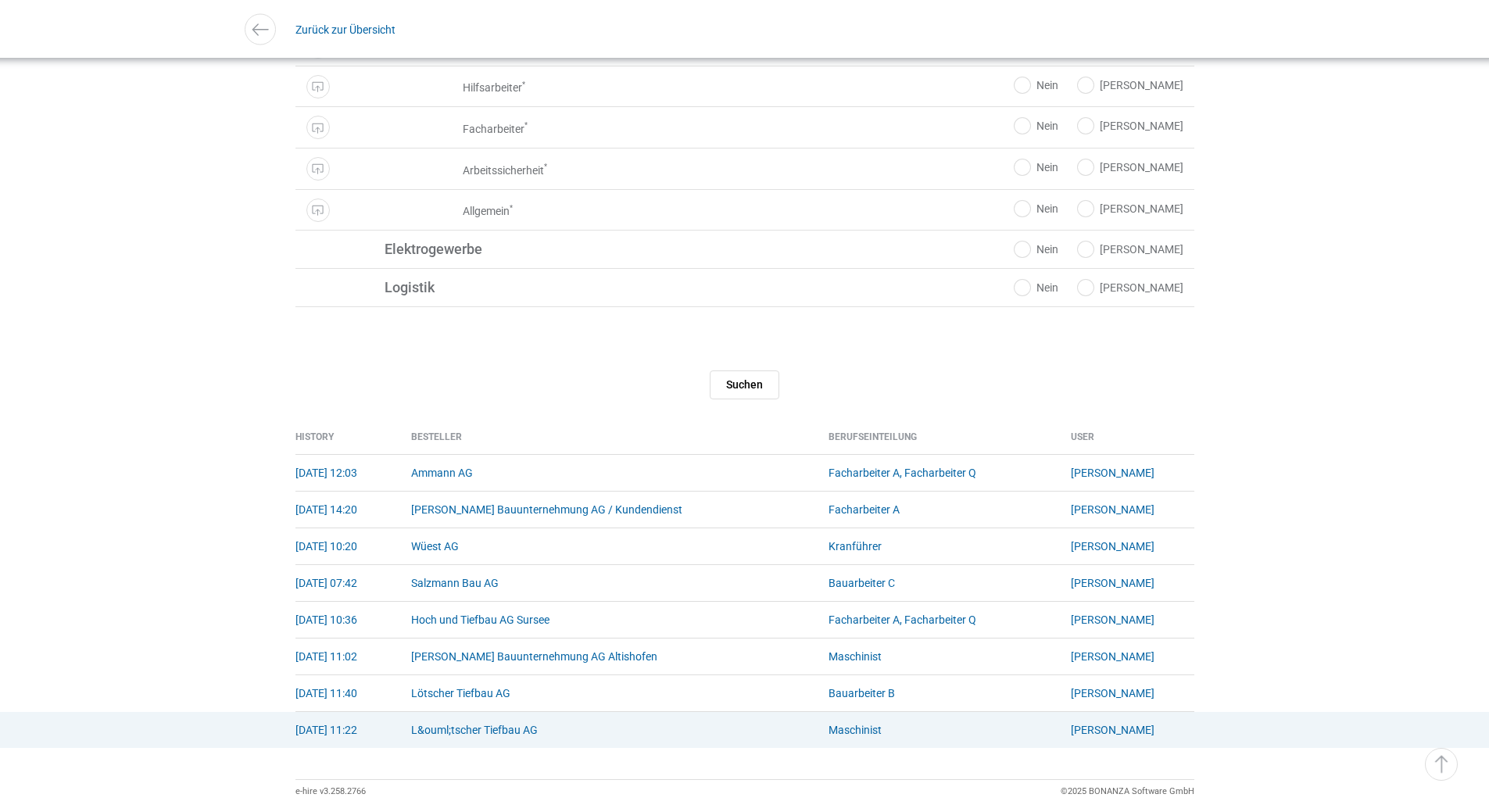
scroll to position [3517, 0]
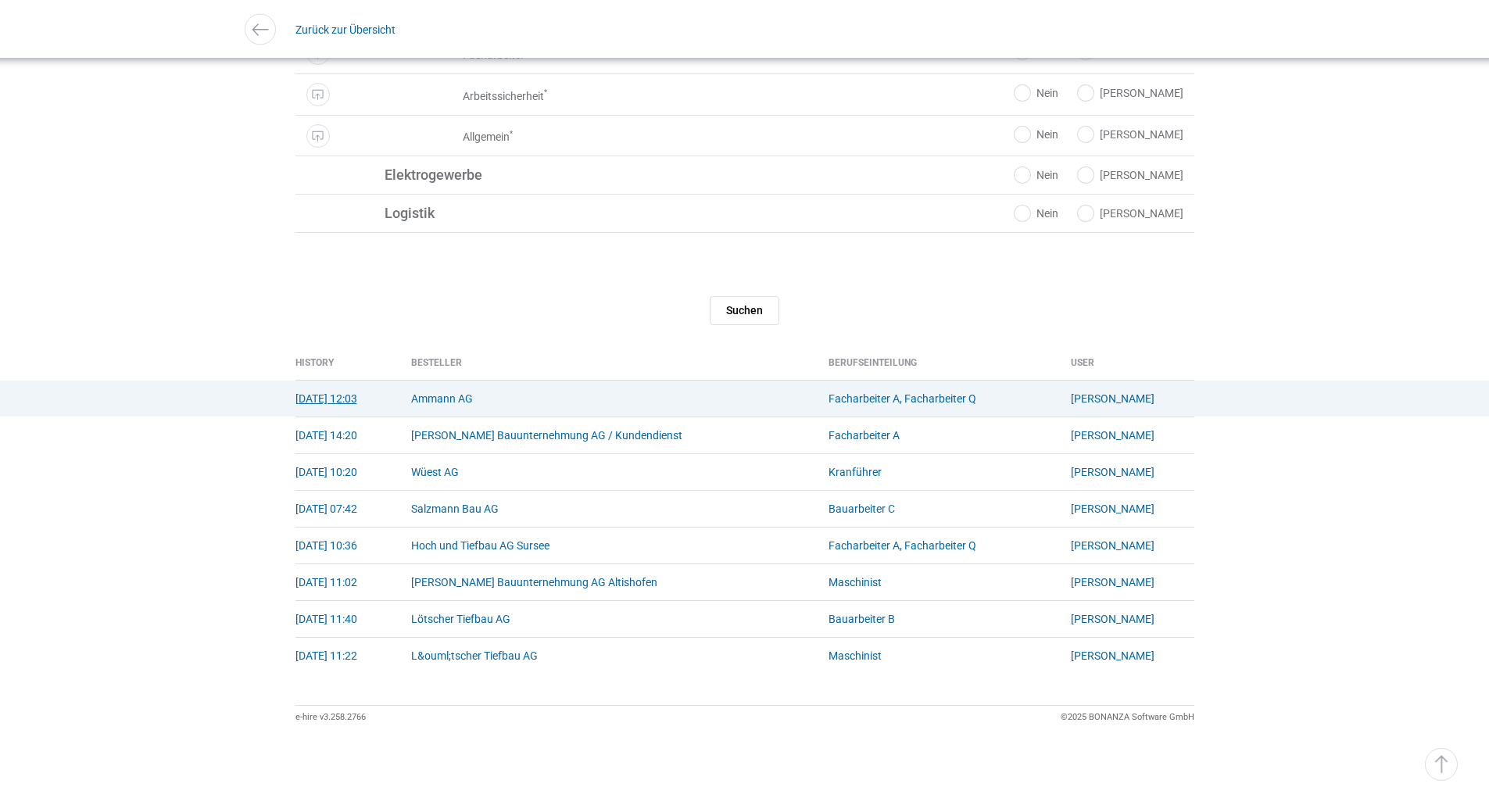
click at [313, 405] on link "[DATE] 12:03" at bounding box center [326, 399] width 61 height 12
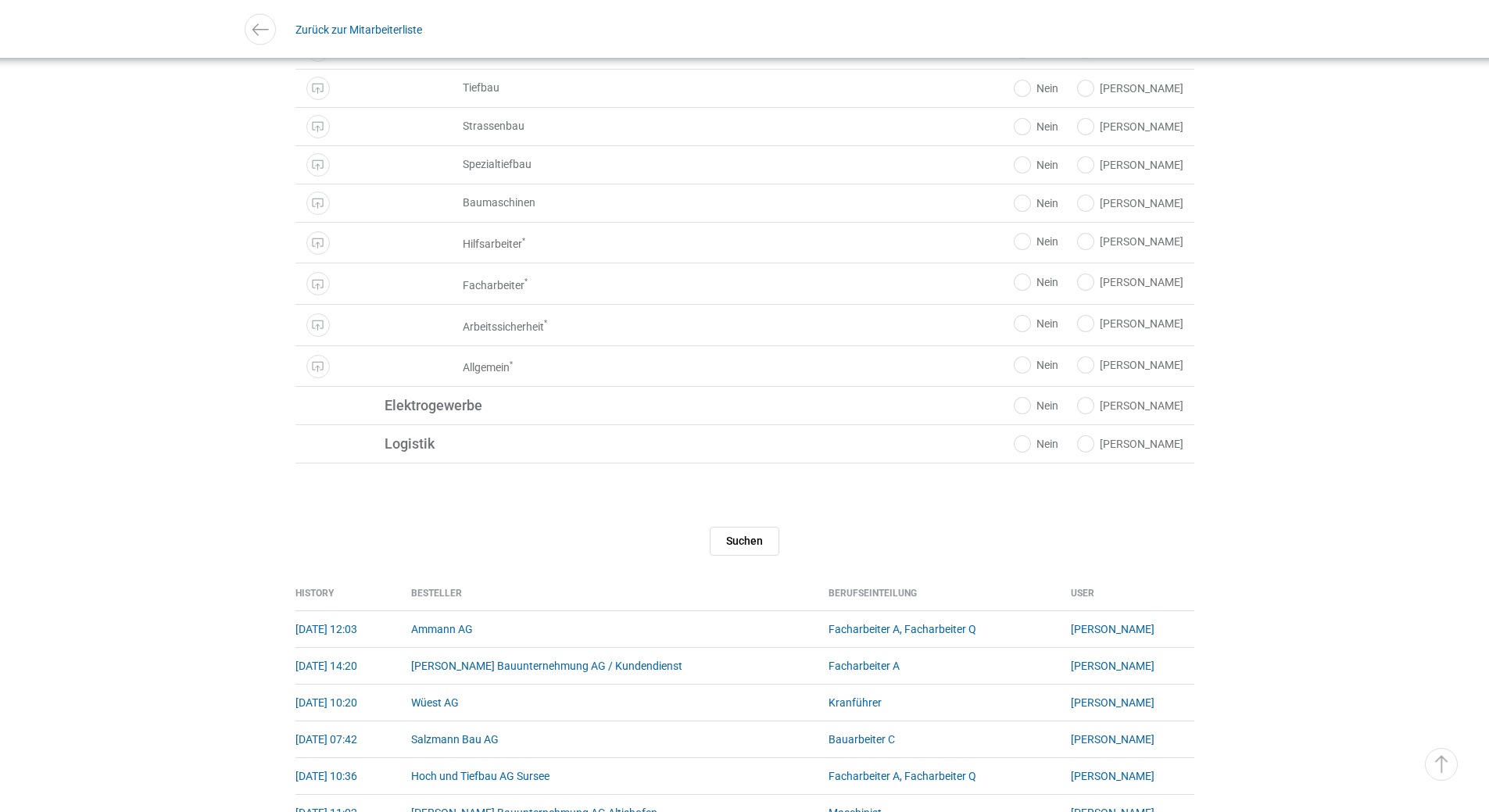
scroll to position [3545, 0]
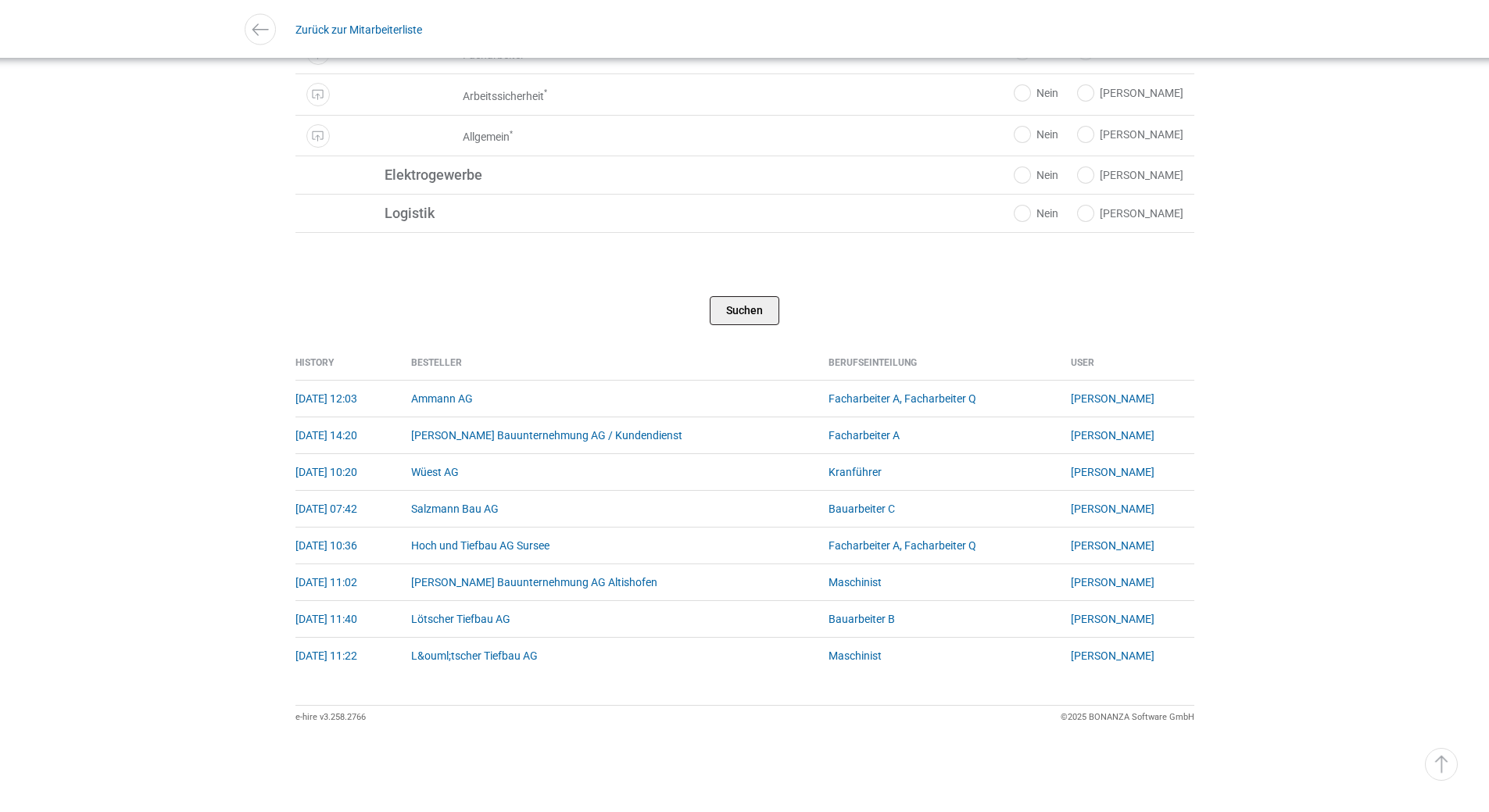
click at [729, 304] on input "Suchen" at bounding box center [744, 311] width 69 height 28
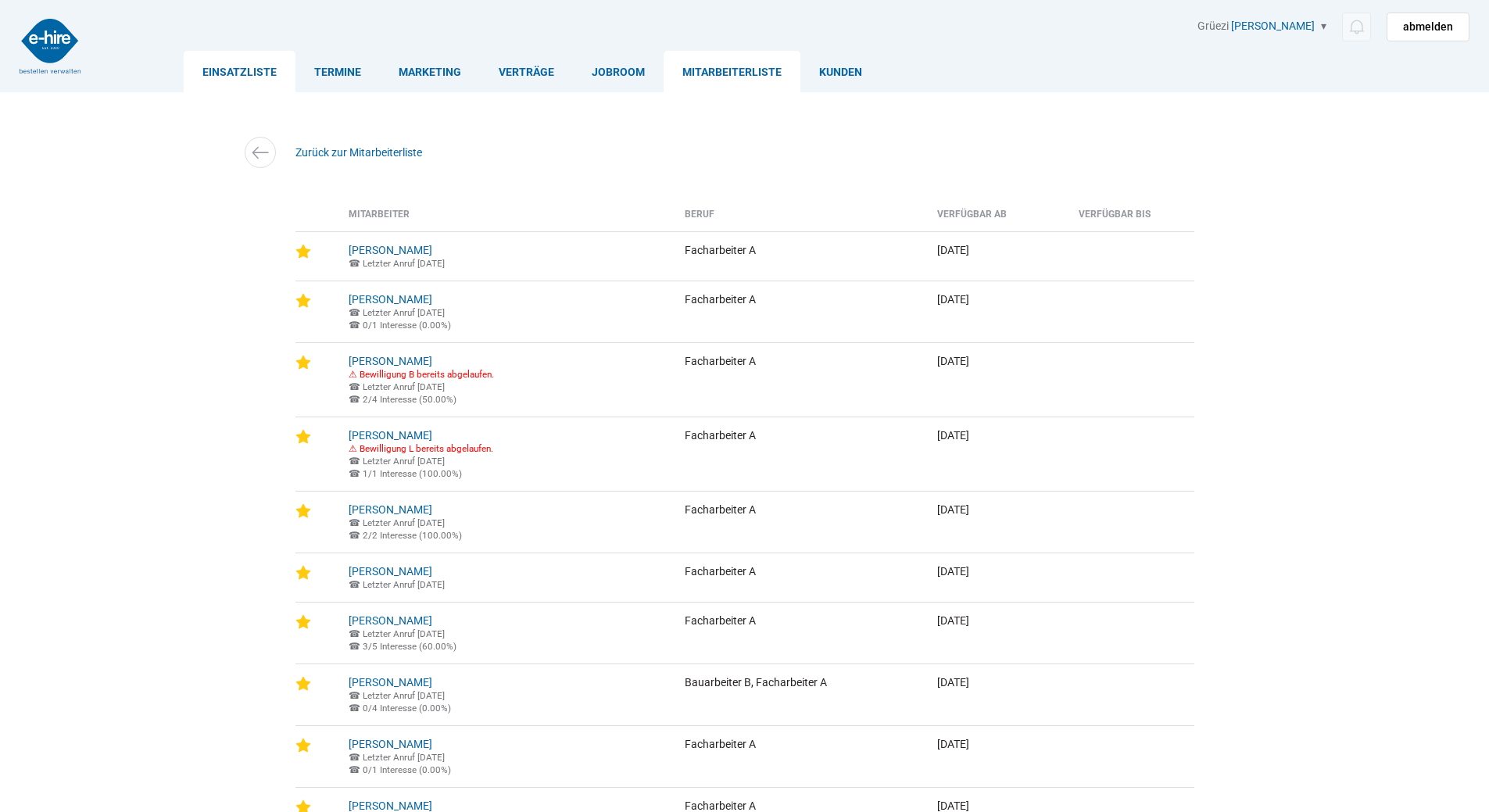
click at [226, 69] on link "Einsatzliste" at bounding box center [240, 71] width 112 height 42
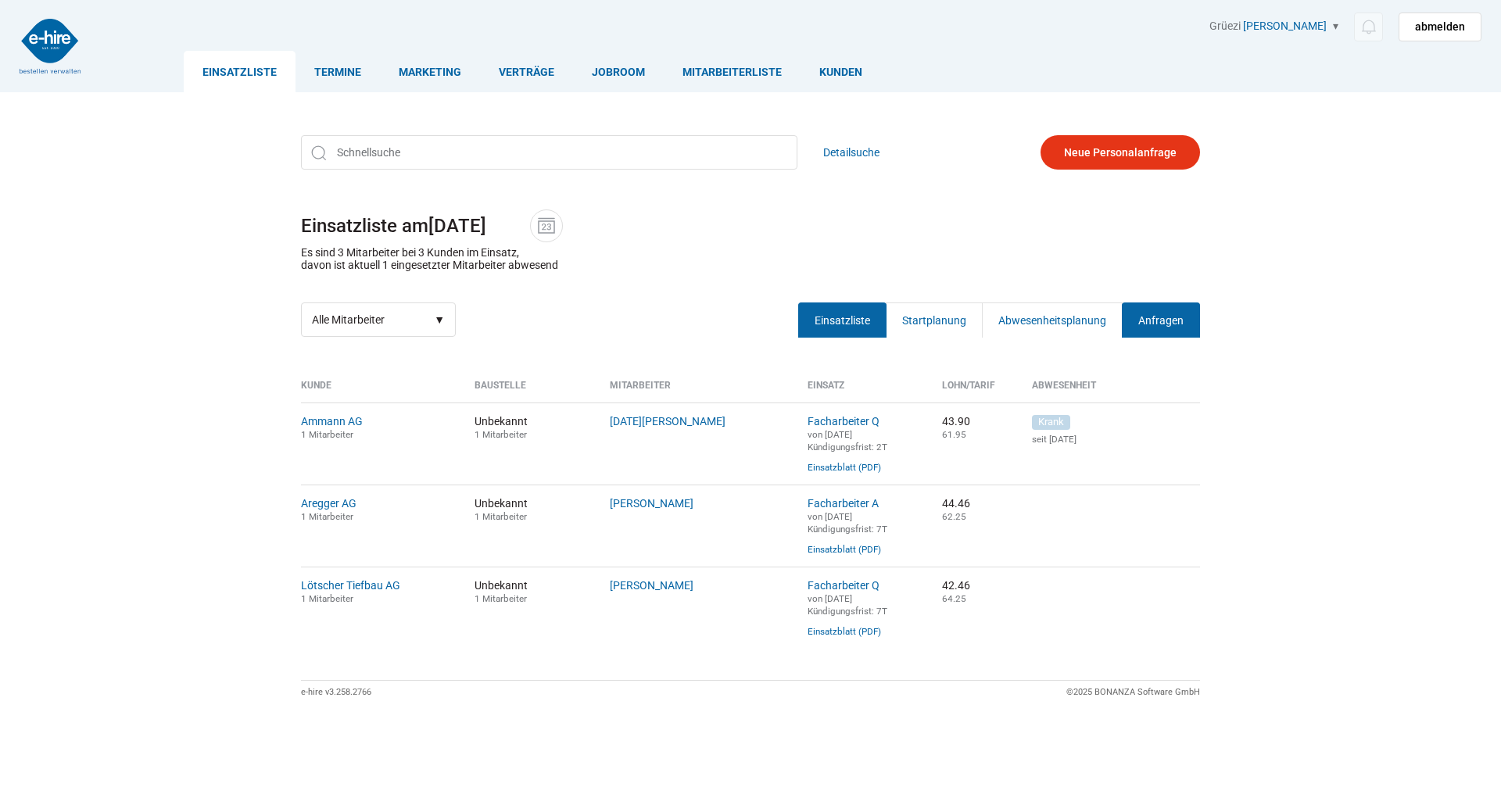
click at [1168, 325] on link "Anfragen" at bounding box center [1162, 320] width 78 height 35
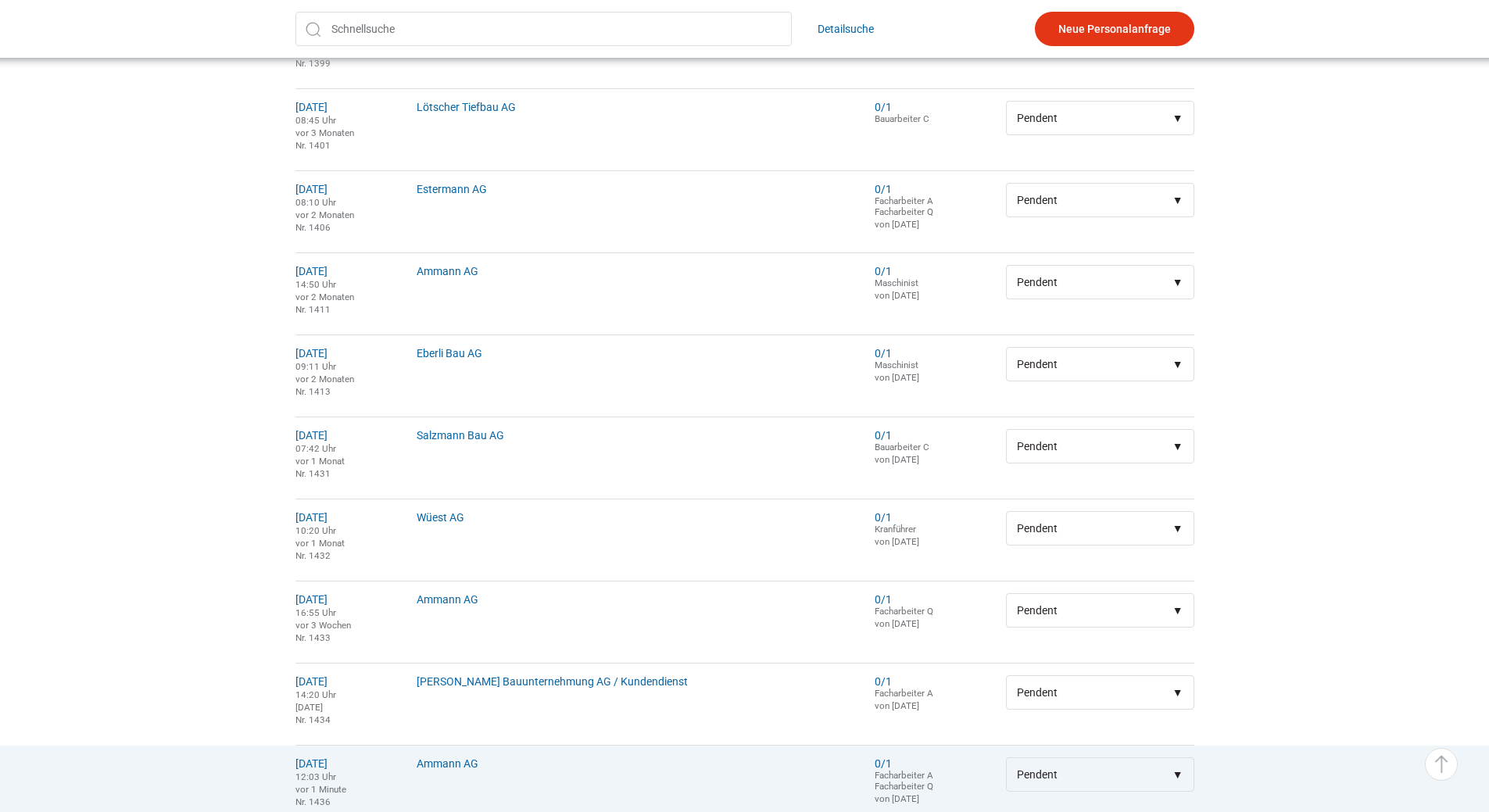
scroll to position [1026, 0]
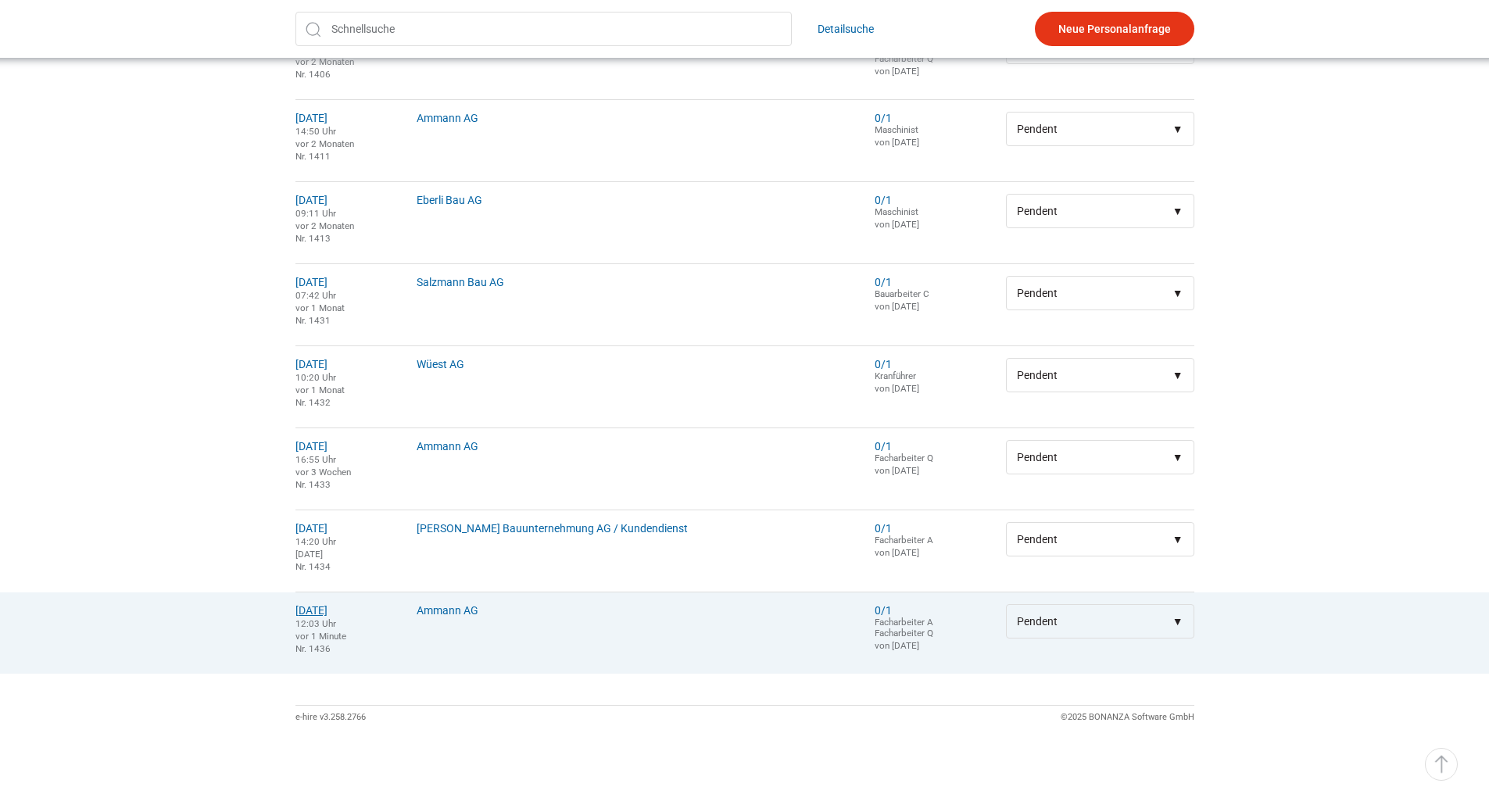
click at [313, 615] on link "[DATE]" at bounding box center [312, 610] width 32 height 12
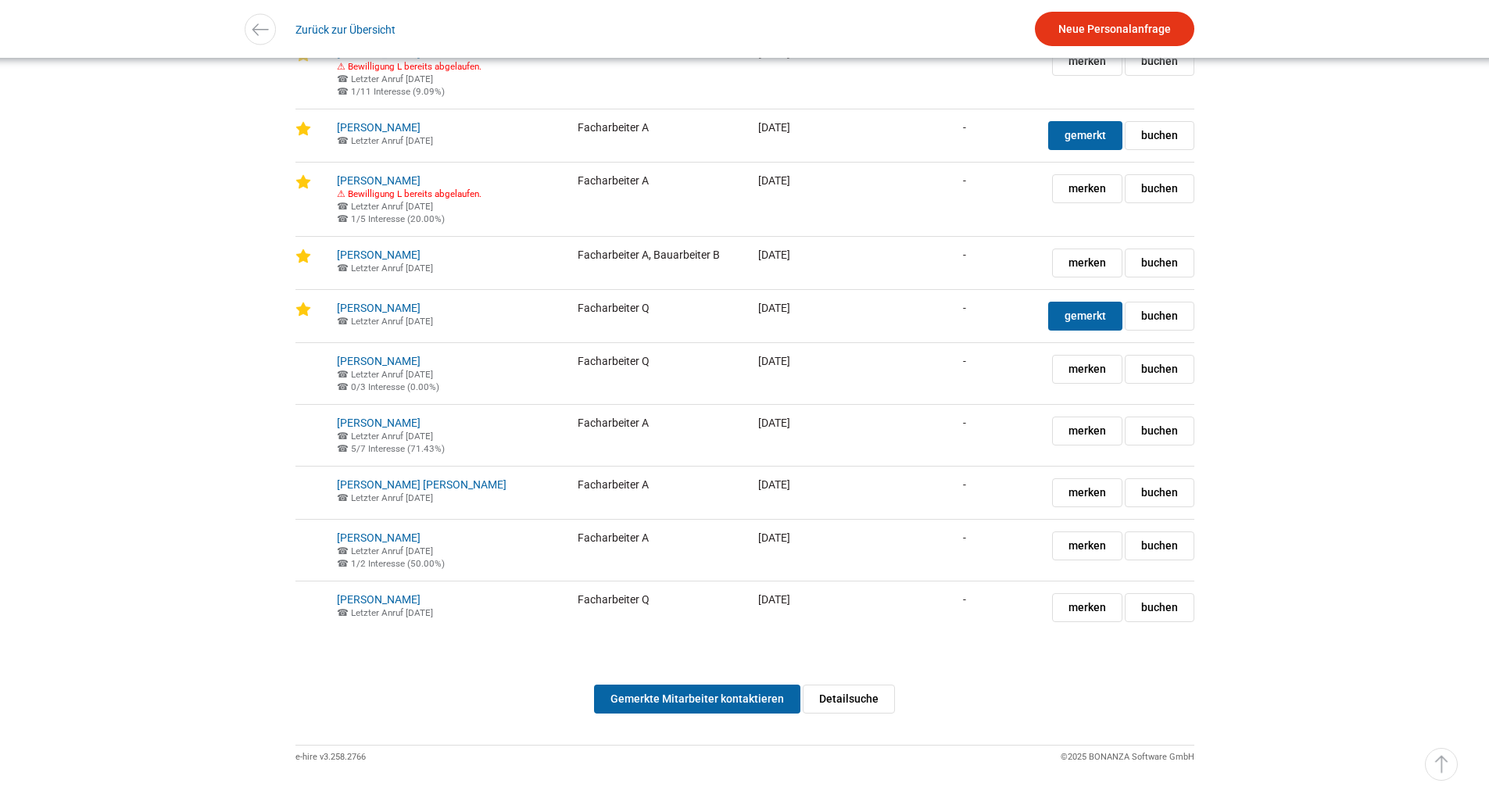
scroll to position [3601, 0]
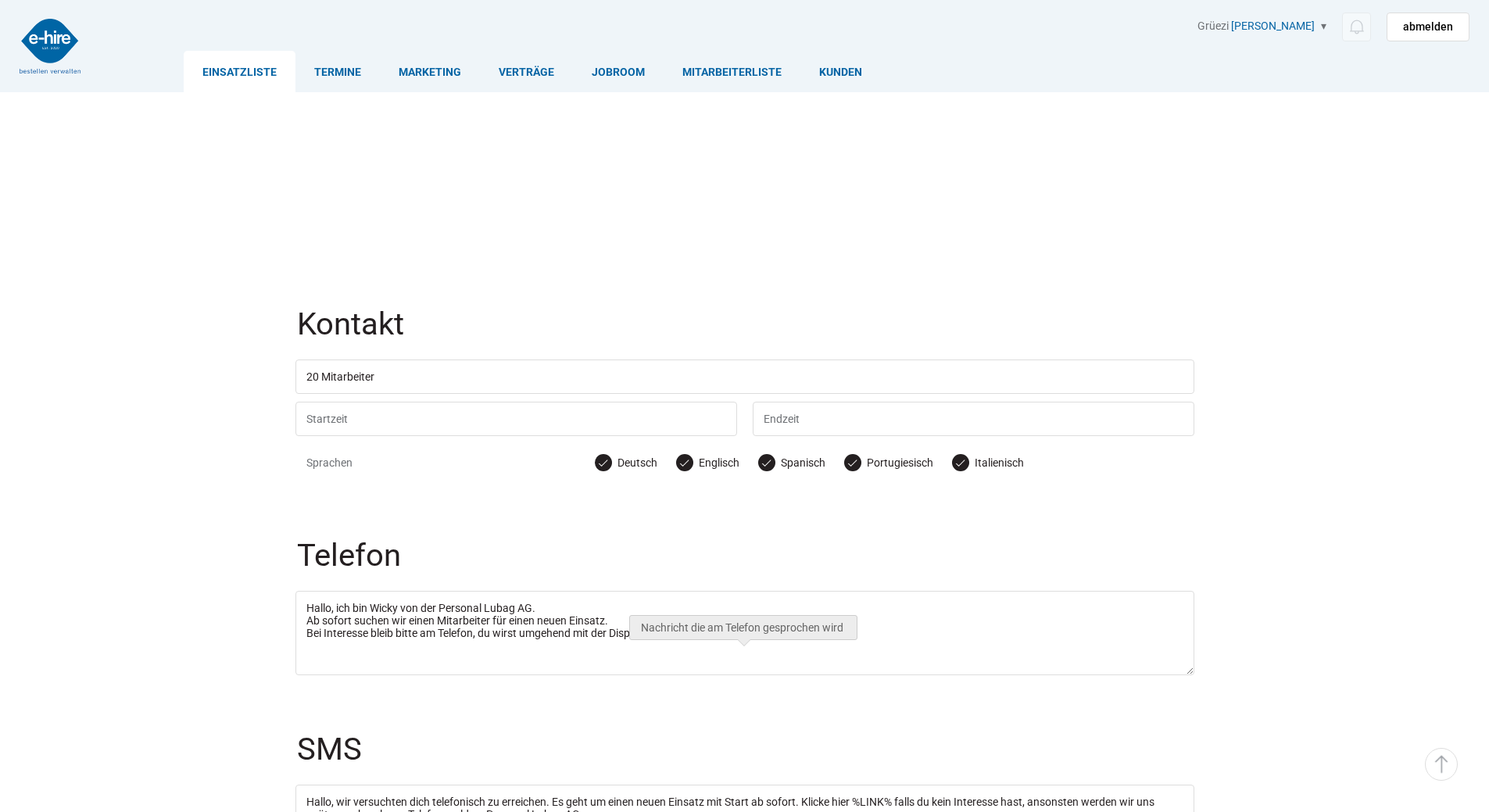
scroll to position [293, 0]
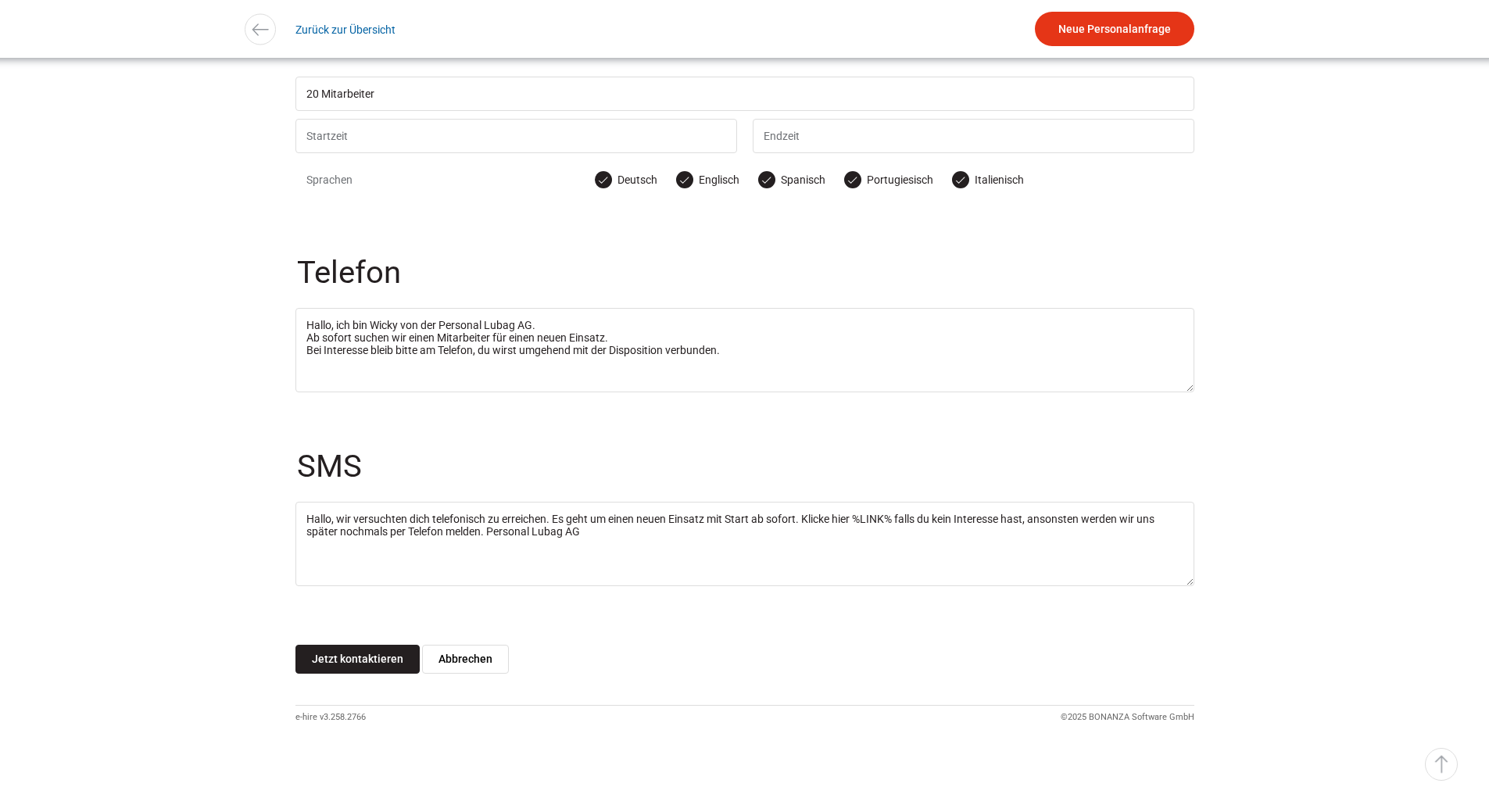
click at [354, 661] on input "Jetzt kontaktieren" at bounding box center [358, 659] width 125 height 28
